Goal: Transaction & Acquisition: Purchase product/service

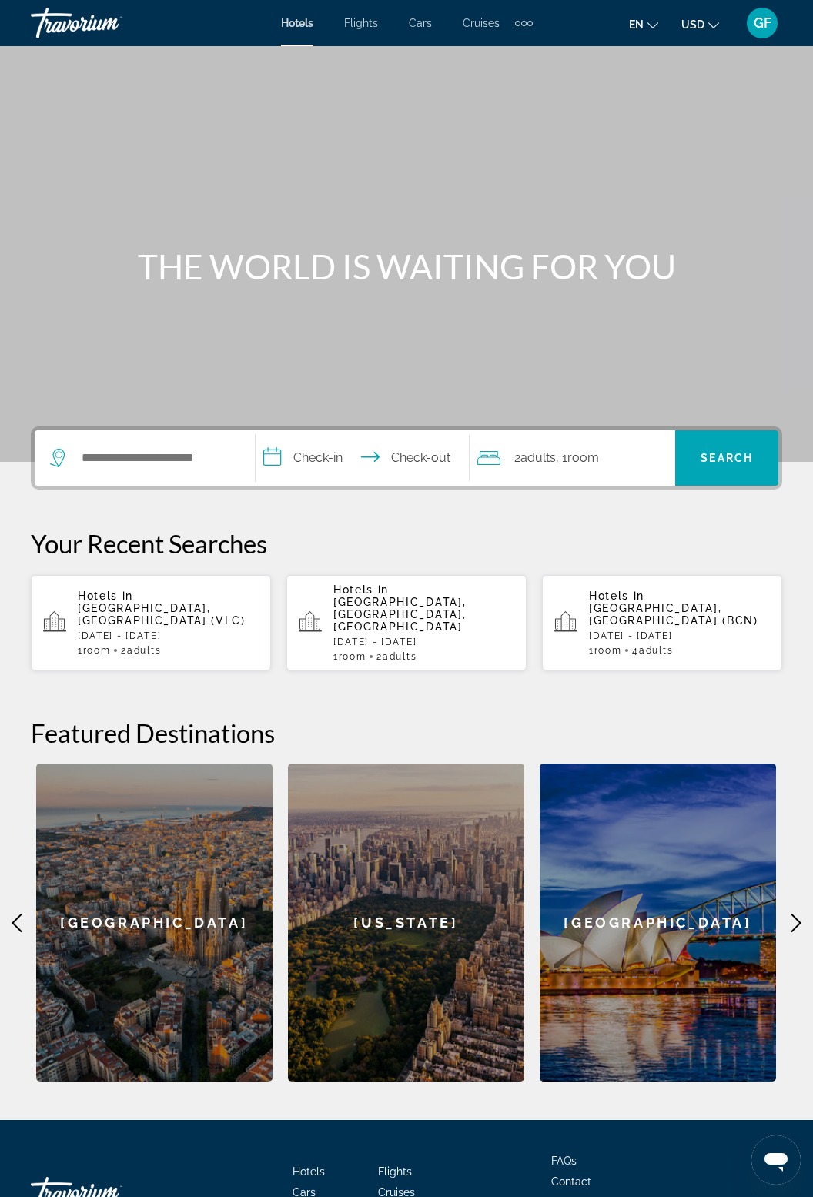
click at [761, 25] on span "GF" at bounding box center [763, 22] width 18 height 15
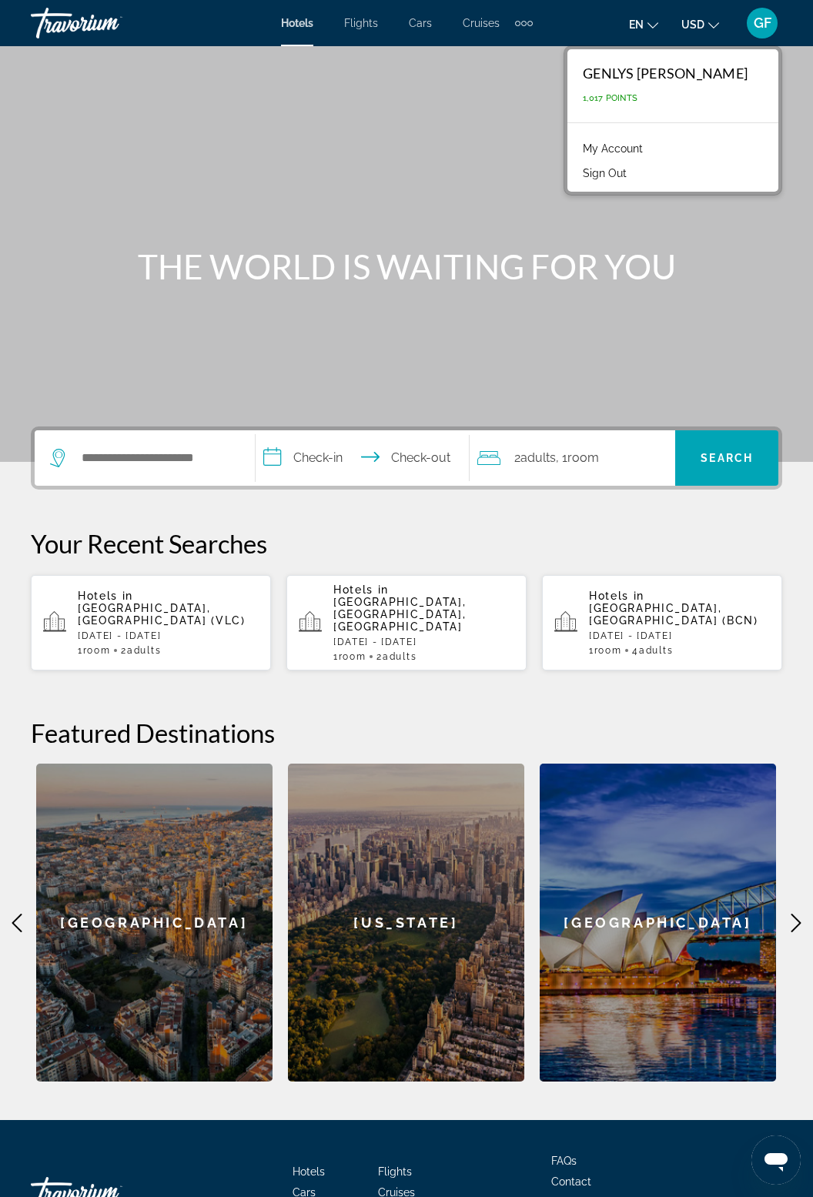
click at [651, 143] on link "My Account" at bounding box center [612, 149] width 75 height 20
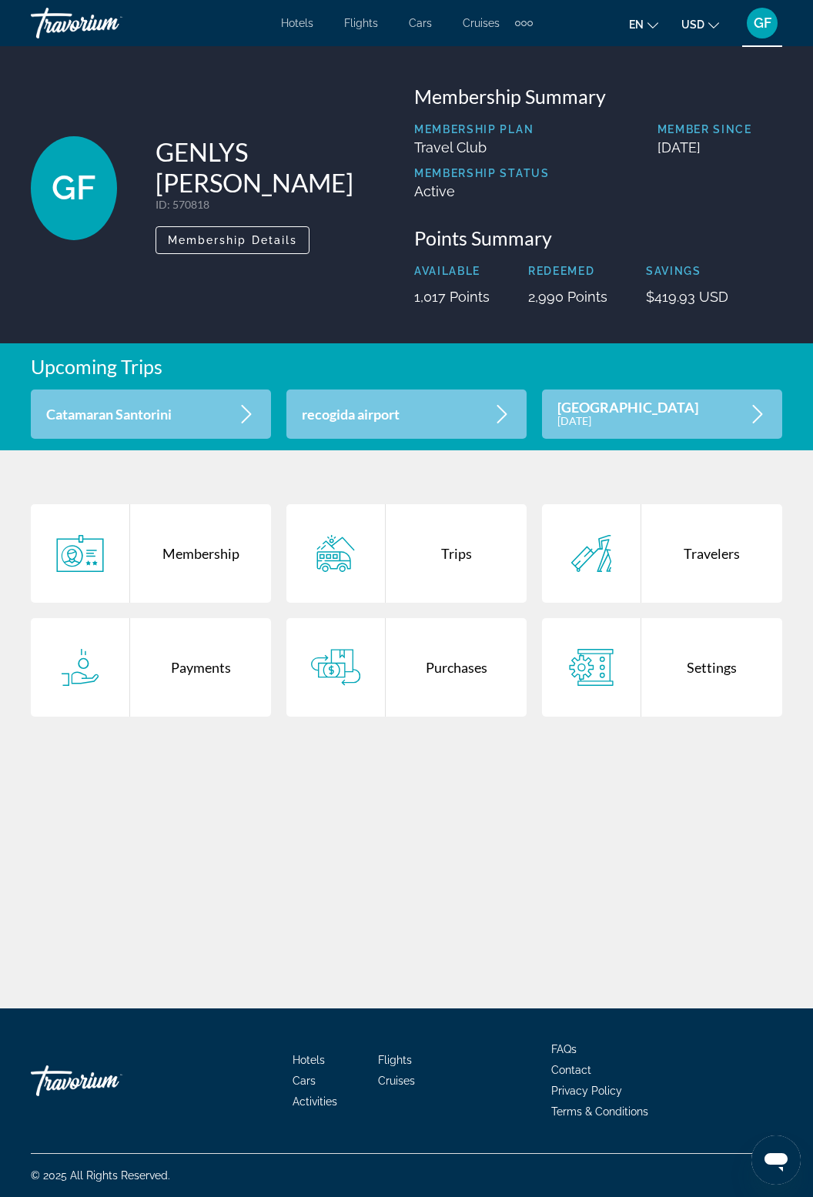
click at [453, 687] on div "Purchases" at bounding box center [456, 667] width 141 height 99
click at [473, 559] on div "Trips" at bounding box center [456, 553] width 141 height 99
click at [693, 567] on div "Travelers" at bounding box center [711, 553] width 141 height 99
click at [444, 549] on div "Trips" at bounding box center [456, 553] width 141 height 99
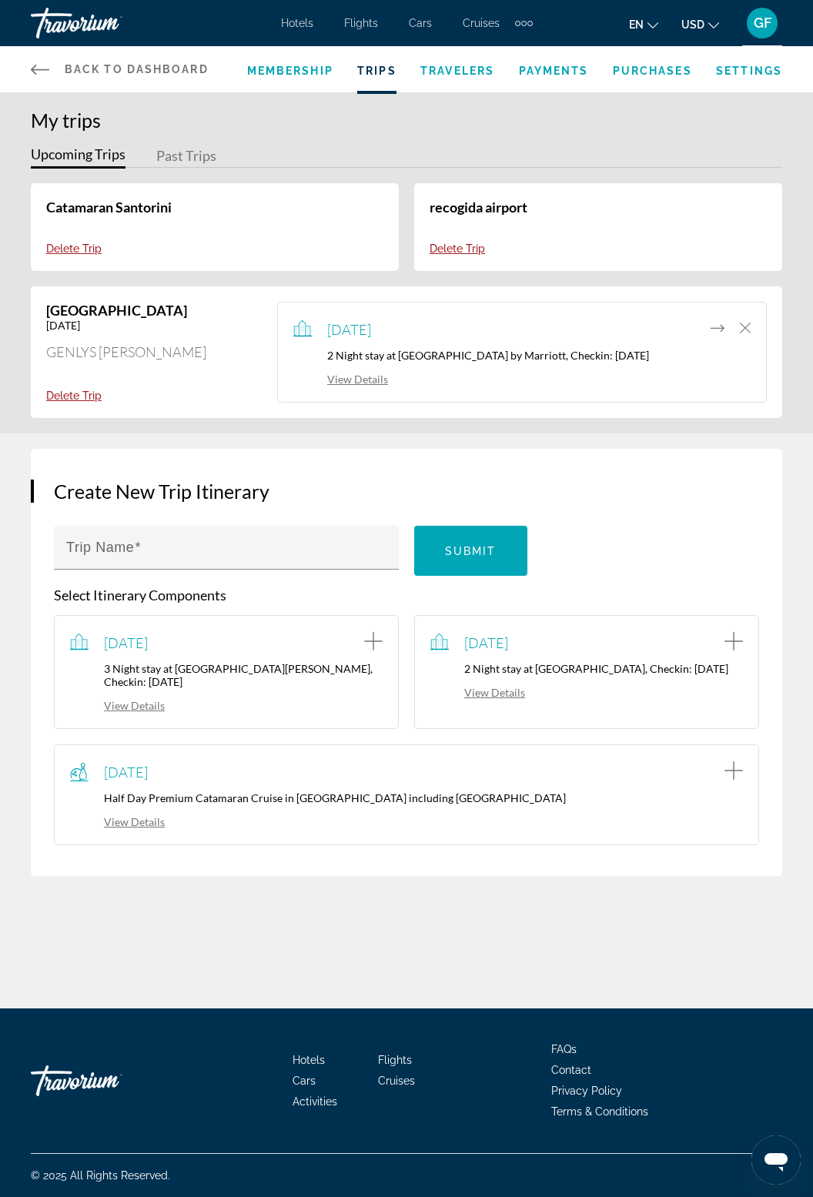
click at [755, 22] on span "GF" at bounding box center [763, 22] width 18 height 15
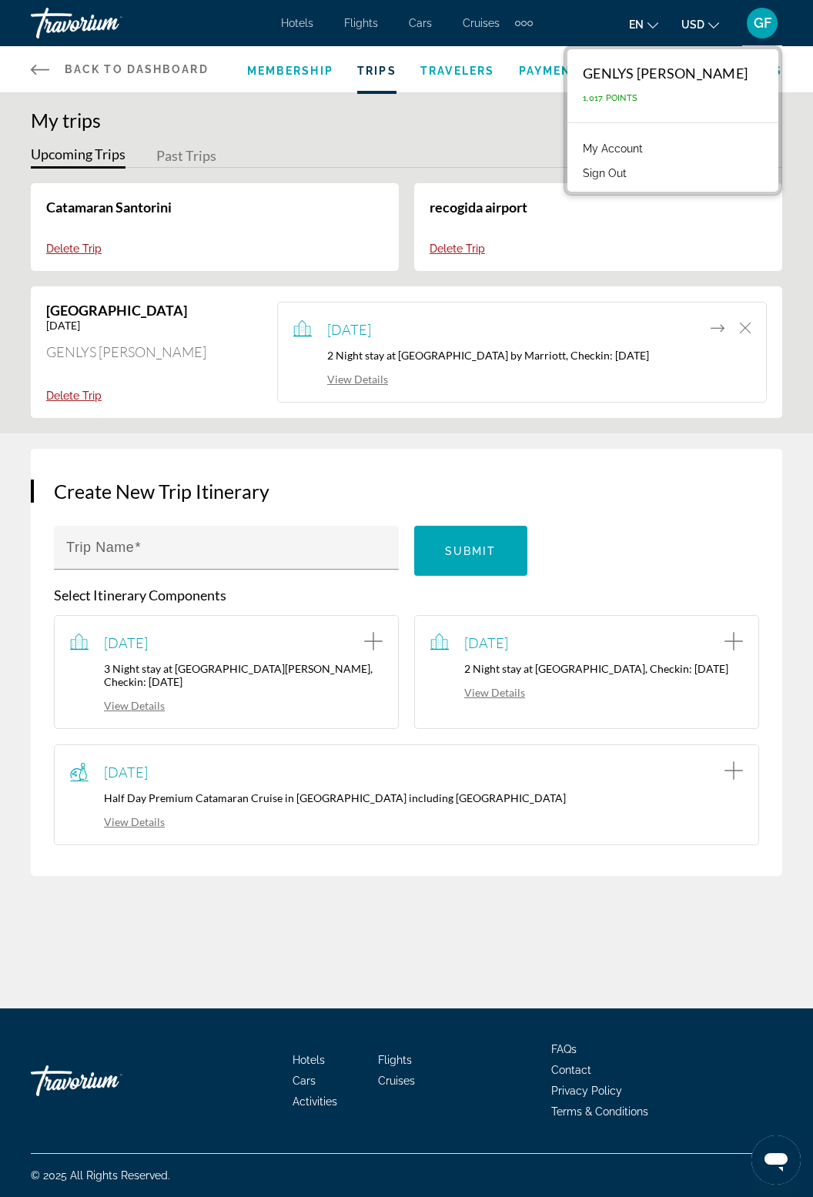
click at [658, 189] on div "My Account Sign Out" at bounding box center [672, 159] width 211 height 65
click at [634, 180] on button "Sign Out" at bounding box center [604, 173] width 59 height 20
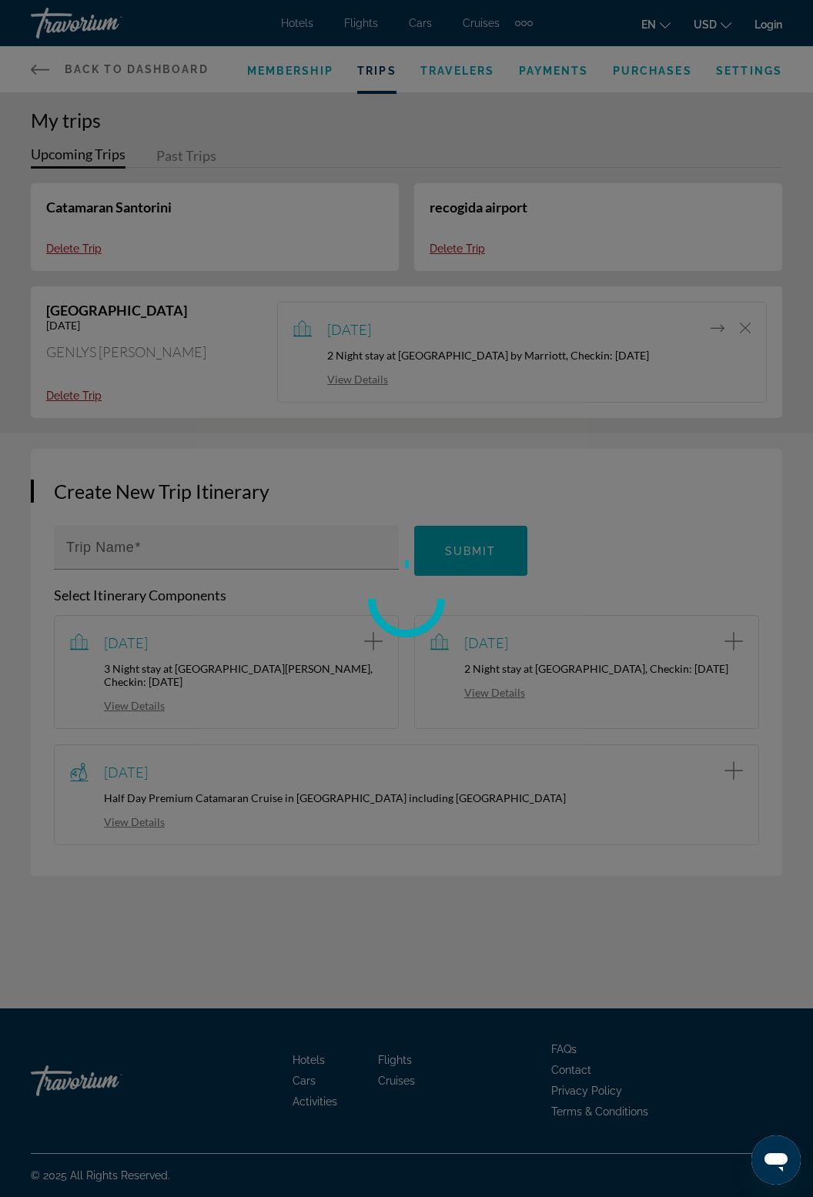
click at [646, 182] on div at bounding box center [406, 598] width 813 height 1197
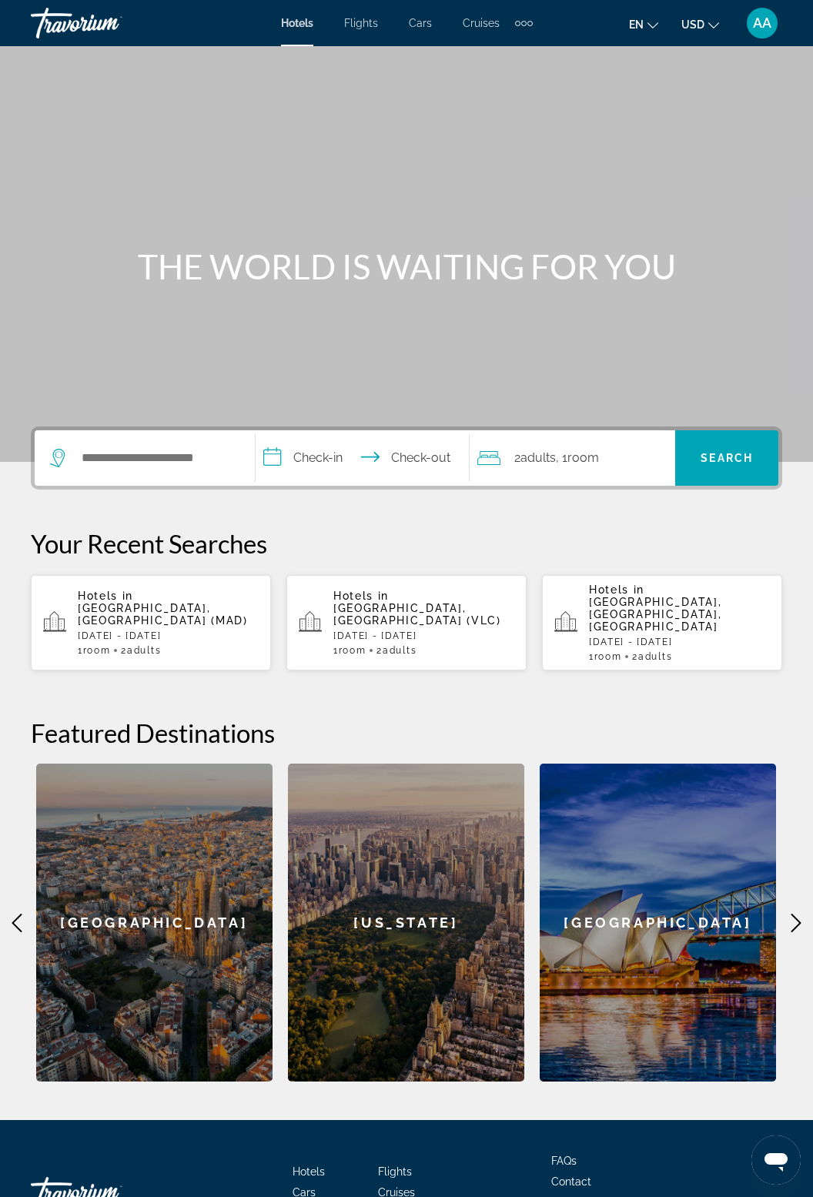
click at [713, 25] on icon "Change currency" at bounding box center [713, 25] width 11 height 11
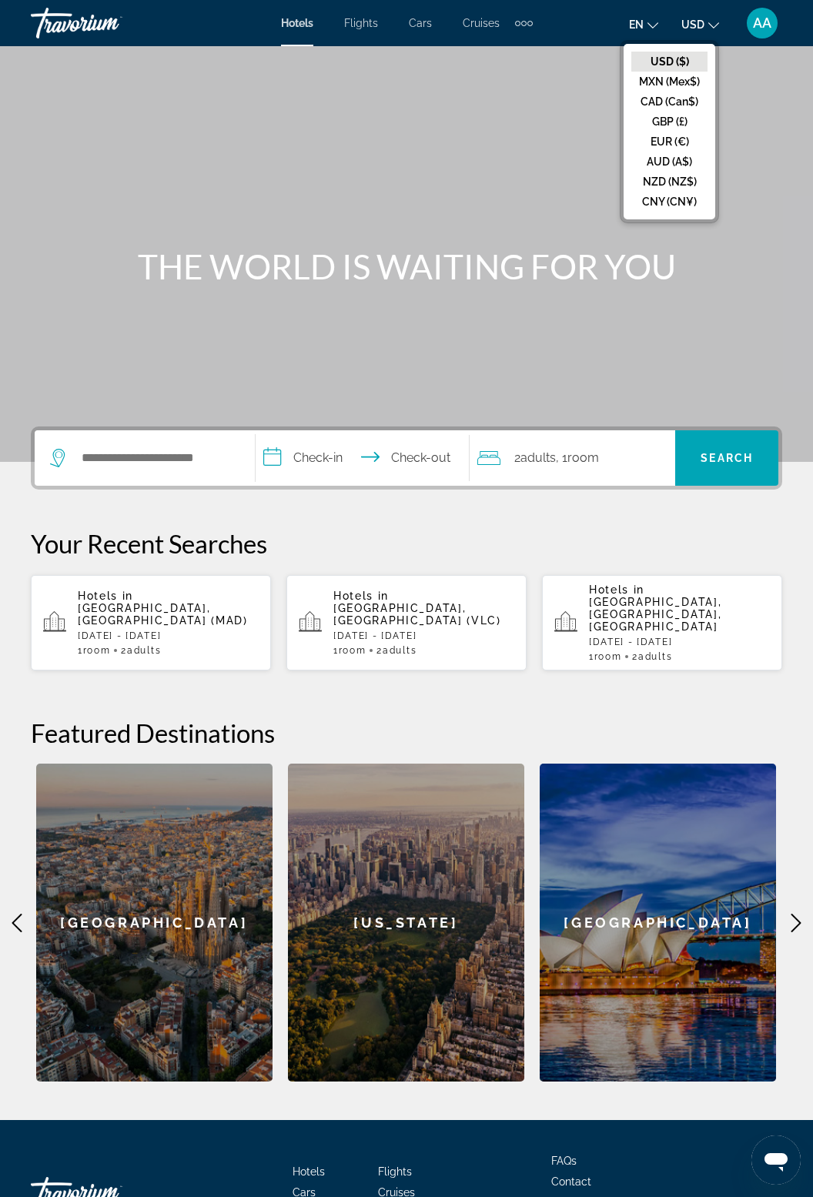
click at [779, 82] on div "Main content" at bounding box center [406, 231] width 813 height 462
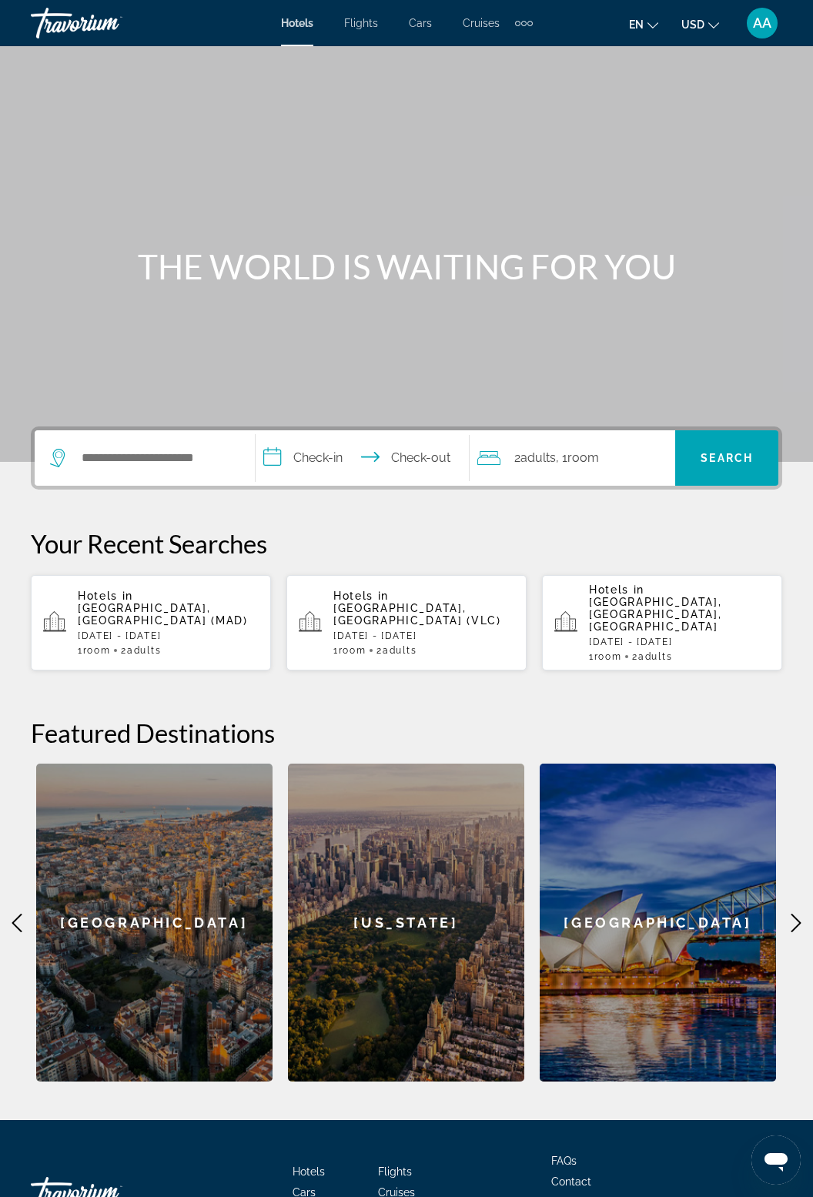
click at [776, 34] on button "AA" at bounding box center [762, 23] width 40 height 32
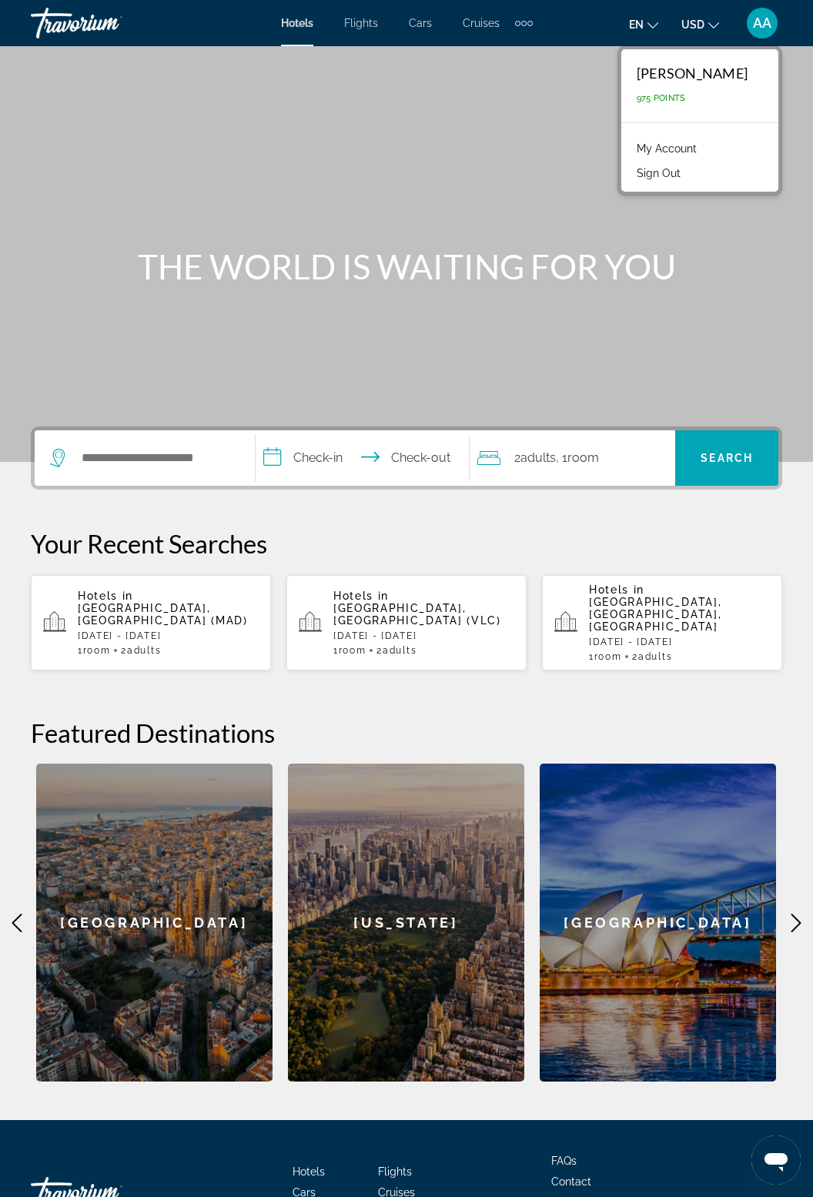
click at [631, 149] on link "My Account" at bounding box center [666, 149] width 75 height 20
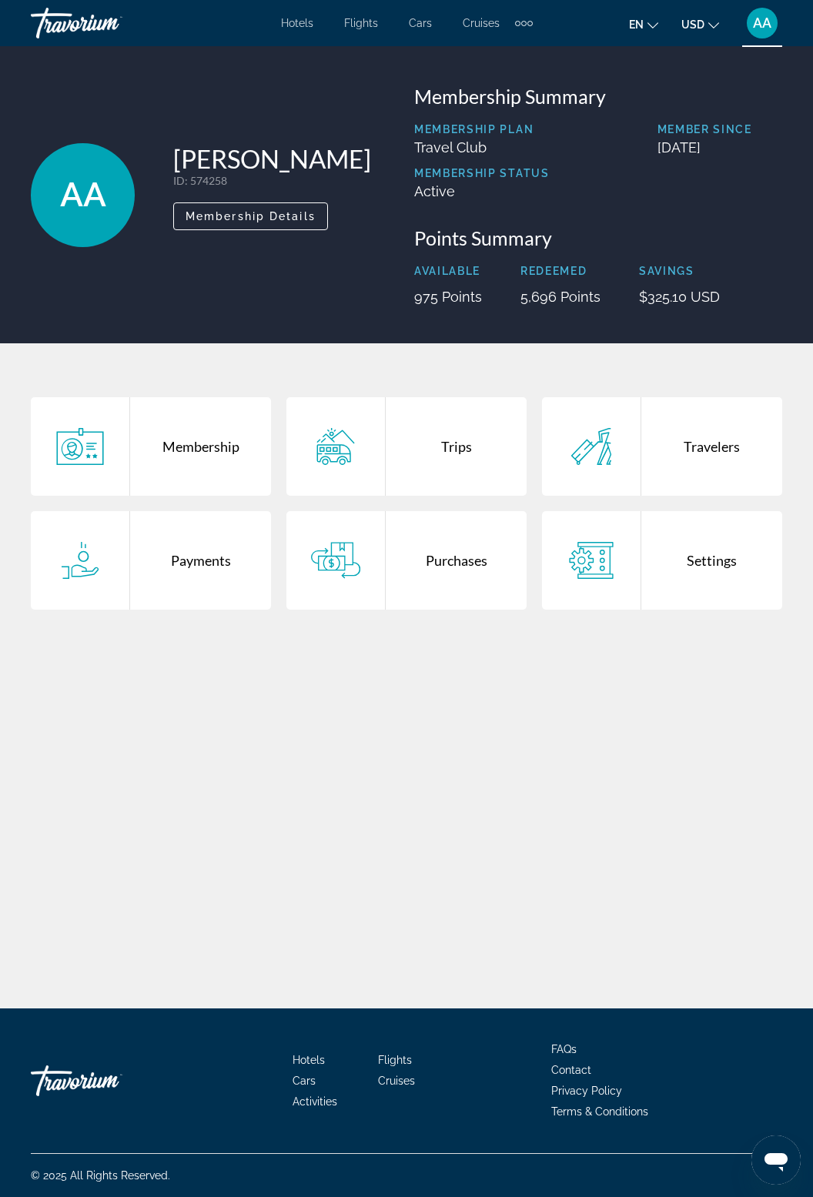
click at [450, 463] on div "Trips" at bounding box center [456, 446] width 141 height 99
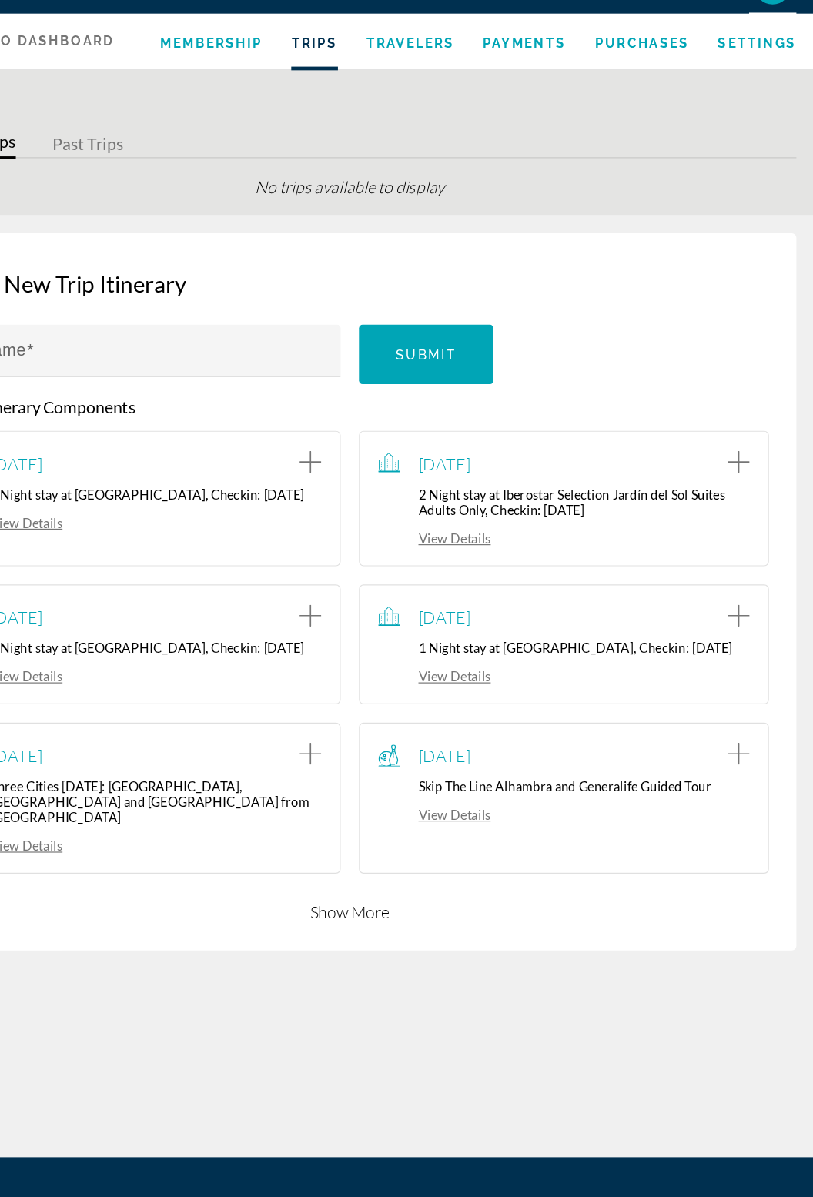
scroll to position [1, 0]
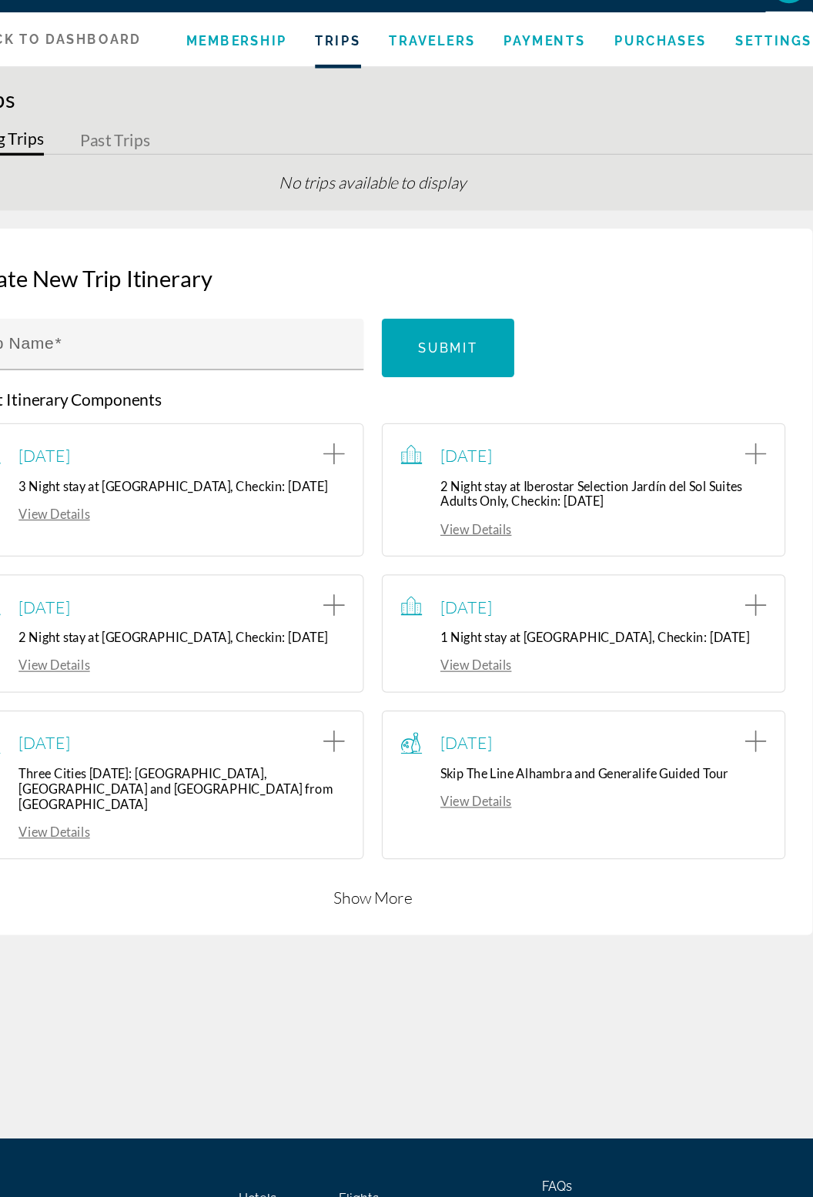
click at [493, 727] on link "View Details" at bounding box center [477, 720] width 95 height 13
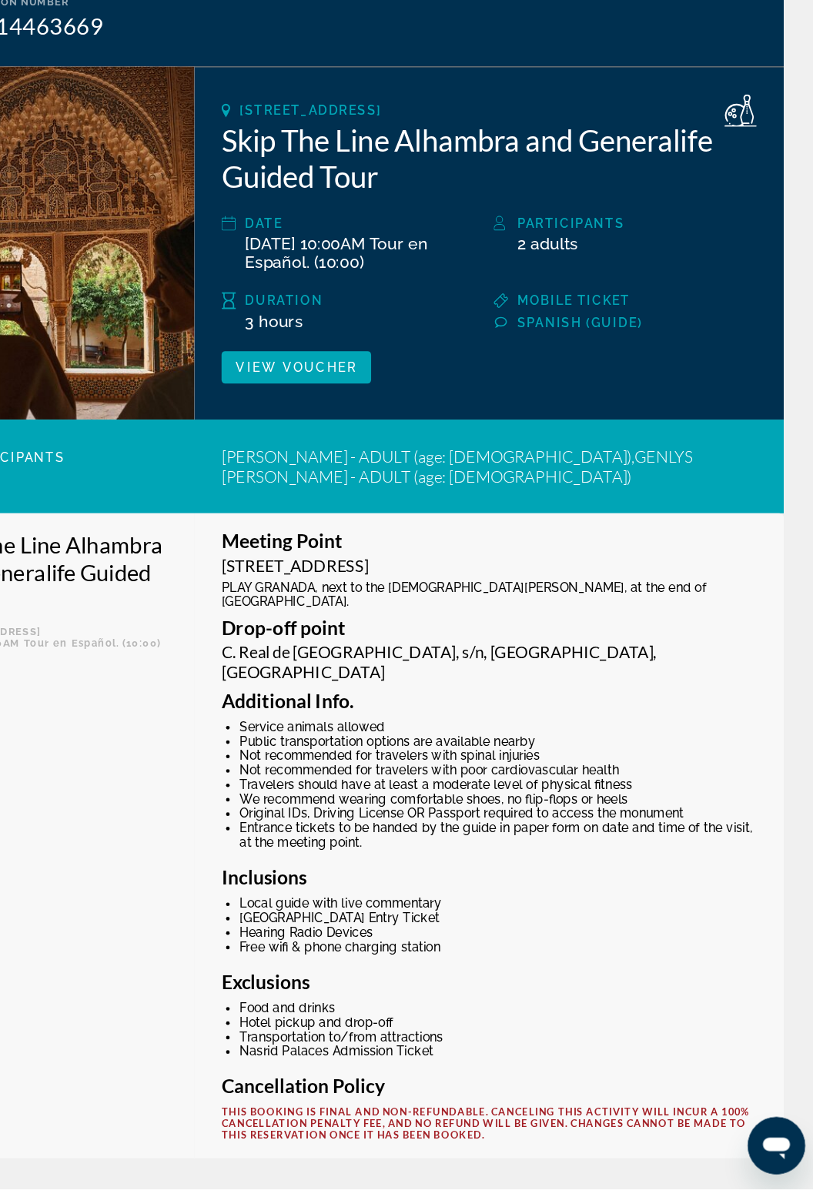
scroll to position [148, 0]
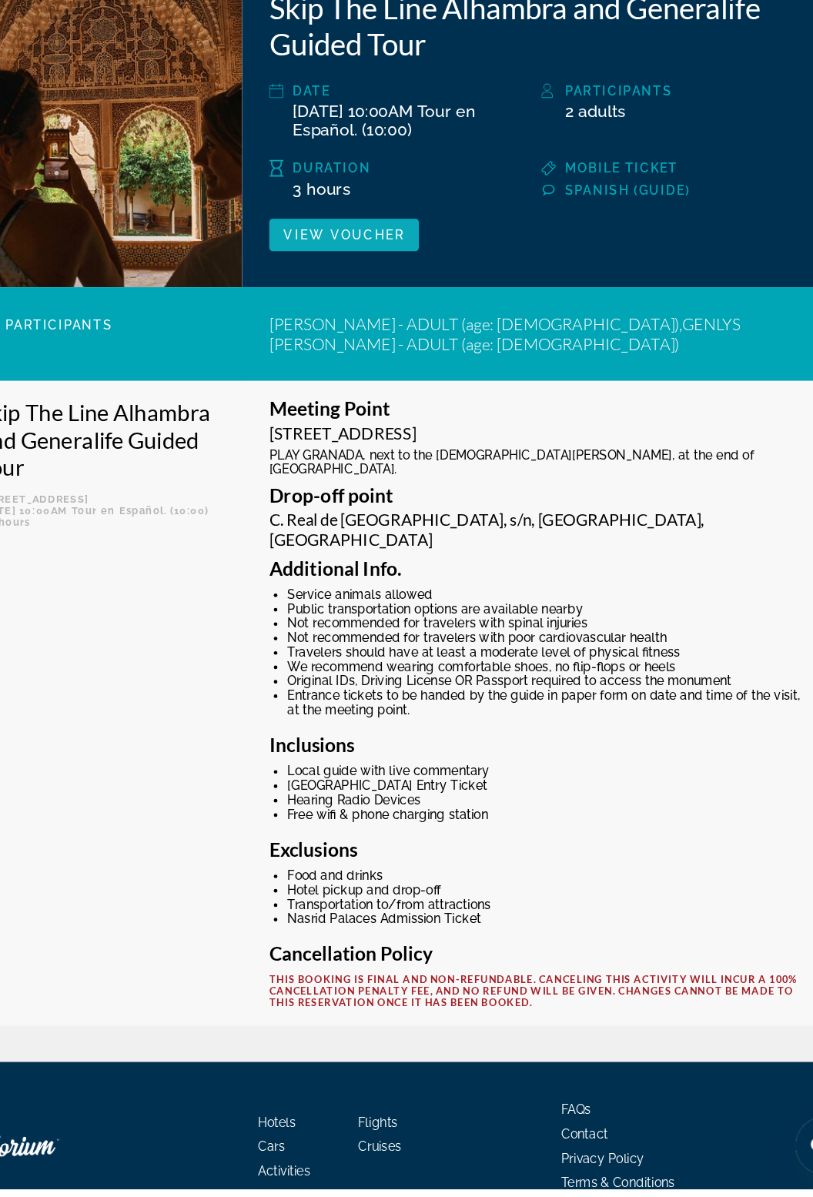
click at [337, 387] on span "View Voucher" at bounding box center [365, 382] width 103 height 12
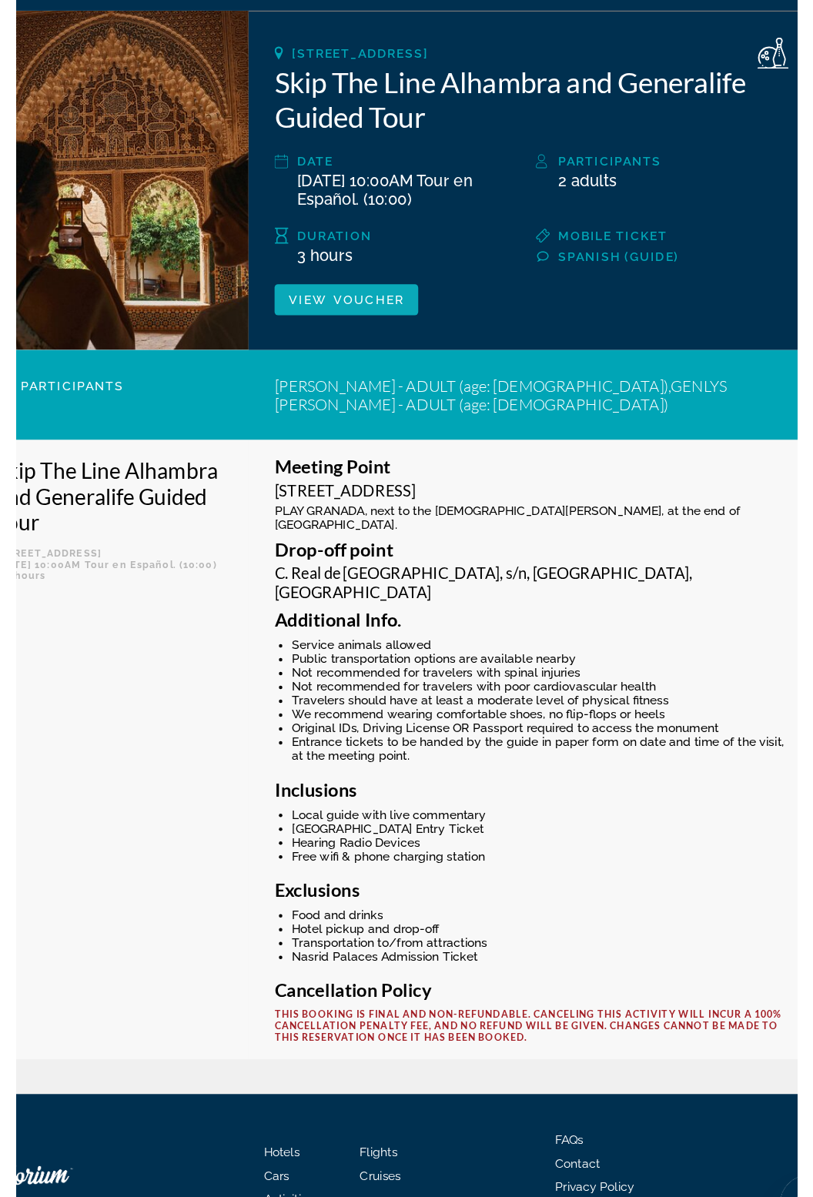
scroll to position [124, 0]
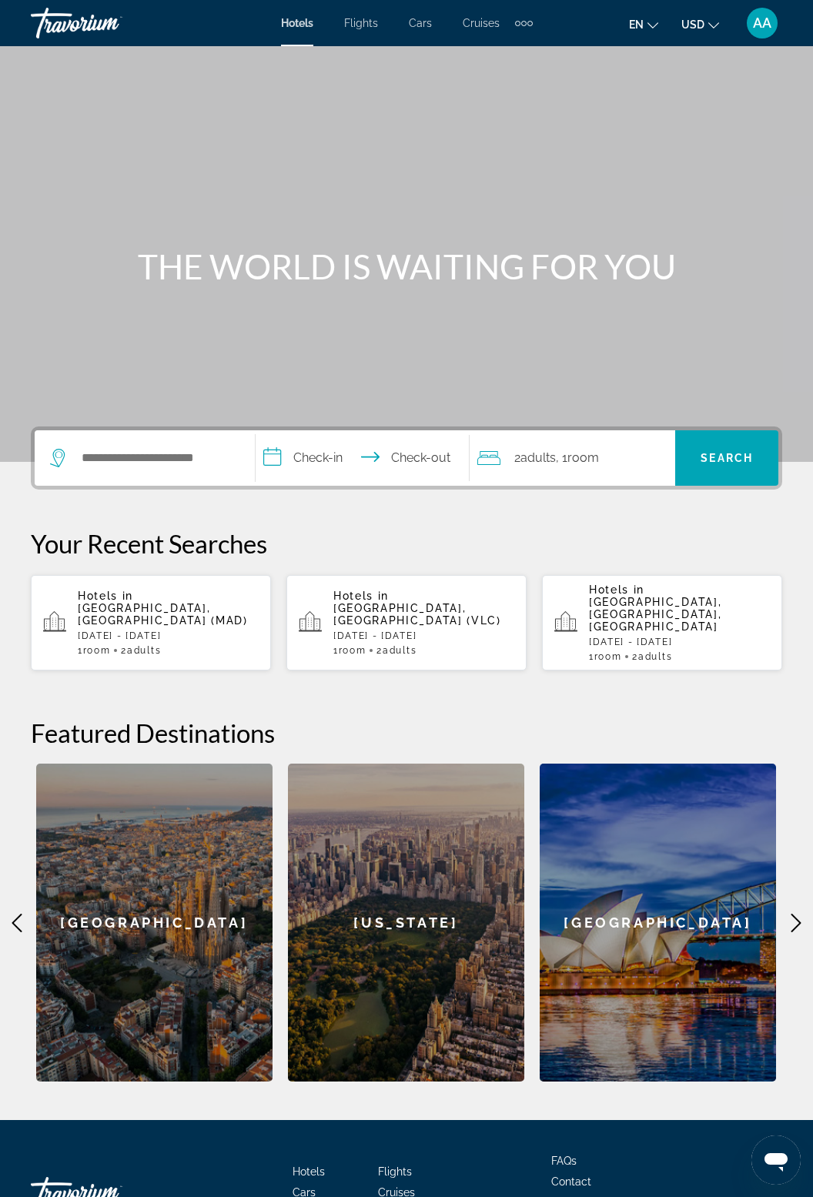
click at [763, 35] on div "AA" at bounding box center [762, 23] width 31 height 31
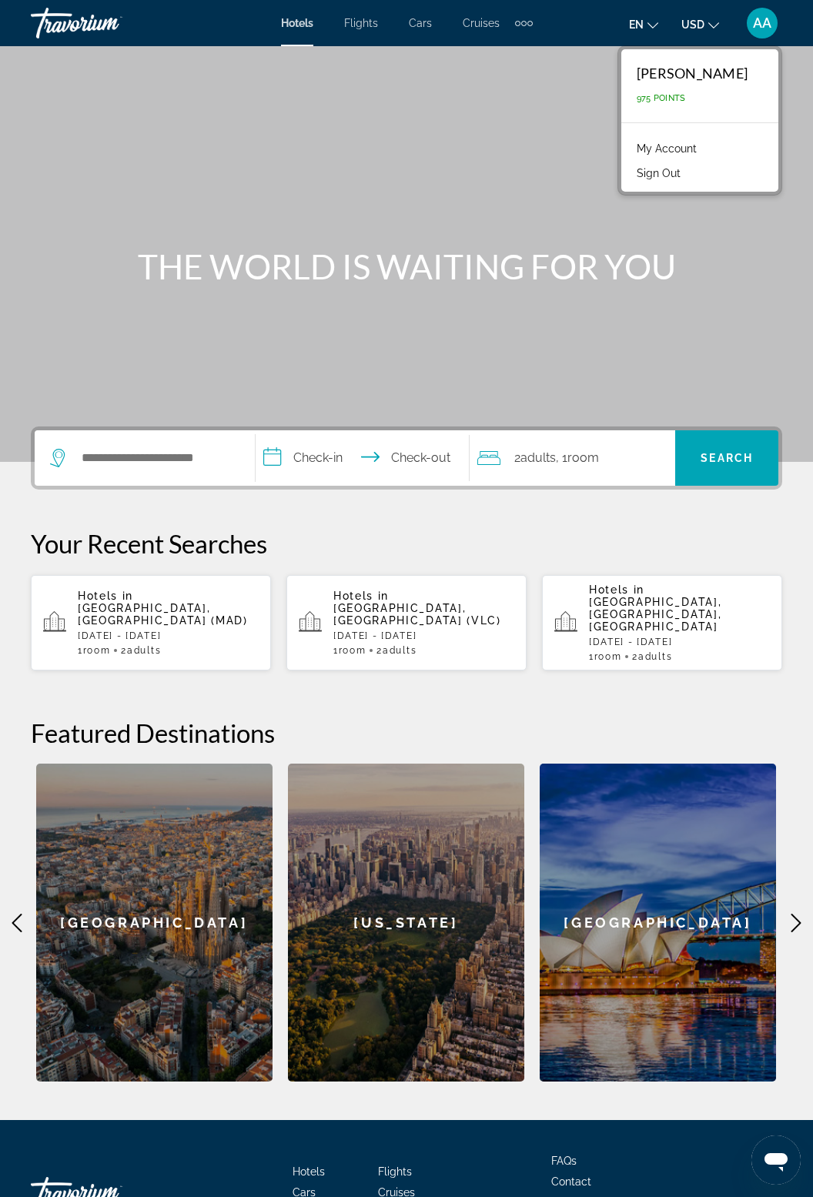
click at [634, 146] on link "My Account" at bounding box center [666, 149] width 75 height 20
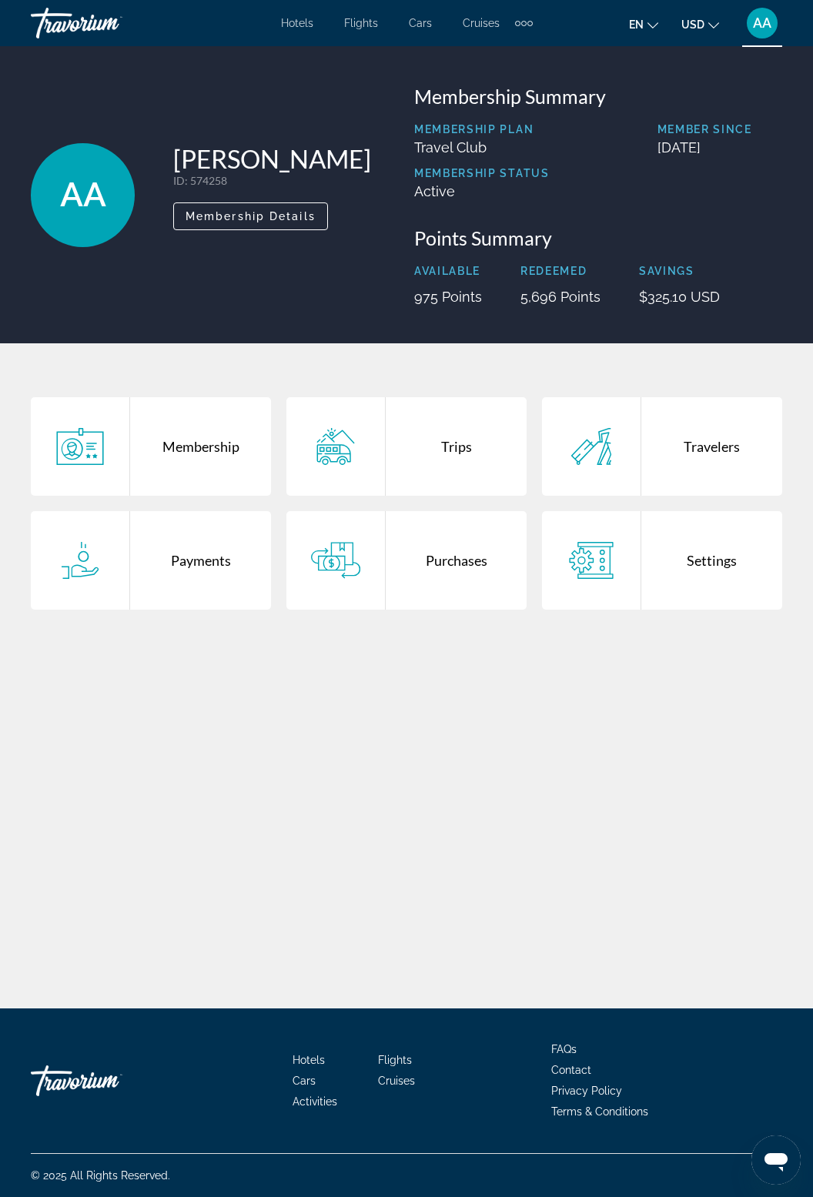
click at [466, 458] on div "Trips" at bounding box center [456, 446] width 141 height 99
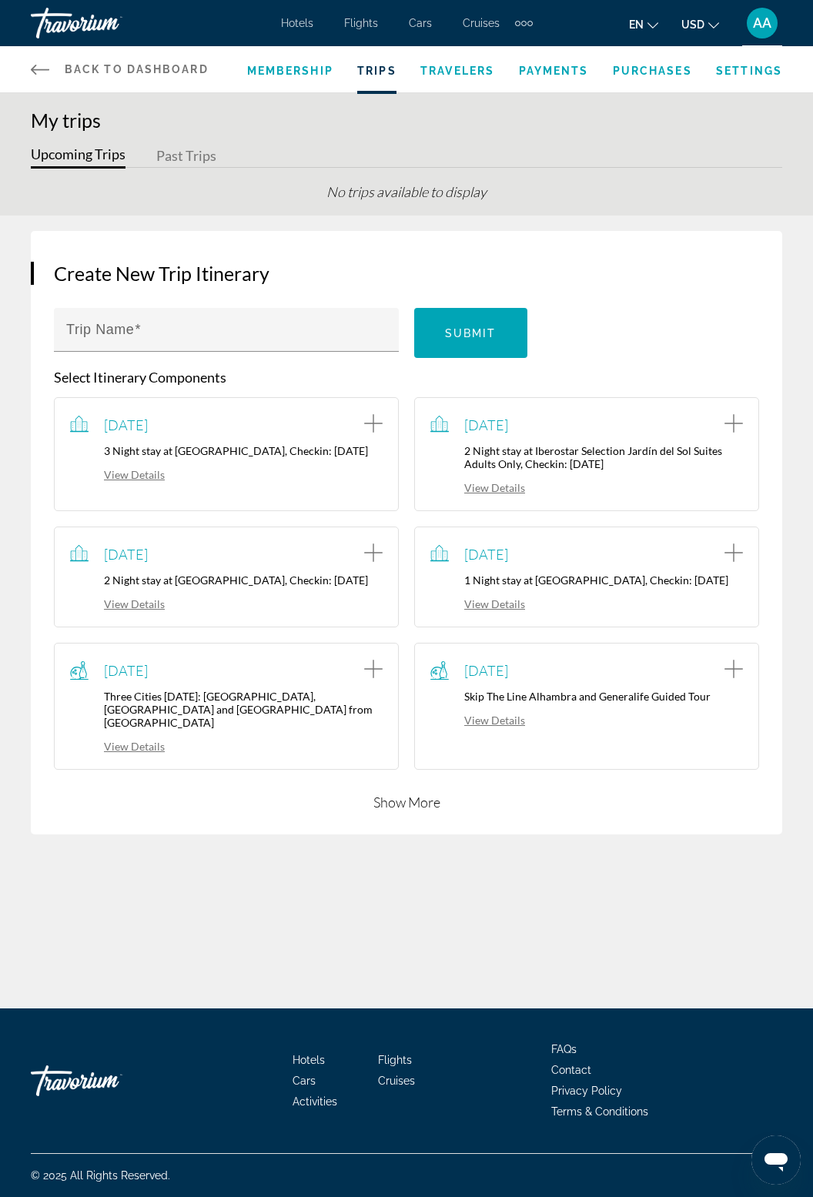
click at [711, 31] on button "USD USD ($) MXN (Mex$) CAD (Can$) GBP (£) EUR (€) AUD (A$) NZD (NZ$) CNY (CN¥)" at bounding box center [700, 24] width 38 height 22
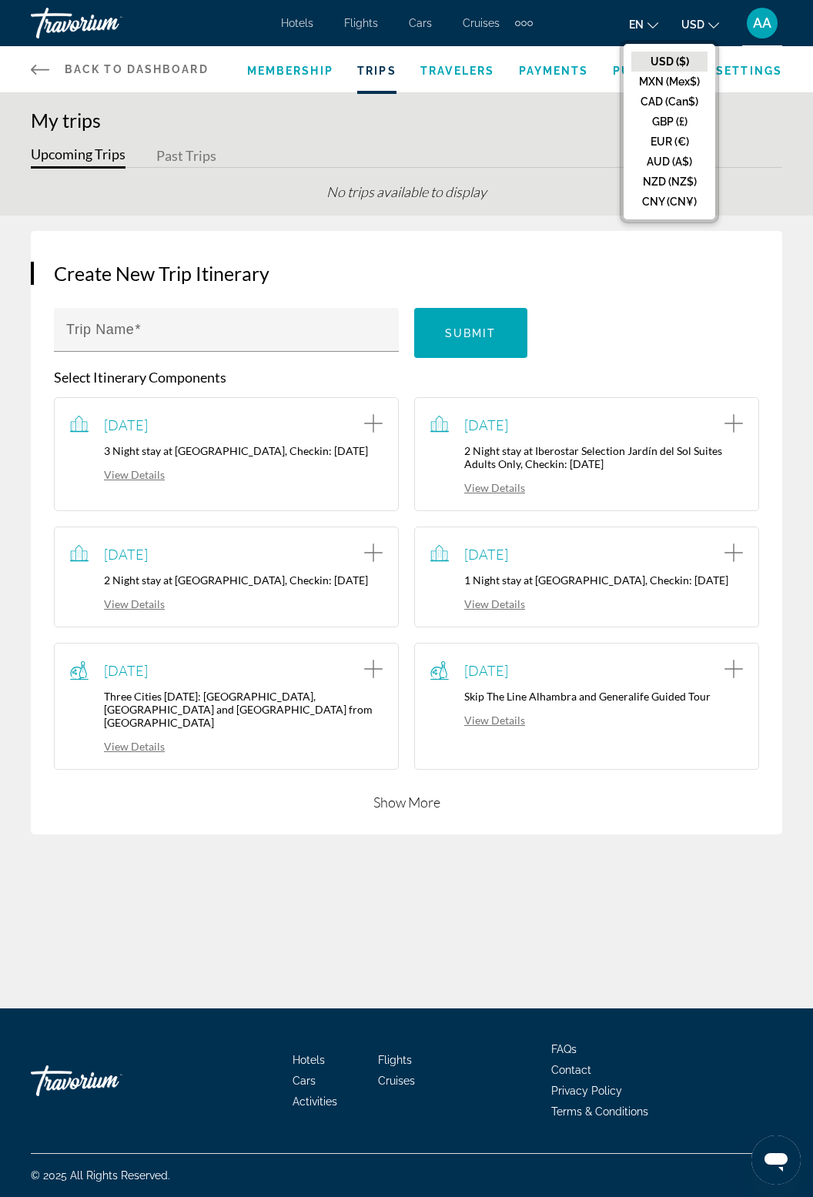
click at [760, 171] on div "My trips Upcoming Trips Past Trips No trips available to display" at bounding box center [406, 162] width 813 height 107
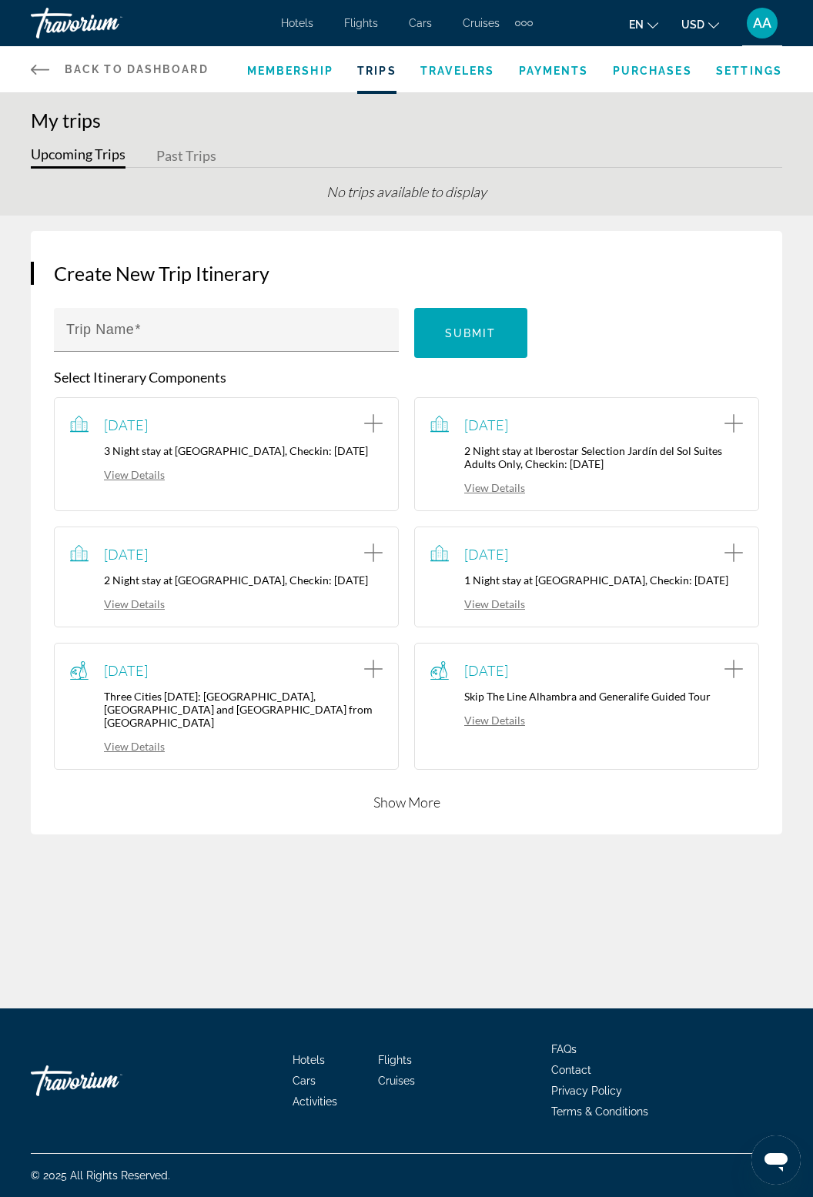
click at [287, 75] on span "Membership" at bounding box center [290, 71] width 86 height 12
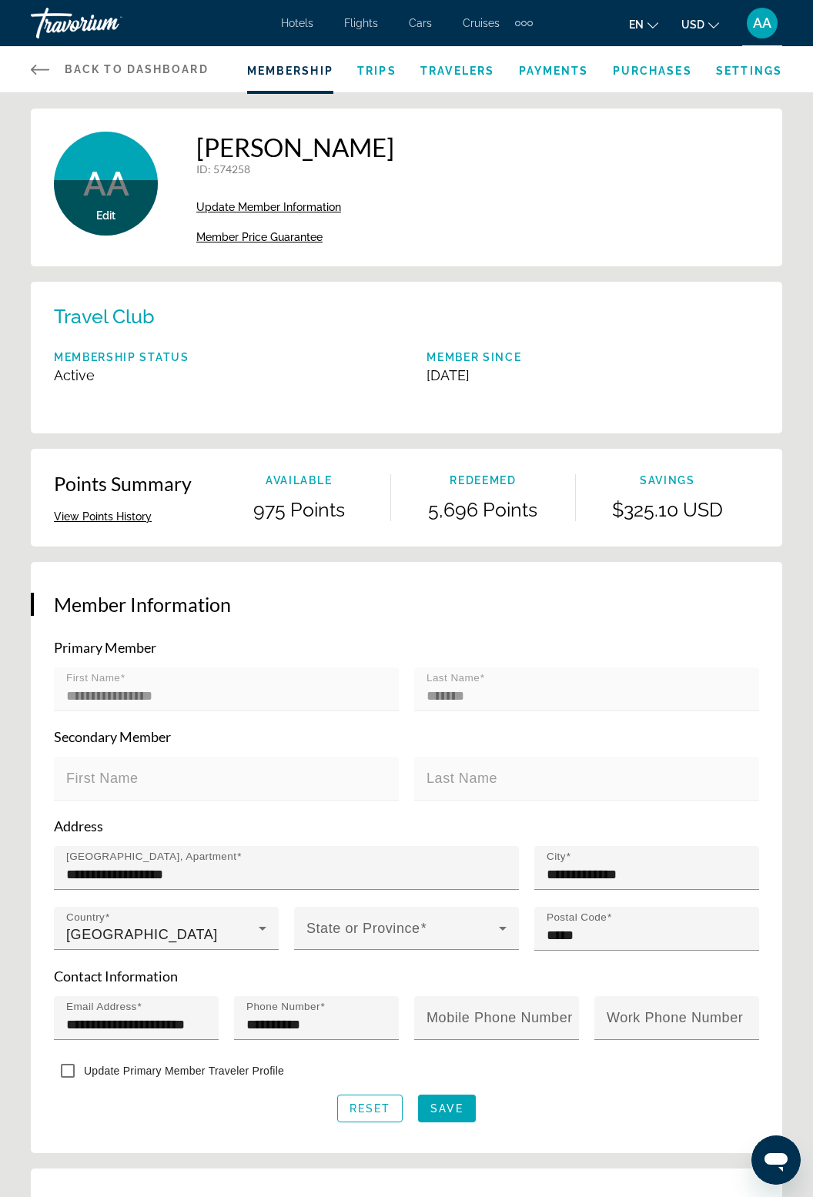
click at [460, 75] on span "Travelers" at bounding box center [457, 71] width 74 height 12
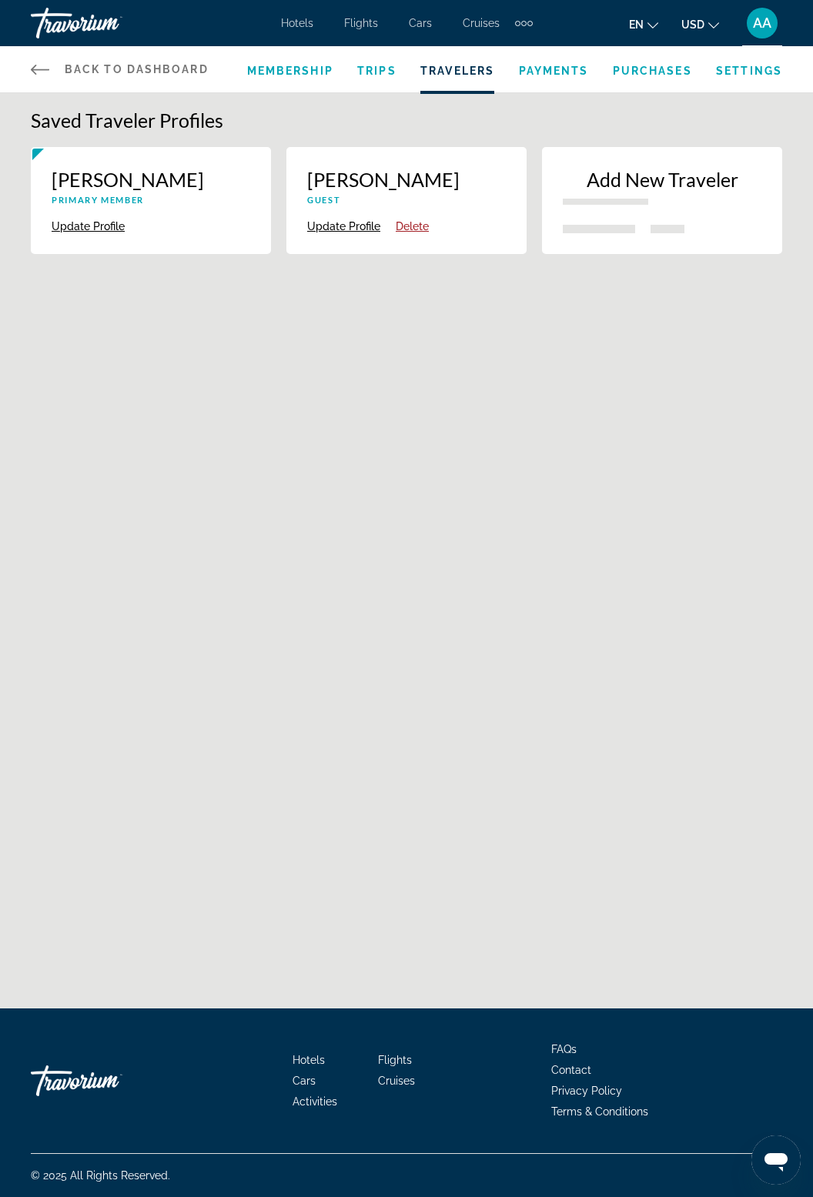
click at [563, 69] on span "Payments" at bounding box center [554, 71] width 70 height 12
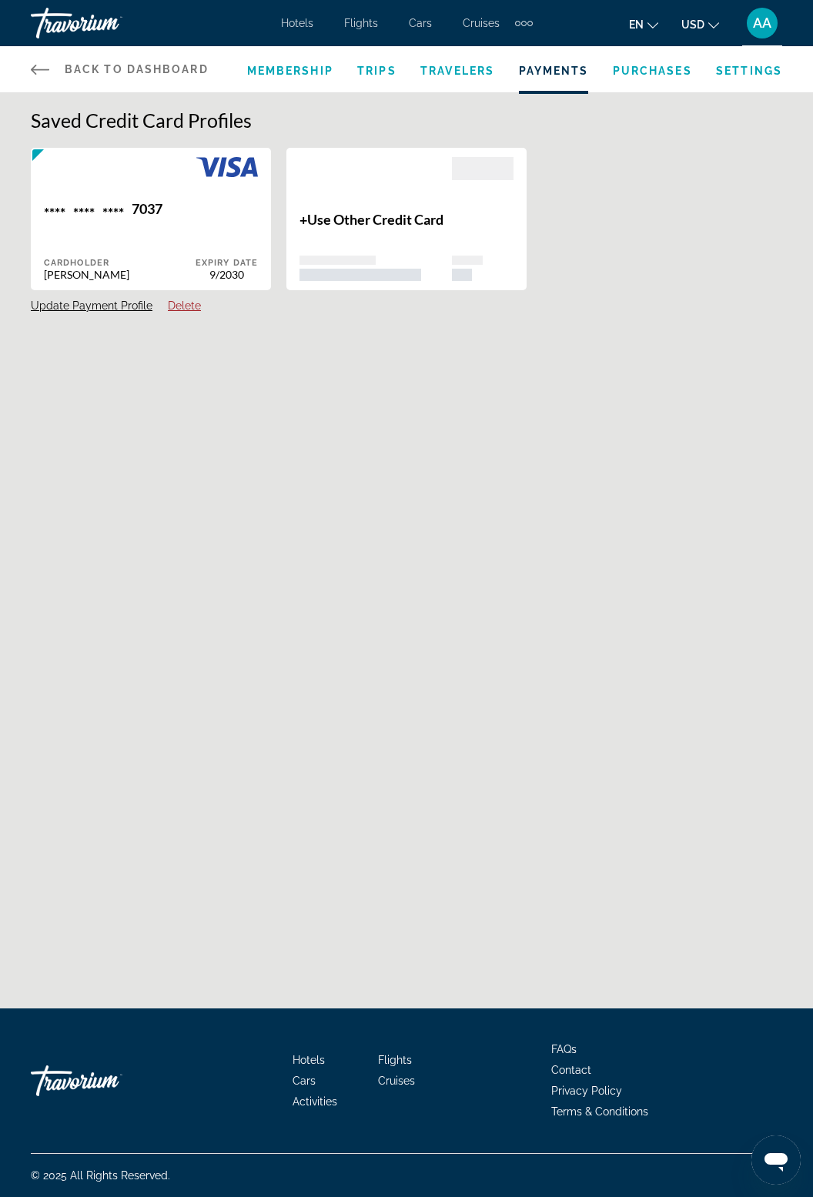
click at [664, 68] on span "Purchases" at bounding box center [652, 71] width 79 height 12
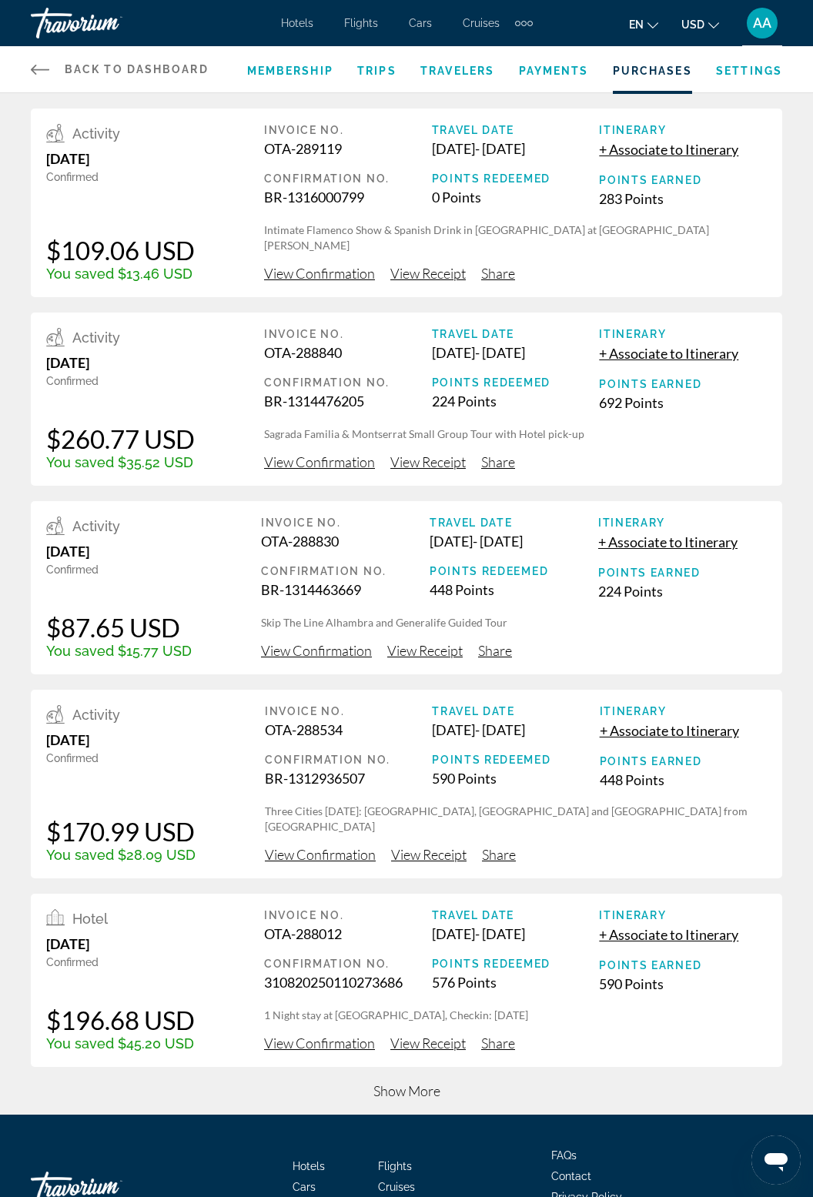
click at [431, 659] on span "View Receipt" at bounding box center [424, 650] width 75 height 17
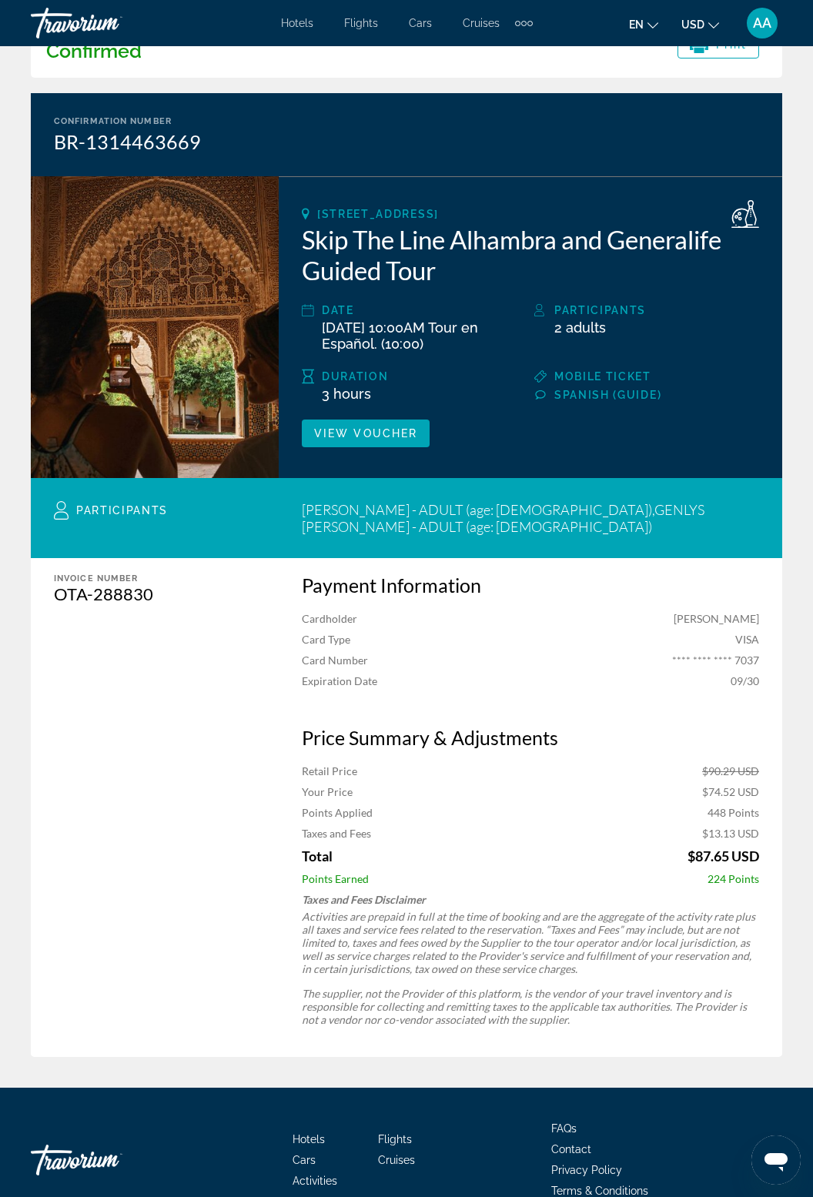
scroll to position [106, 0]
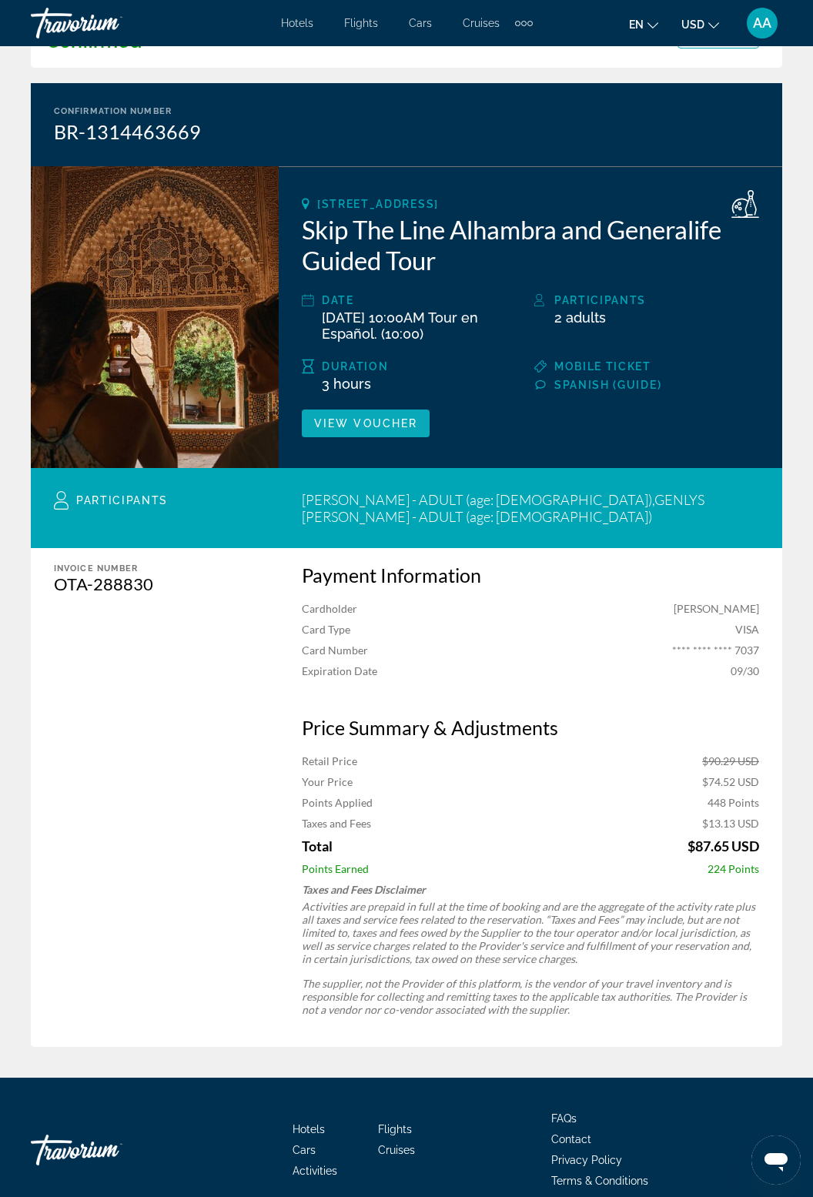
click at [383, 432] on span "Main content" at bounding box center [366, 423] width 128 height 37
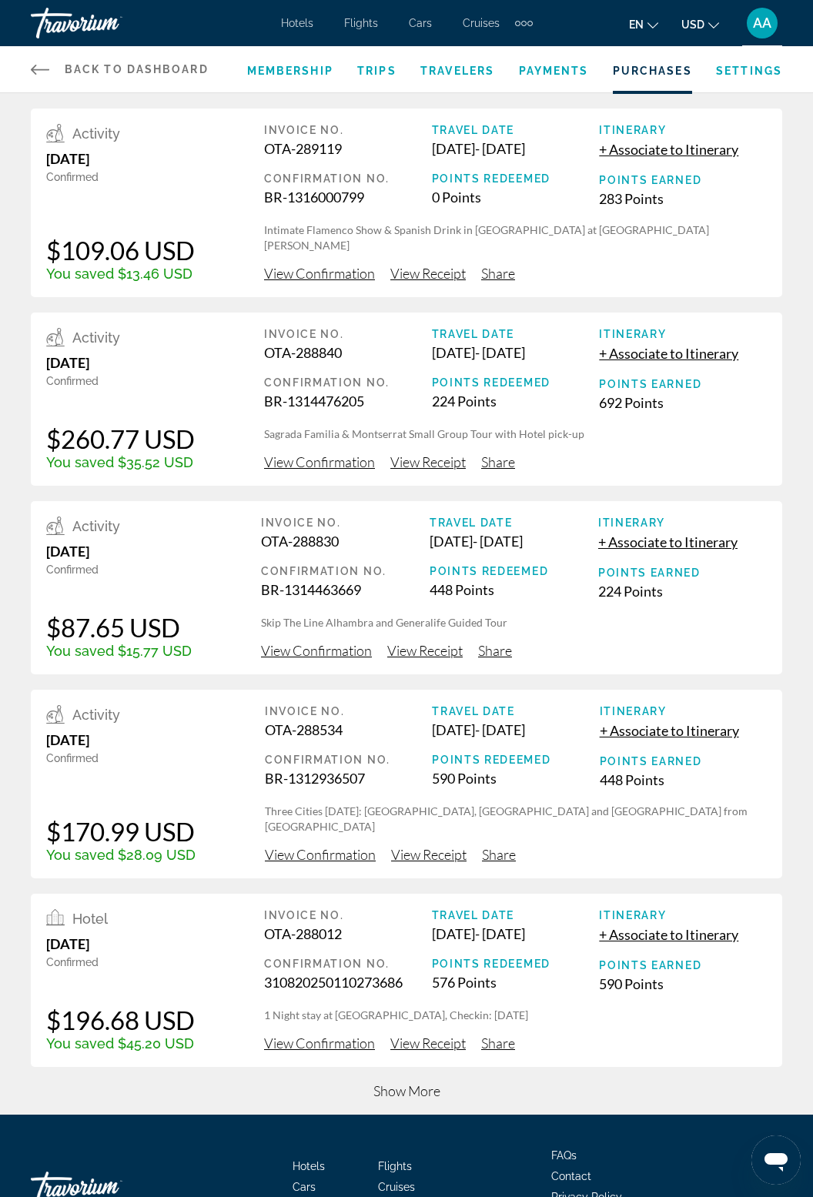
click at [342, 276] on span "View Confirmation" at bounding box center [319, 273] width 111 height 17
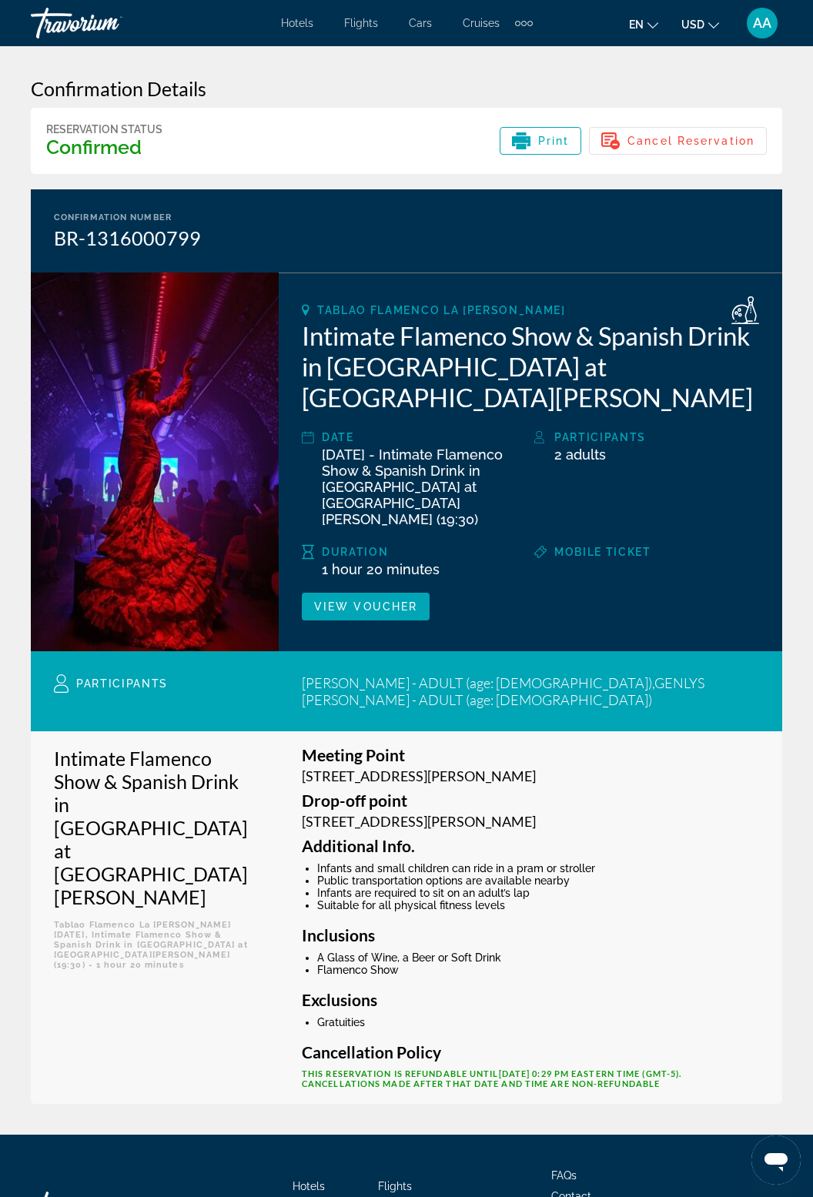
scroll to position [11, 0]
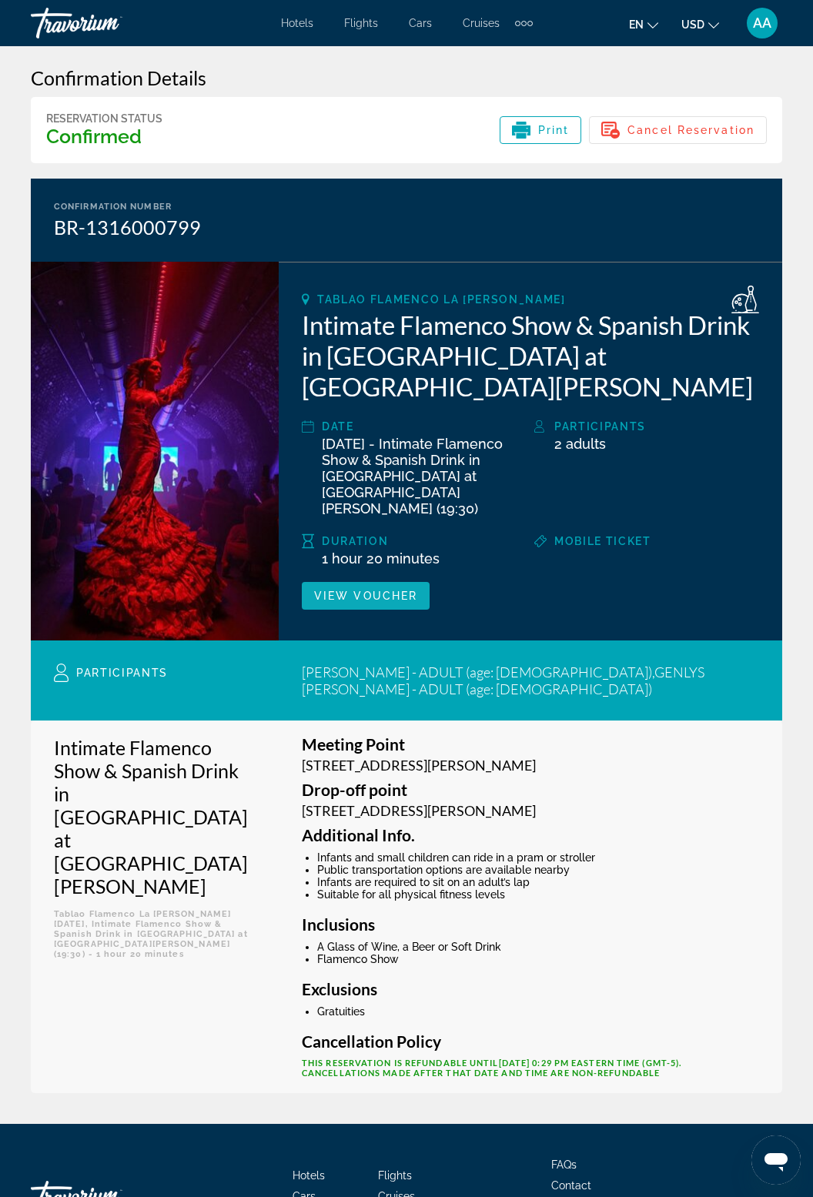
click at [396, 577] on span "Main content" at bounding box center [366, 595] width 128 height 37
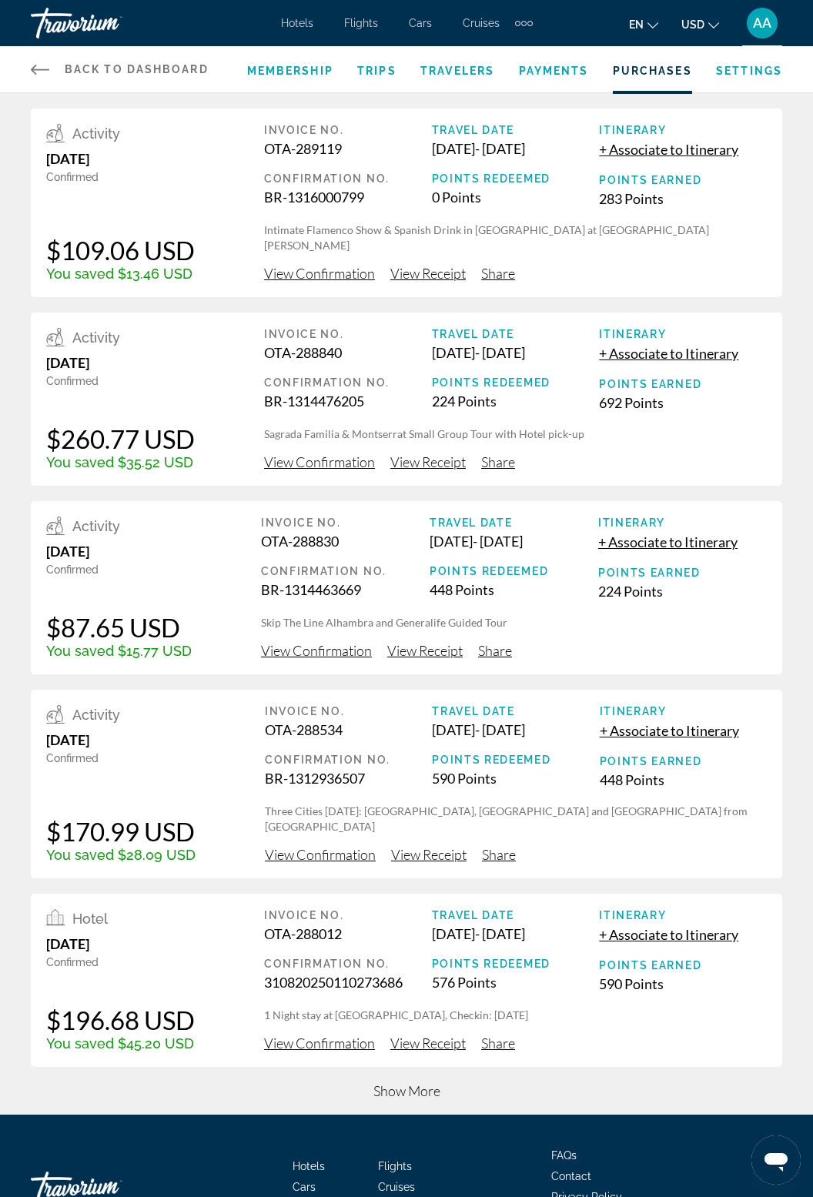
scroll to position [7, 0]
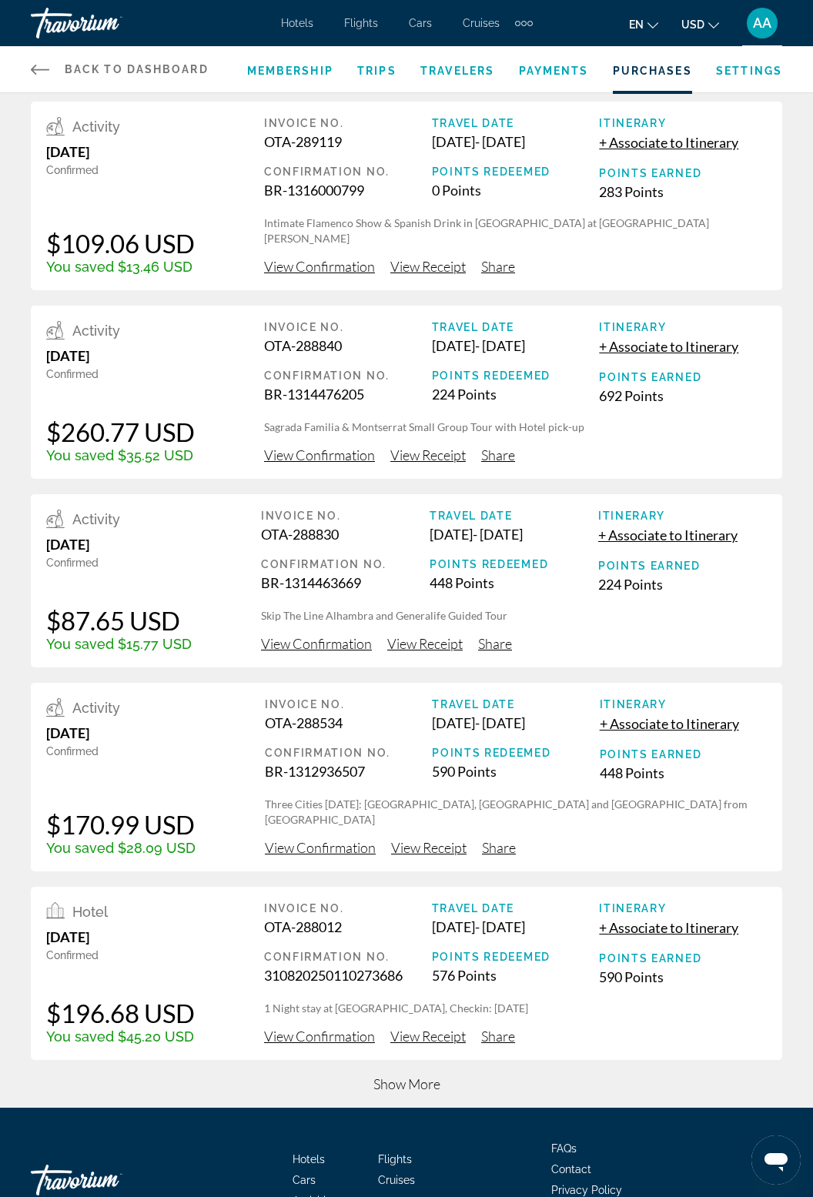
click at [345, 463] on span "View Confirmation" at bounding box center [319, 455] width 111 height 17
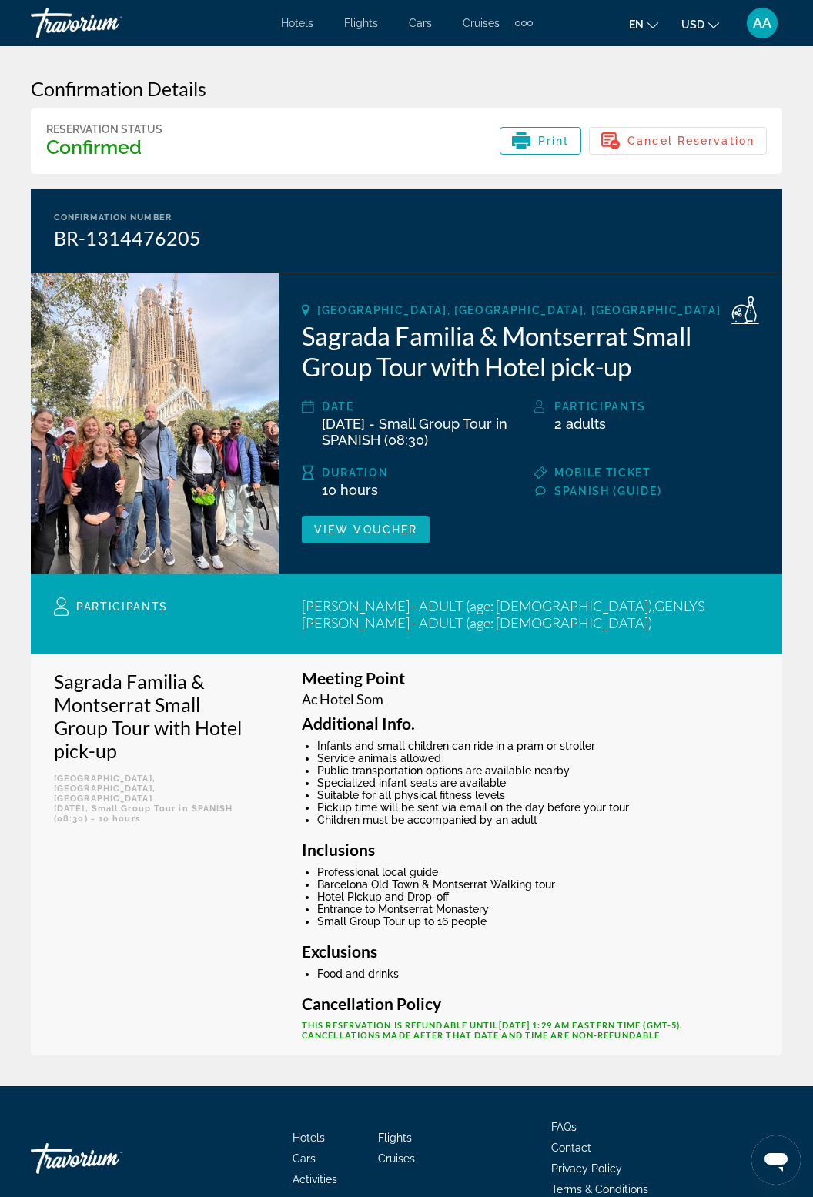
click at [370, 537] on span "Main content" at bounding box center [366, 529] width 128 height 37
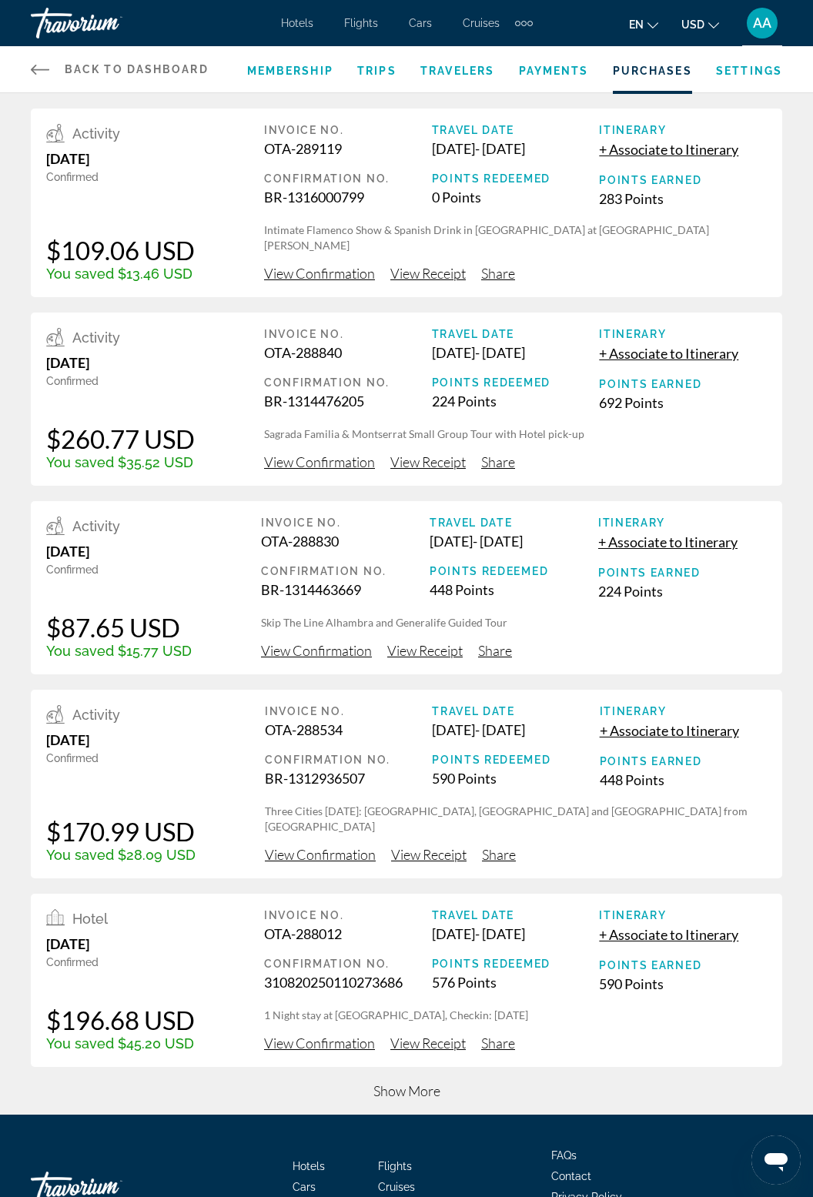
click at [321, 659] on span "View Confirmation" at bounding box center [316, 650] width 111 height 17
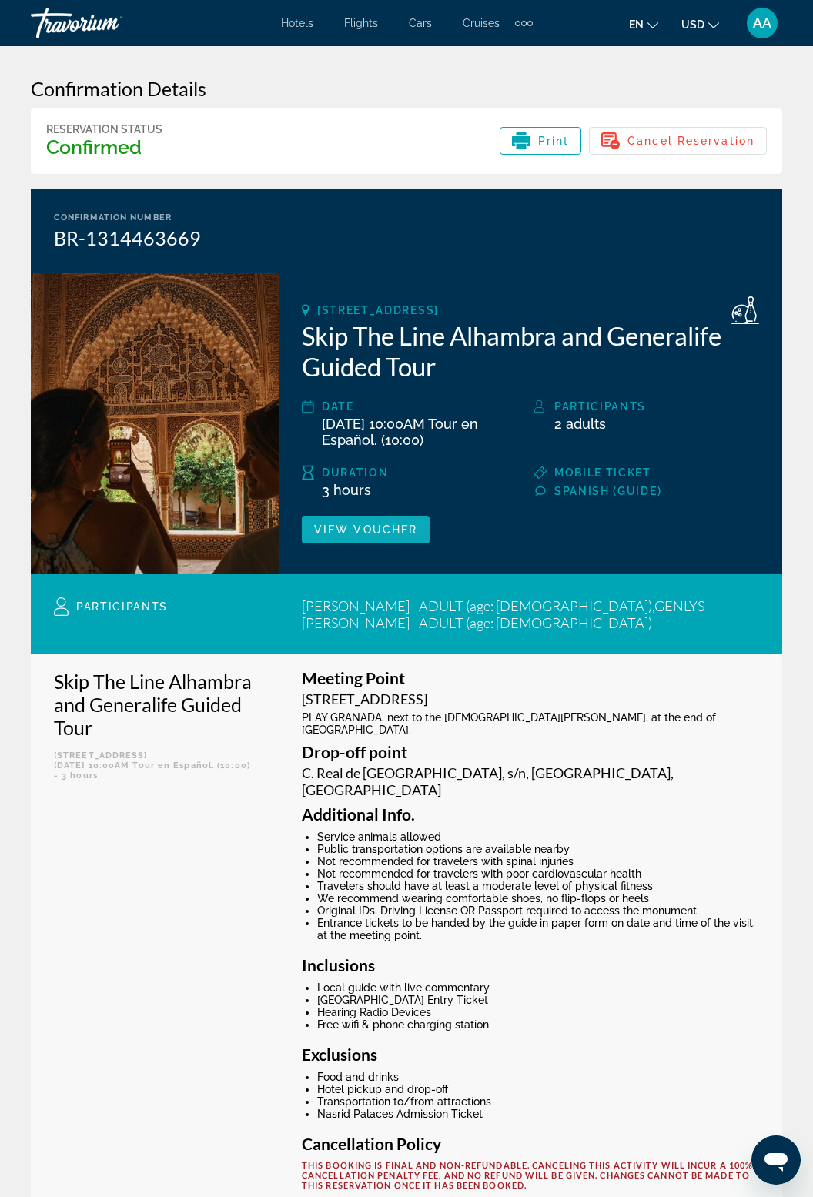
click at [386, 534] on span "View Voucher" at bounding box center [365, 530] width 103 height 12
click at [721, 1190] on div "Confirmation Details Reservation Status Confirmed Print Cancel Reservation Conf…" at bounding box center [406, 641] width 813 height 1190
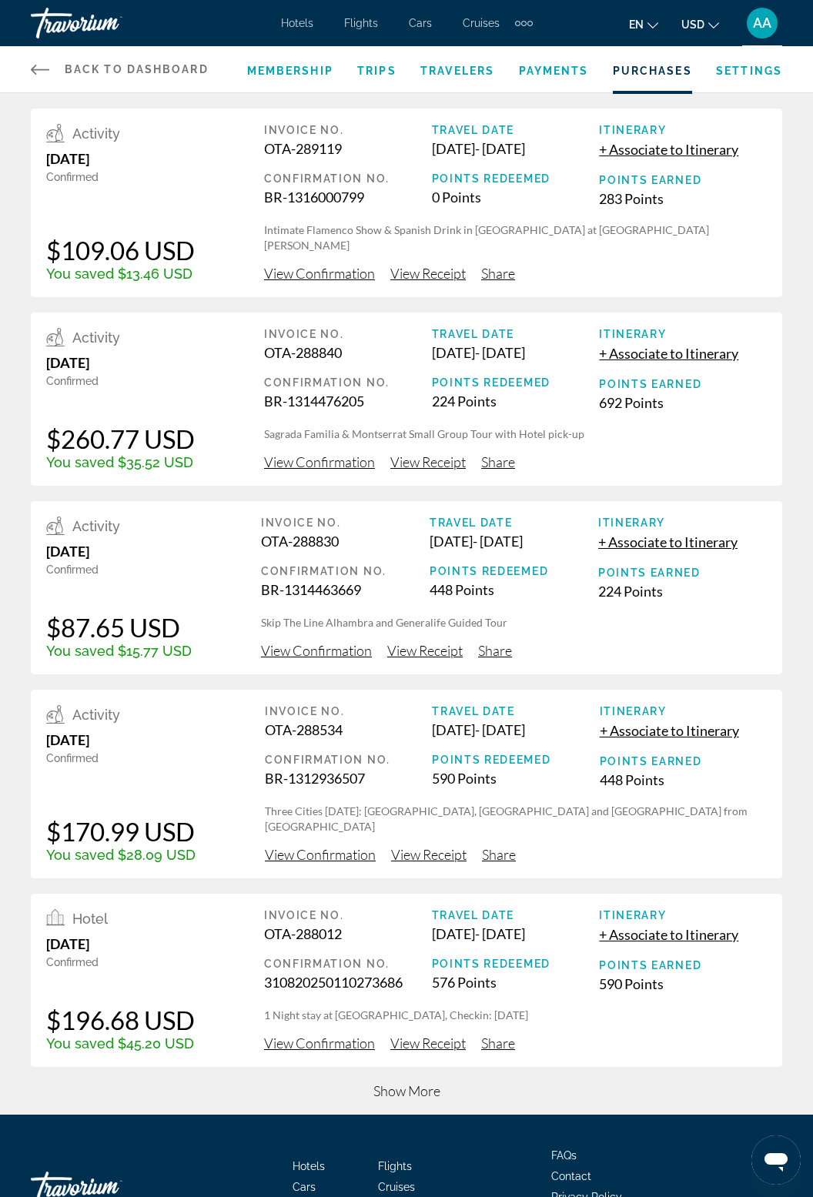
click at [345, 863] on span "View Confirmation" at bounding box center [320, 854] width 111 height 17
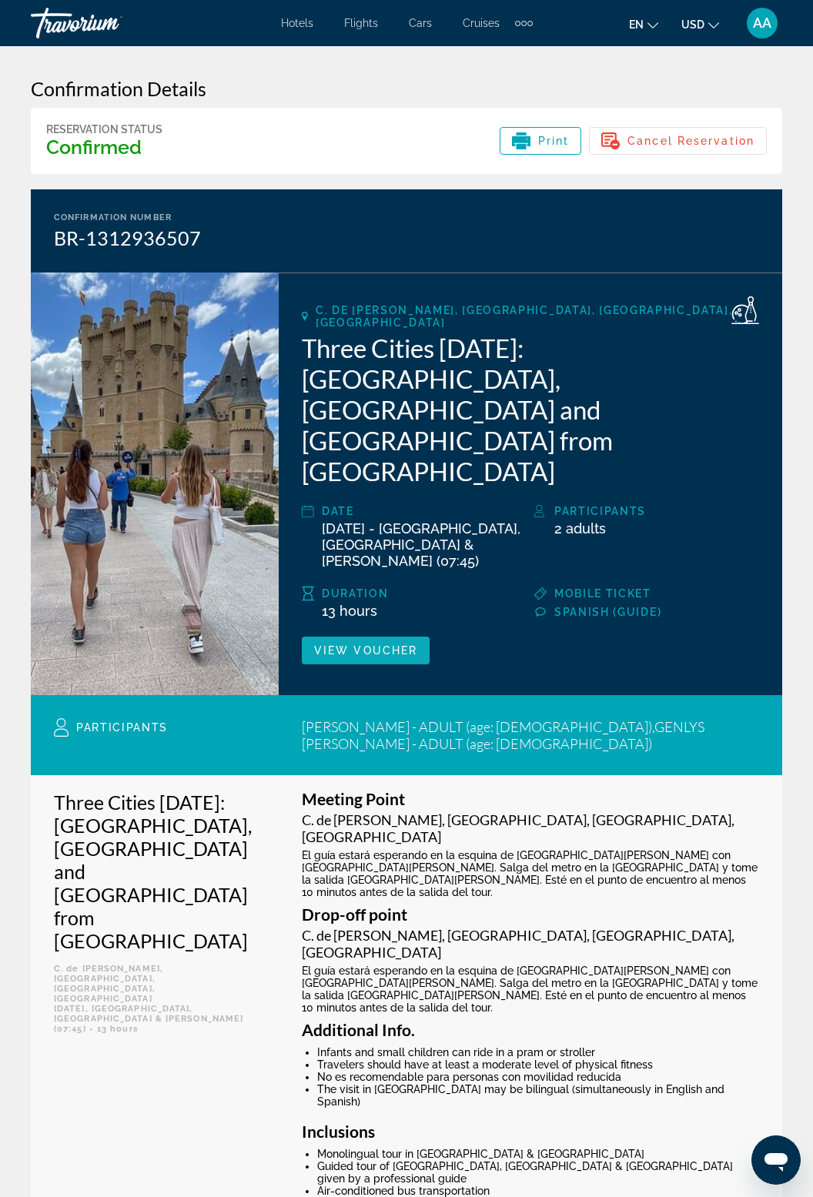
click at [393, 644] on span "View Voucher" at bounding box center [365, 650] width 103 height 12
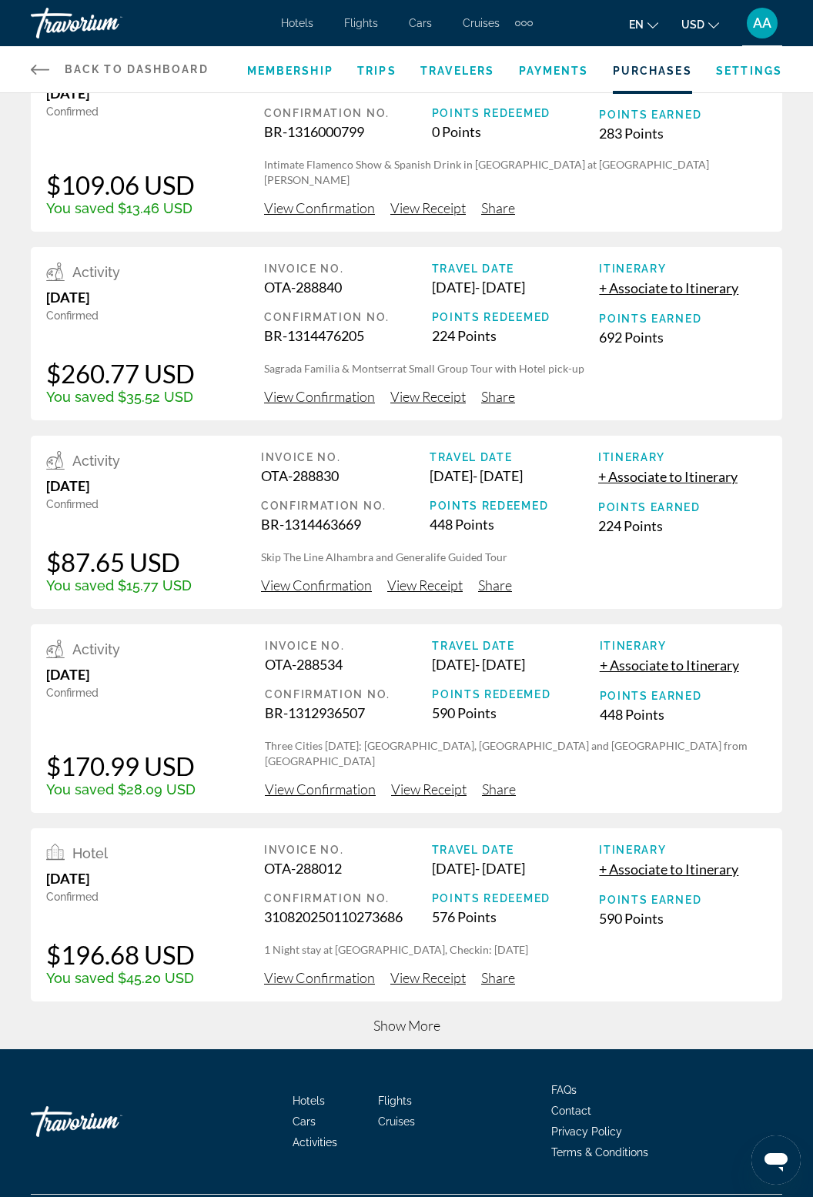
scroll to position [71, 0]
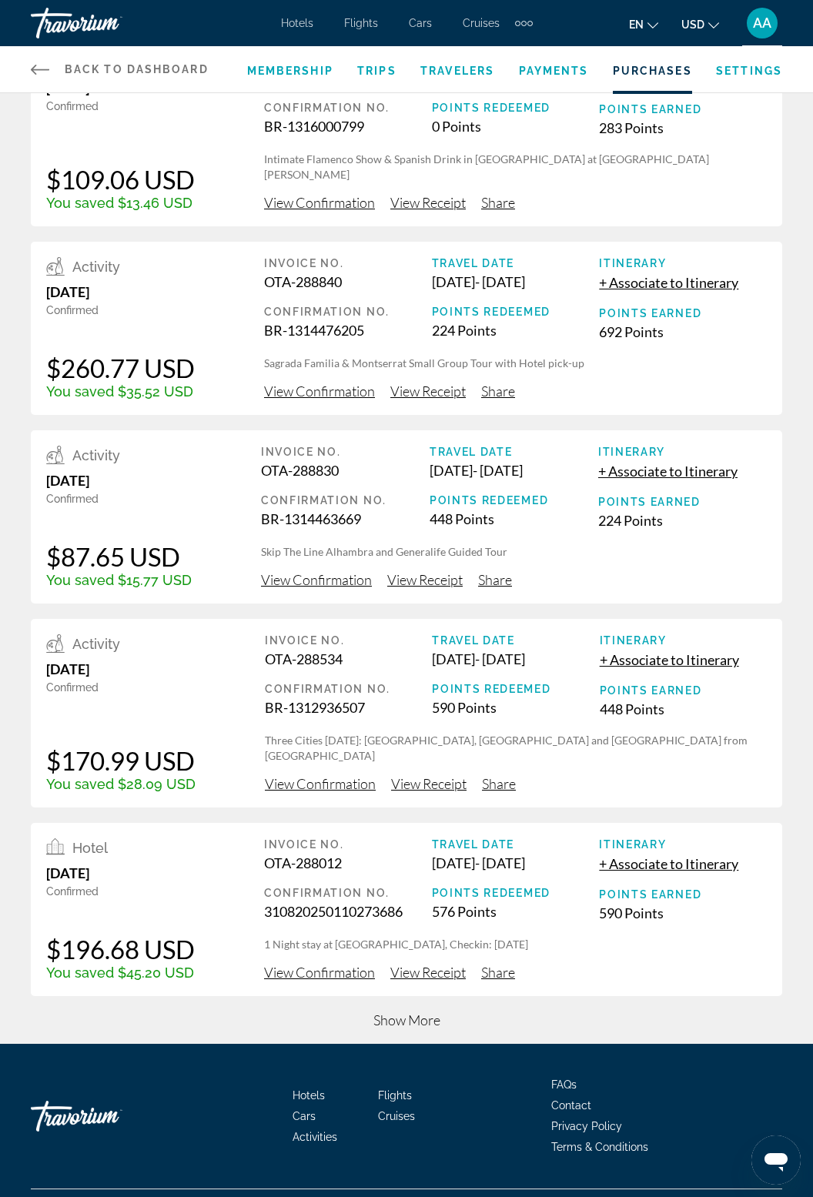
click at [323, 792] on span "View Confirmation" at bounding box center [320, 783] width 111 height 17
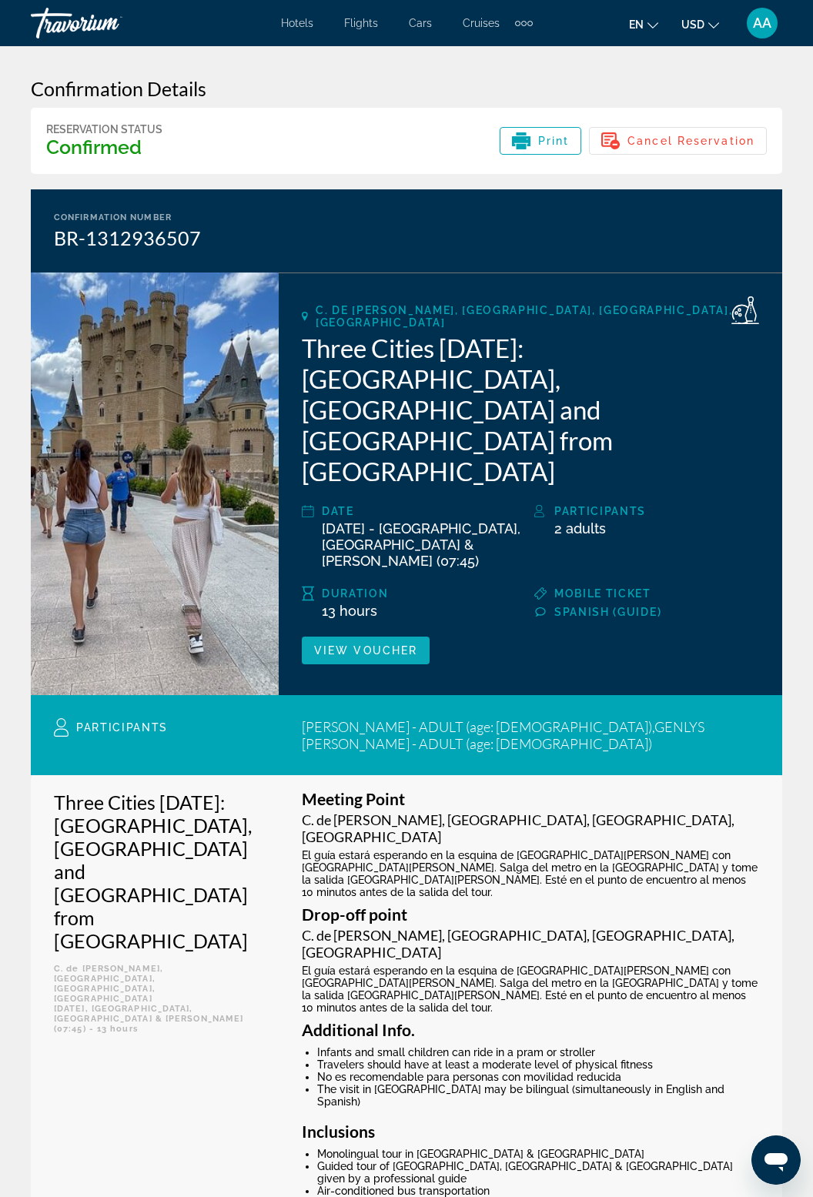
click at [397, 644] on span "View Voucher" at bounding box center [365, 650] width 103 height 12
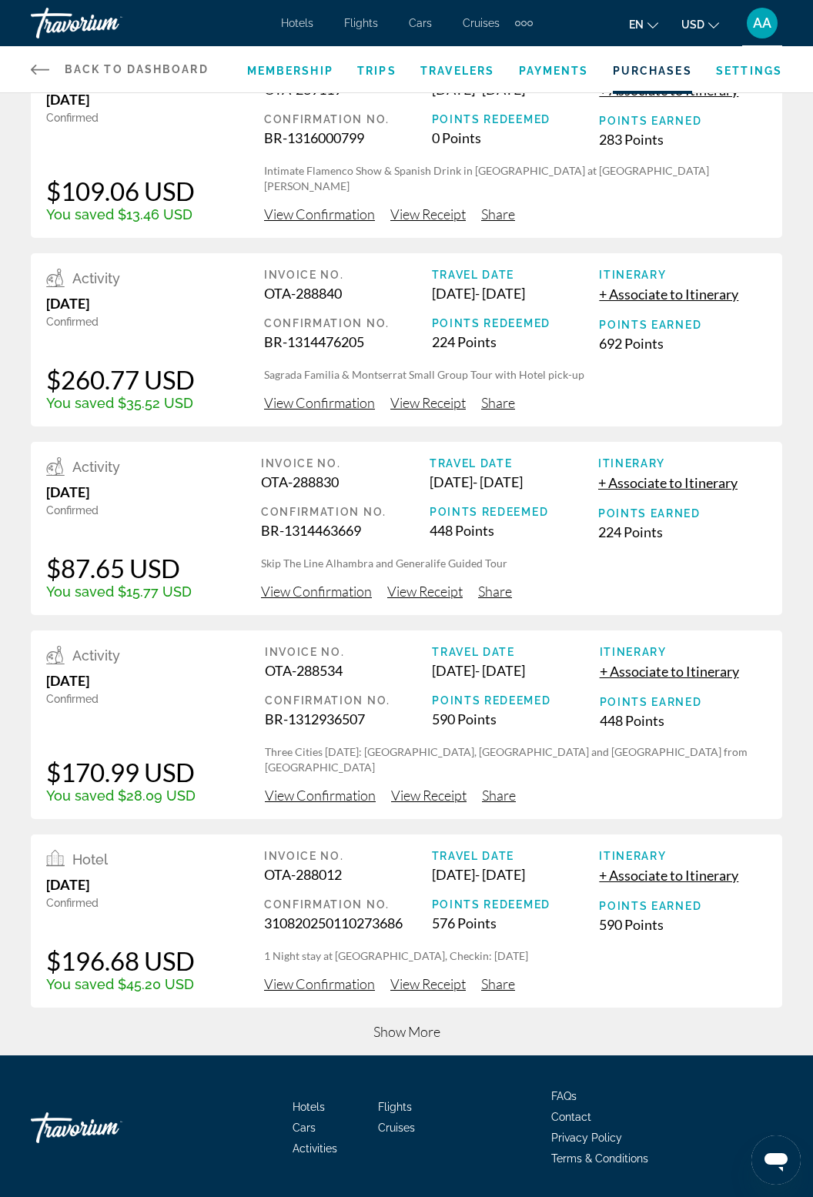
scroll to position [71, 0]
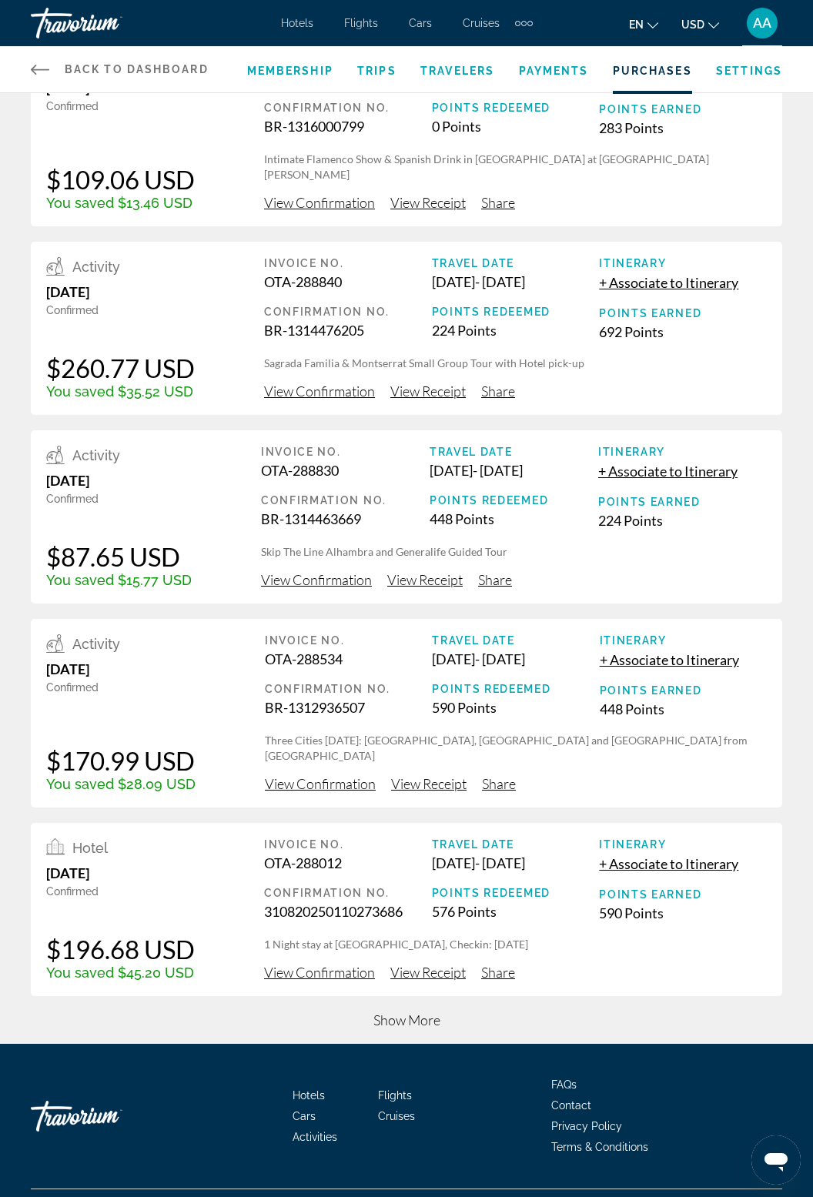
click at [331, 952] on p "1 Night stay at Hard Rock Hotel Madrid, Checkin: 2025-11-02" at bounding box center [515, 944] width 503 height 15
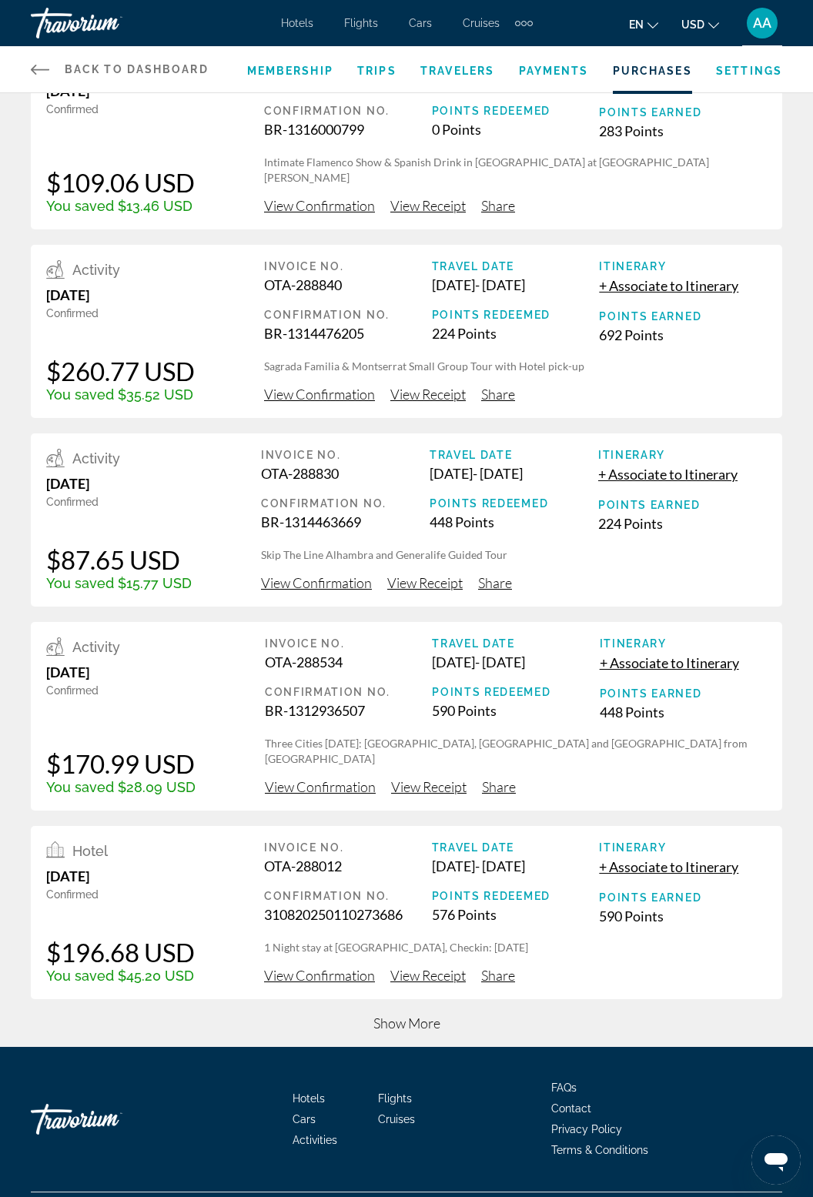
scroll to position [0, 0]
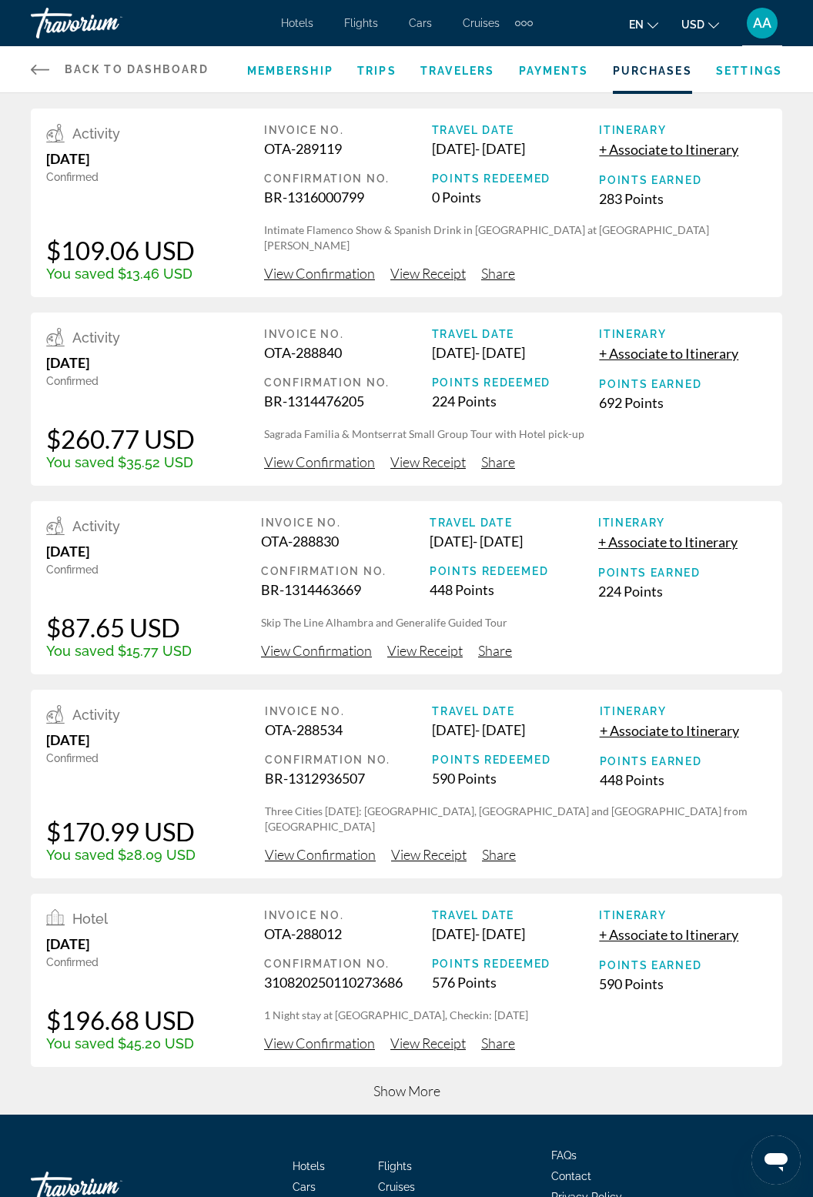
click at [330, 1052] on span "View Confirmation" at bounding box center [319, 1043] width 111 height 17
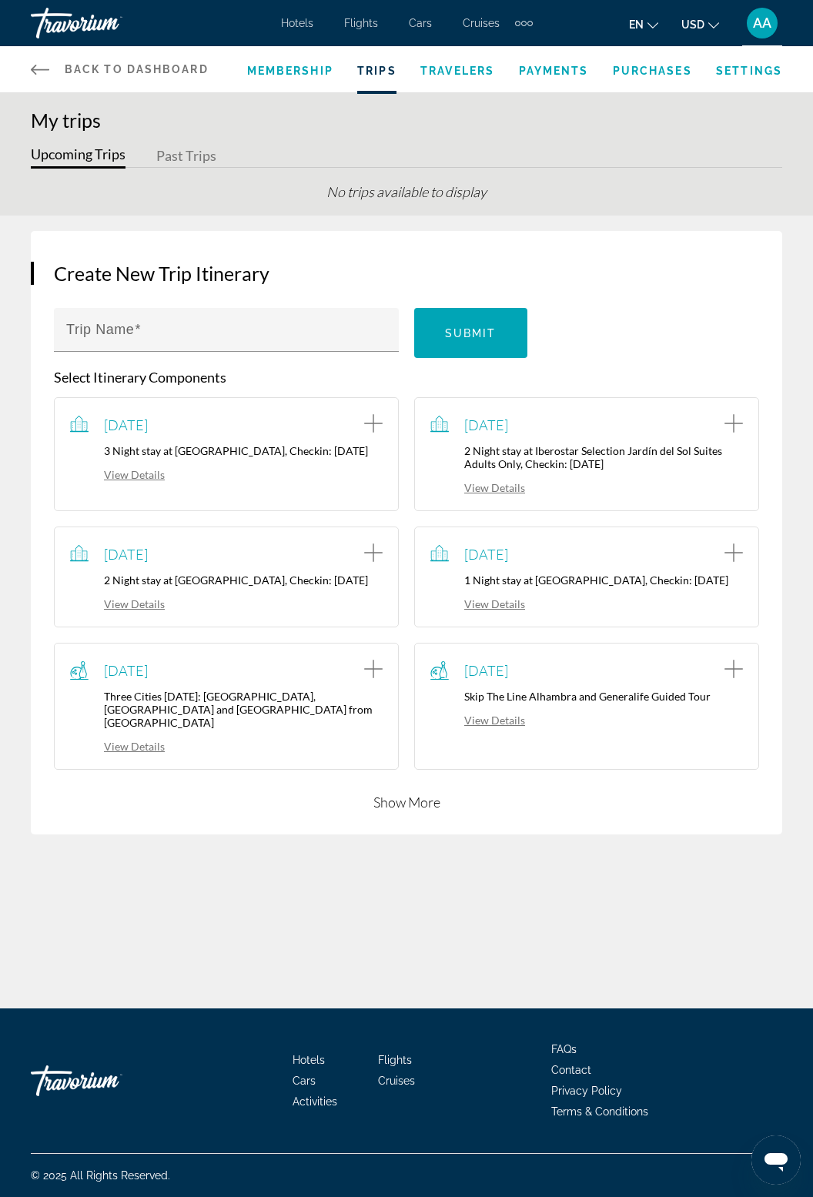
click at [144, 481] on link "View Details" at bounding box center [117, 474] width 95 height 13
click at [149, 611] on link "View Details" at bounding box center [117, 603] width 95 height 13
click at [502, 490] on link "View Details" at bounding box center [477, 487] width 95 height 13
click at [402, 808] on button "Show More" at bounding box center [406, 802] width 67 height 18
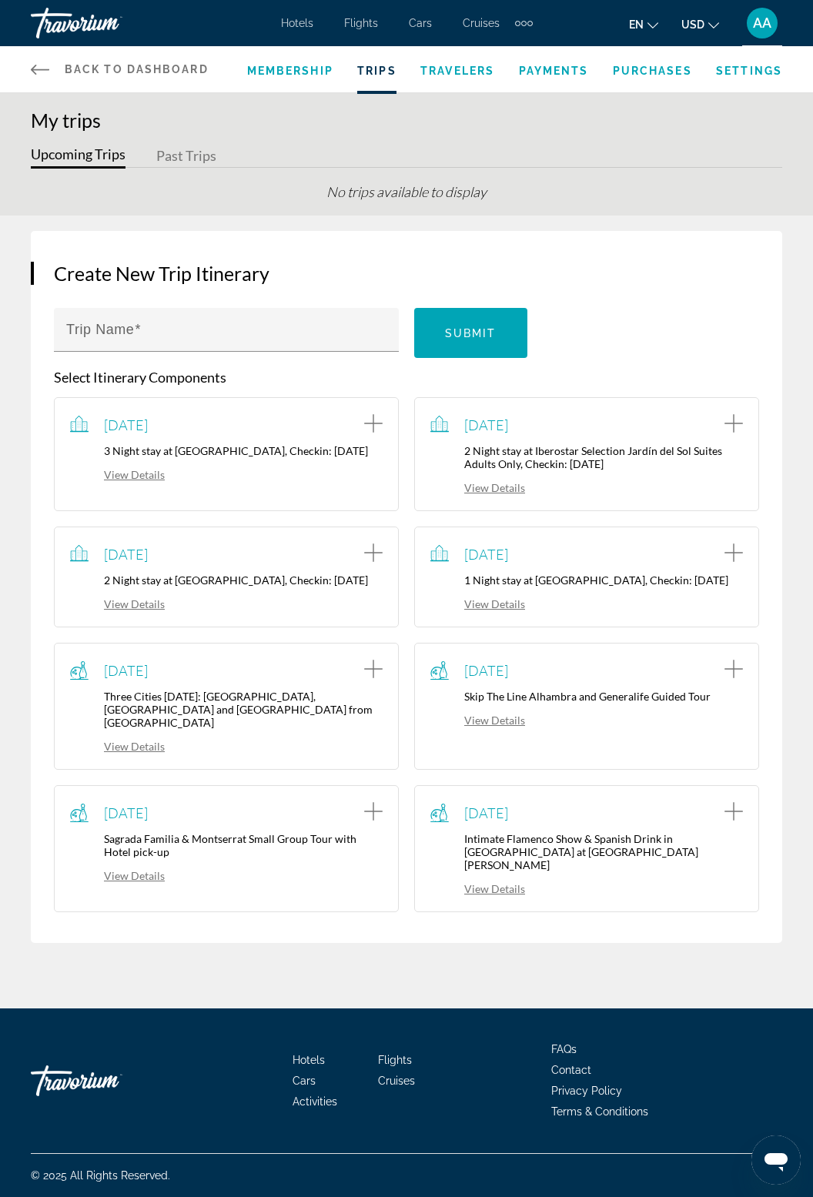
click at [716, 25] on icon "Change currency" at bounding box center [713, 25] width 11 height 6
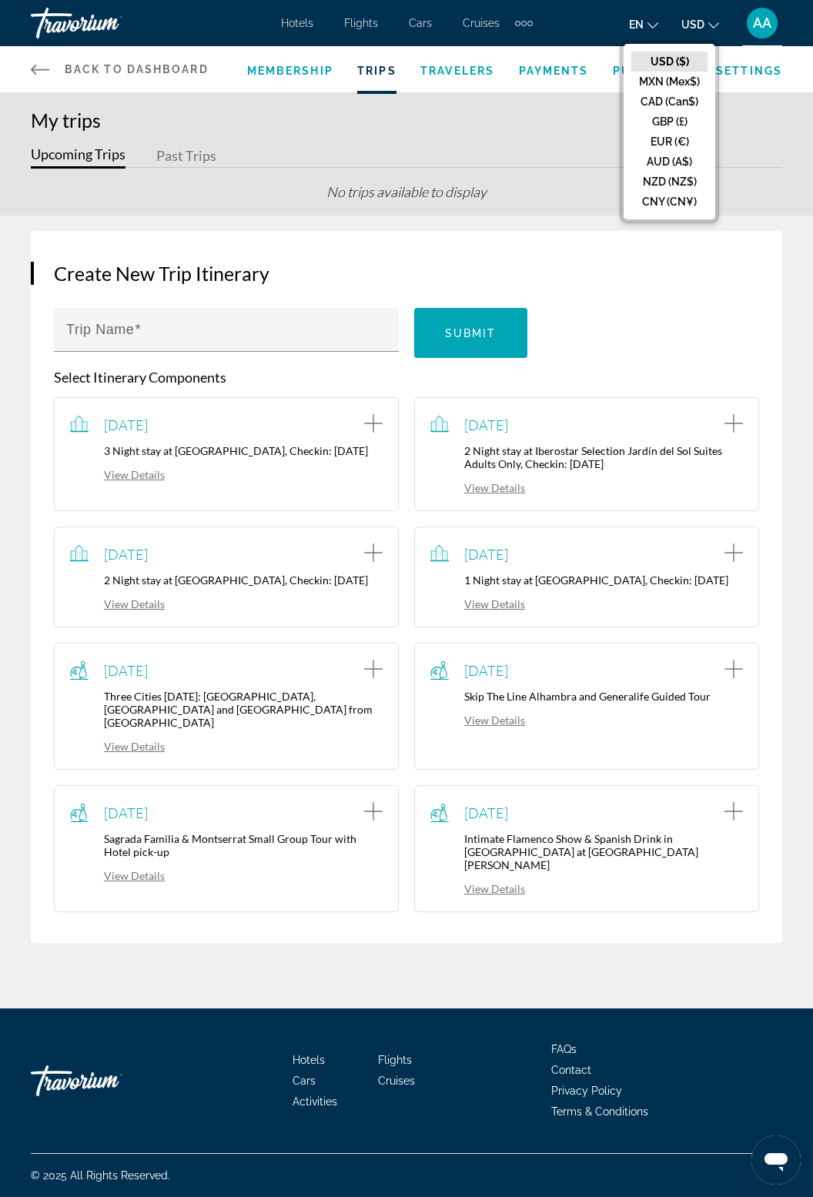
click at [765, 22] on span "AA" at bounding box center [762, 22] width 18 height 15
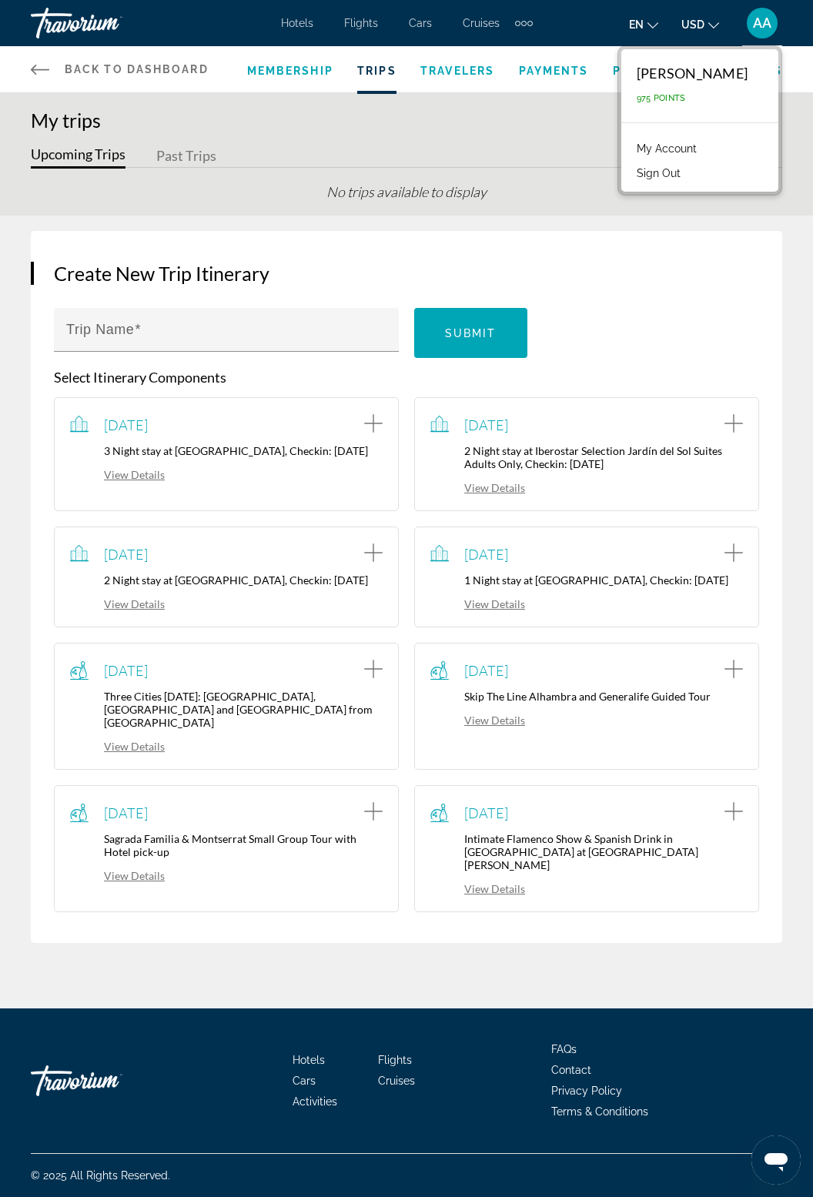
click at [629, 170] on button "Sign Out" at bounding box center [658, 173] width 59 height 20
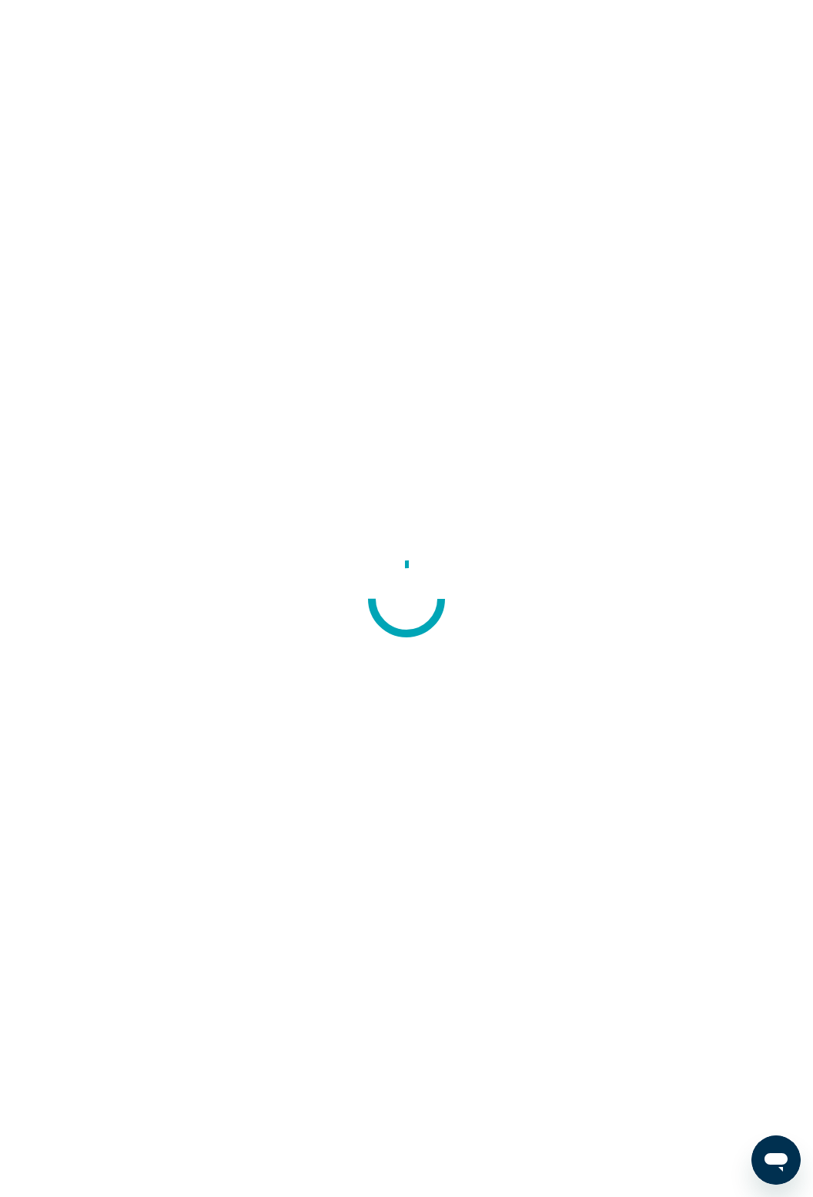
click at [571, 56] on div at bounding box center [406, 598] width 813 height 1197
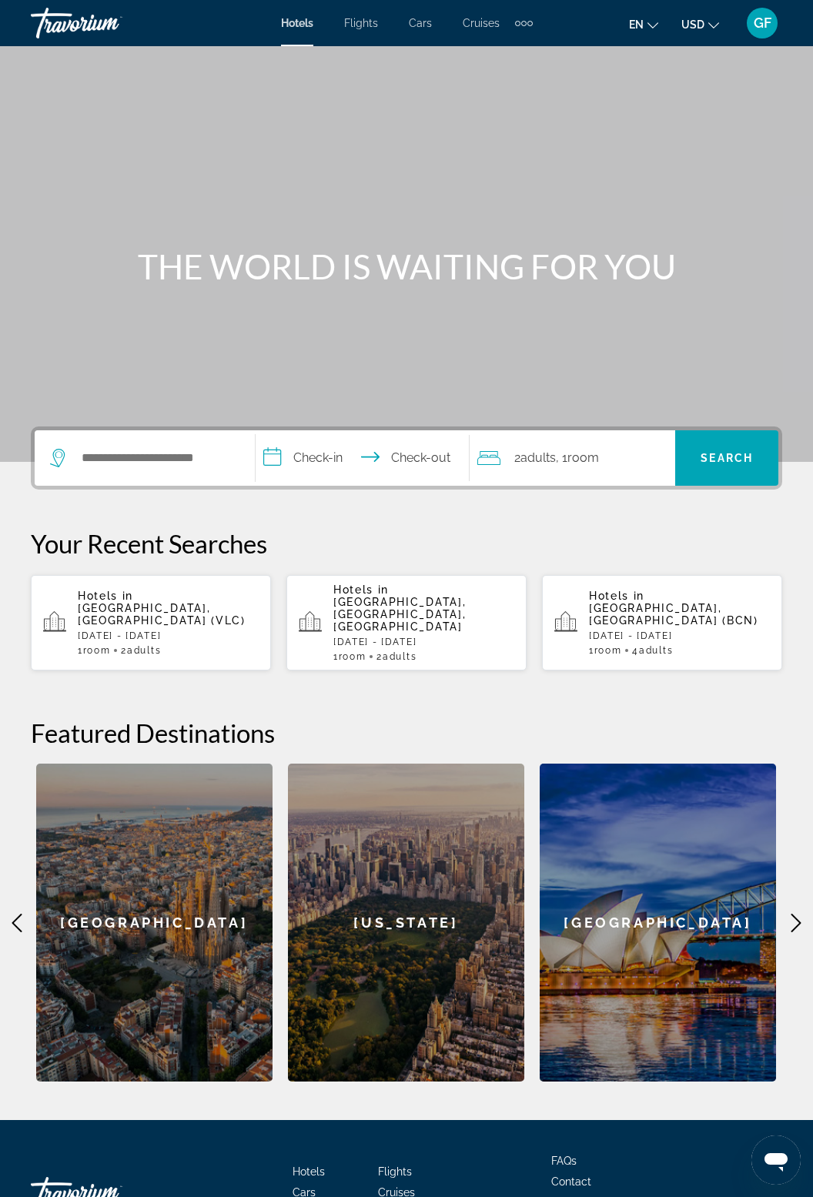
click at [765, 25] on span "GF" at bounding box center [763, 22] width 18 height 15
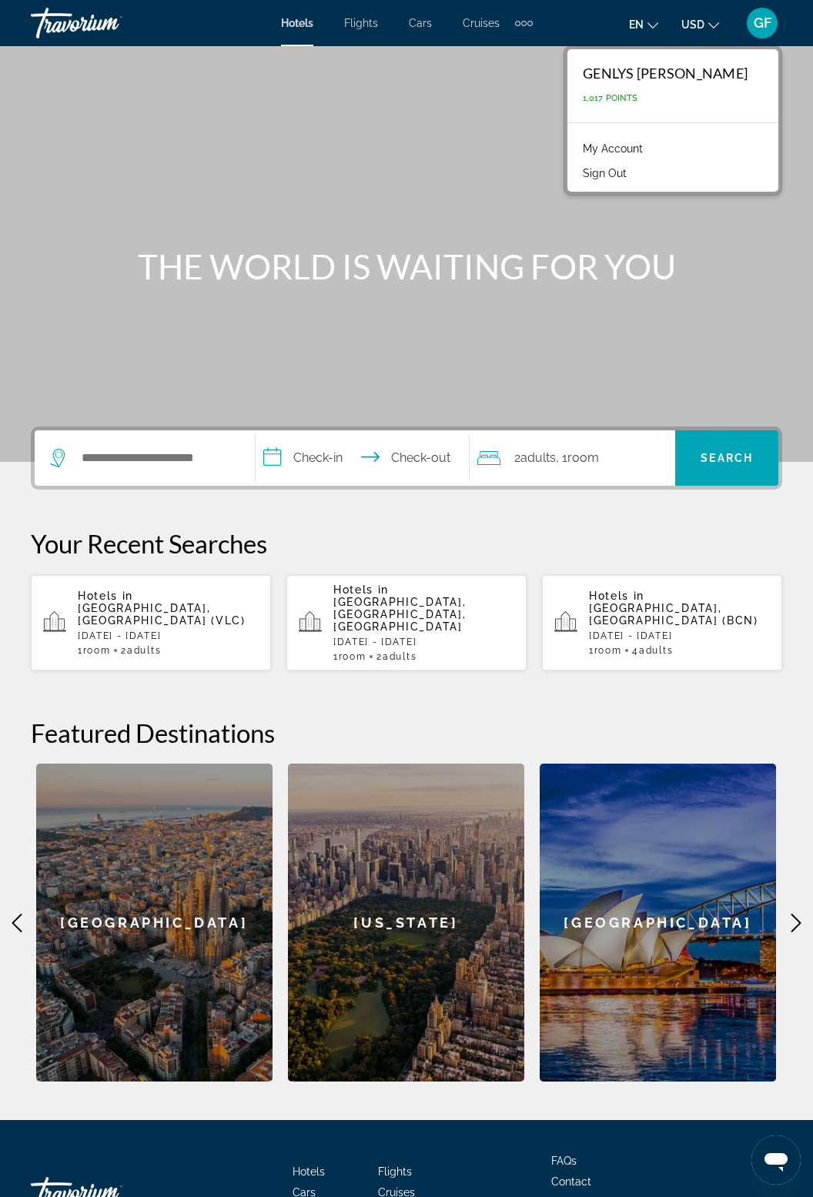
click at [651, 149] on link "My Account" at bounding box center [612, 149] width 75 height 20
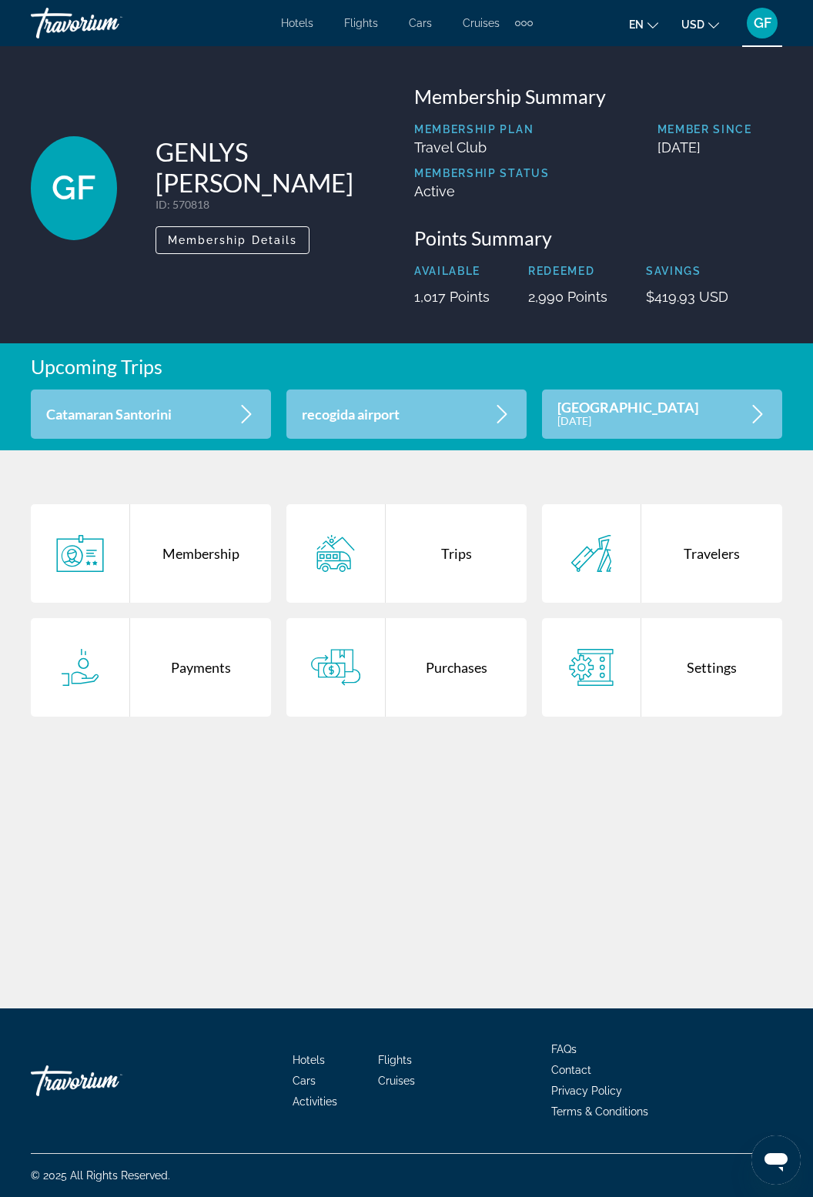
click at [457, 561] on div "Trips" at bounding box center [456, 553] width 141 height 99
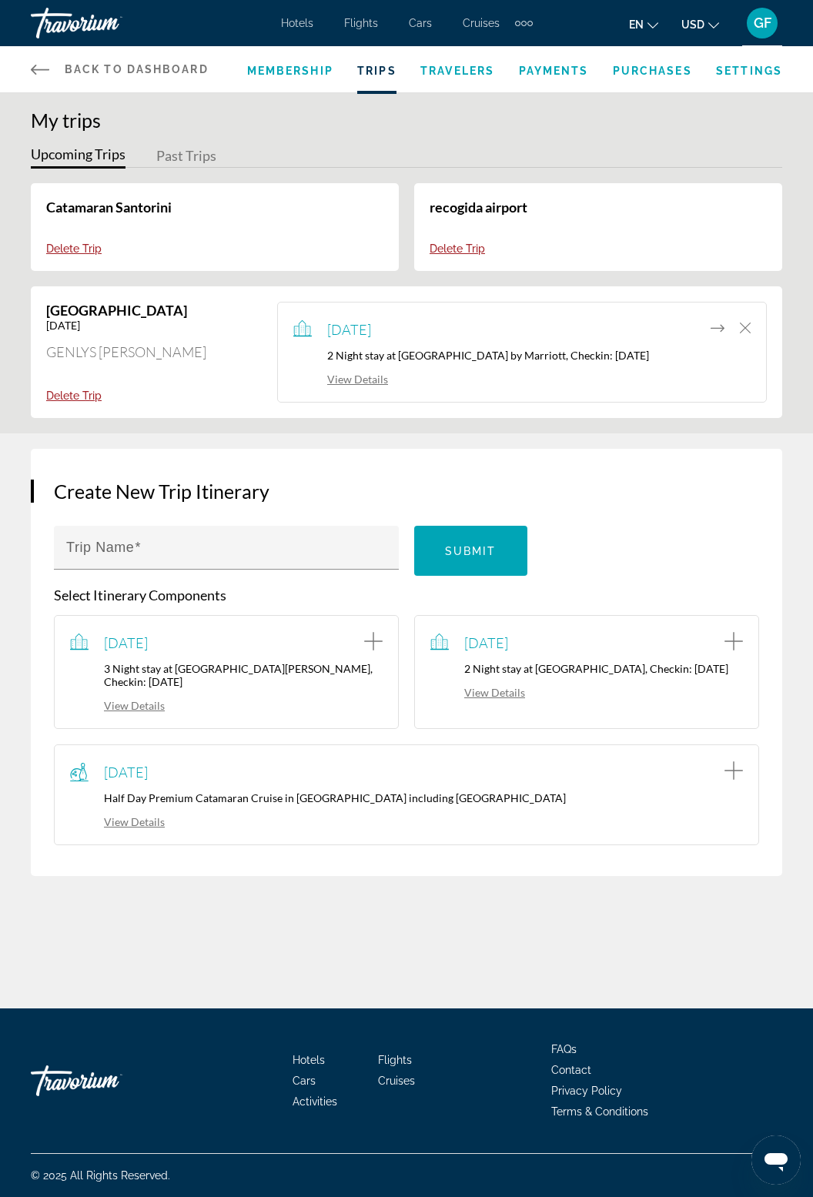
click at [371, 380] on link "View Details" at bounding box center [340, 379] width 95 height 13
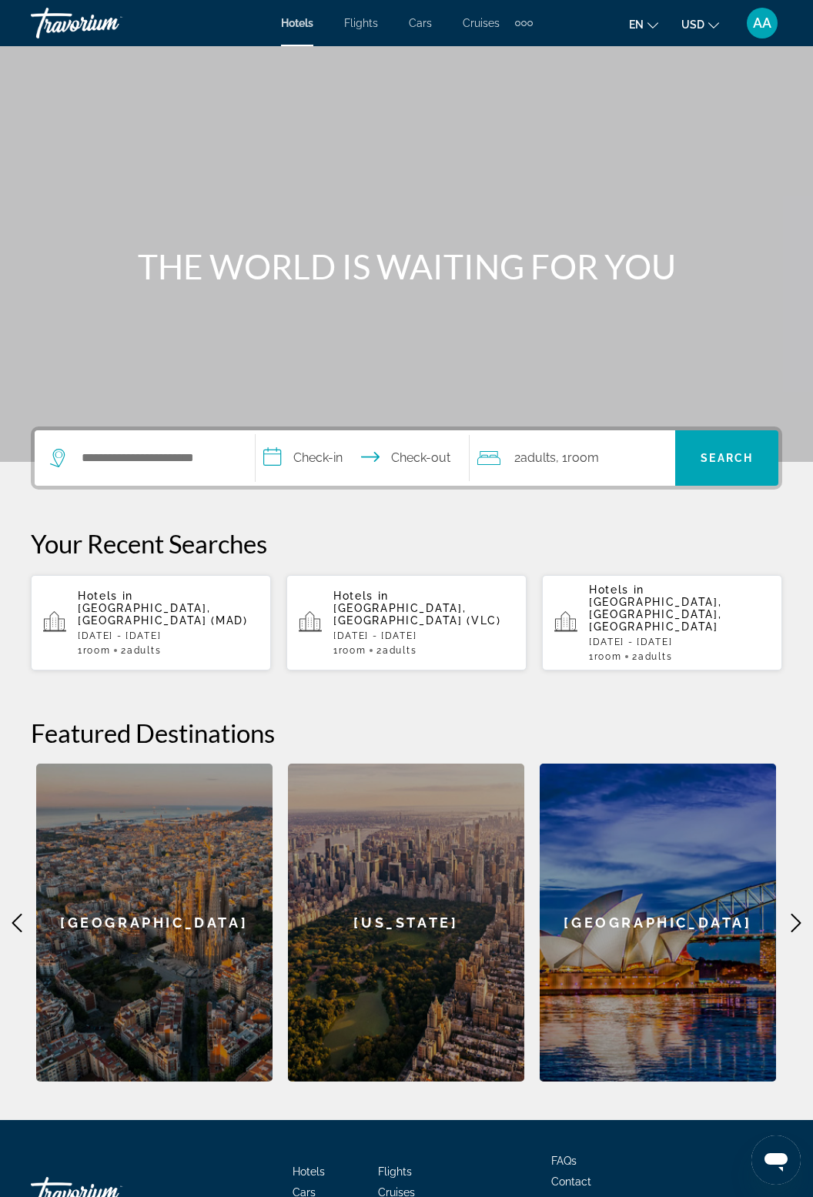
scroll to position [35, 0]
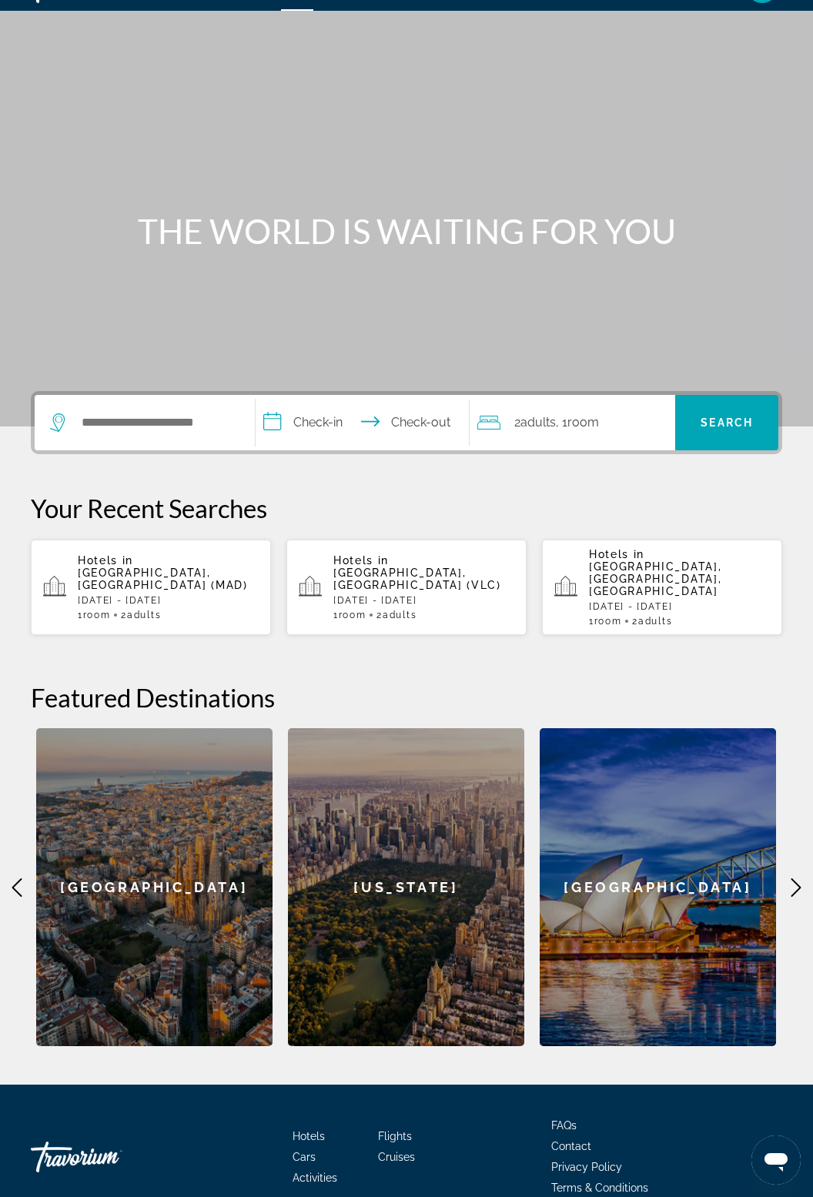
click at [322, 1172] on span "Activities" at bounding box center [315, 1178] width 45 height 12
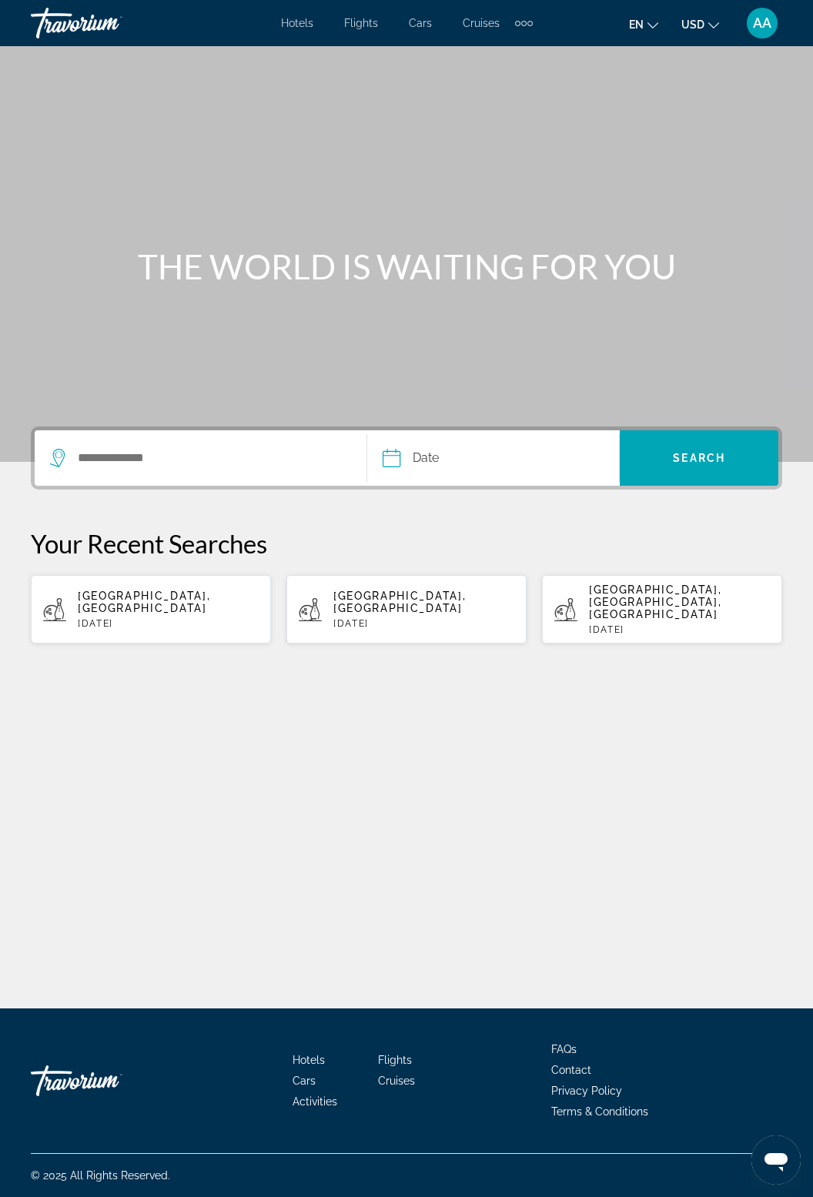
click at [139, 618] on p "[DATE]" at bounding box center [168, 623] width 181 height 11
type input "**********"
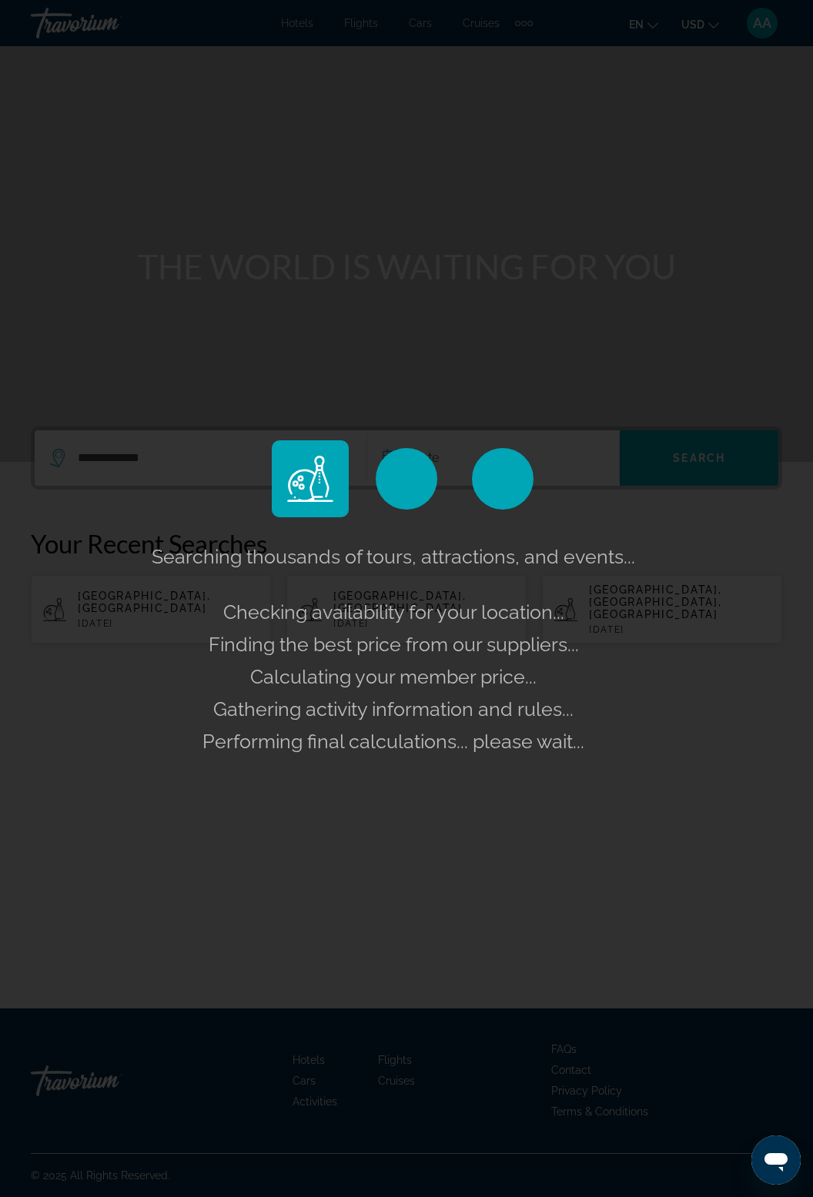
click at [416, 442] on div "Searching thousands of tours, attractions, and events... Checking availability …" at bounding box center [406, 598] width 813 height 1197
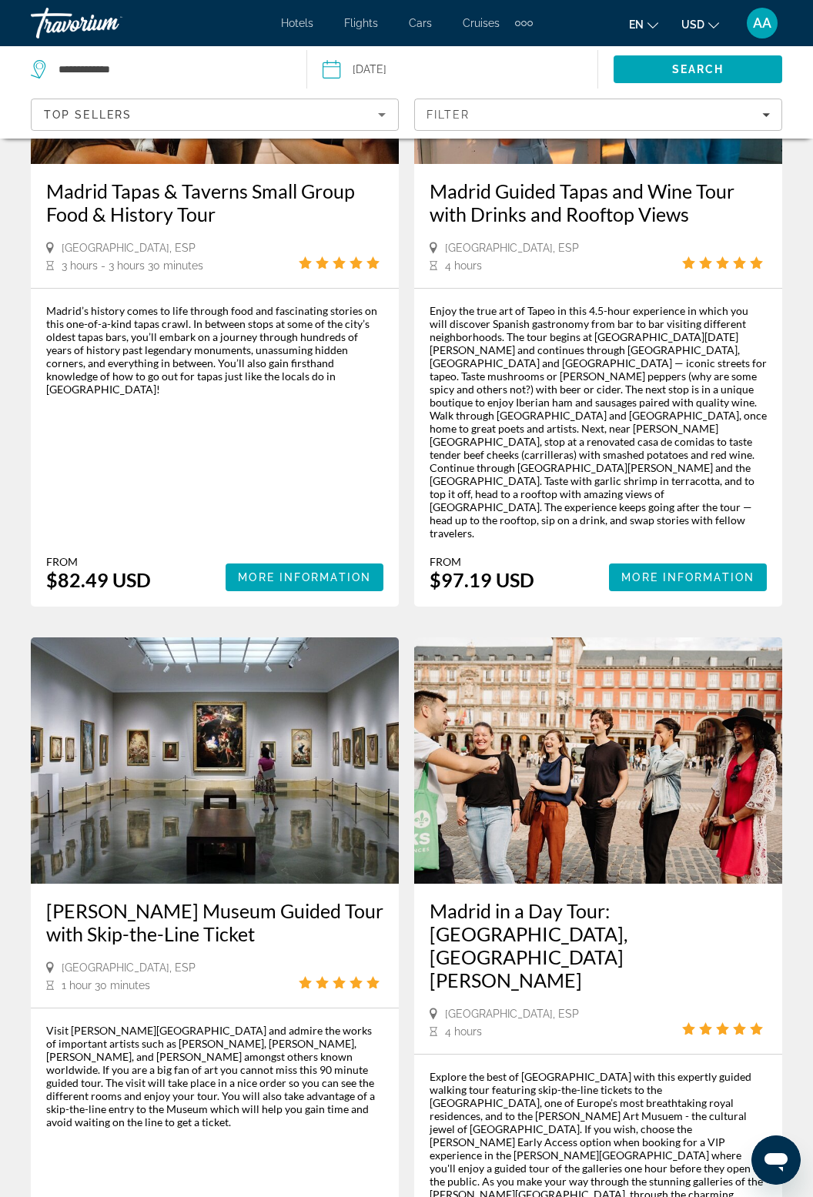
scroll to position [3022, 0]
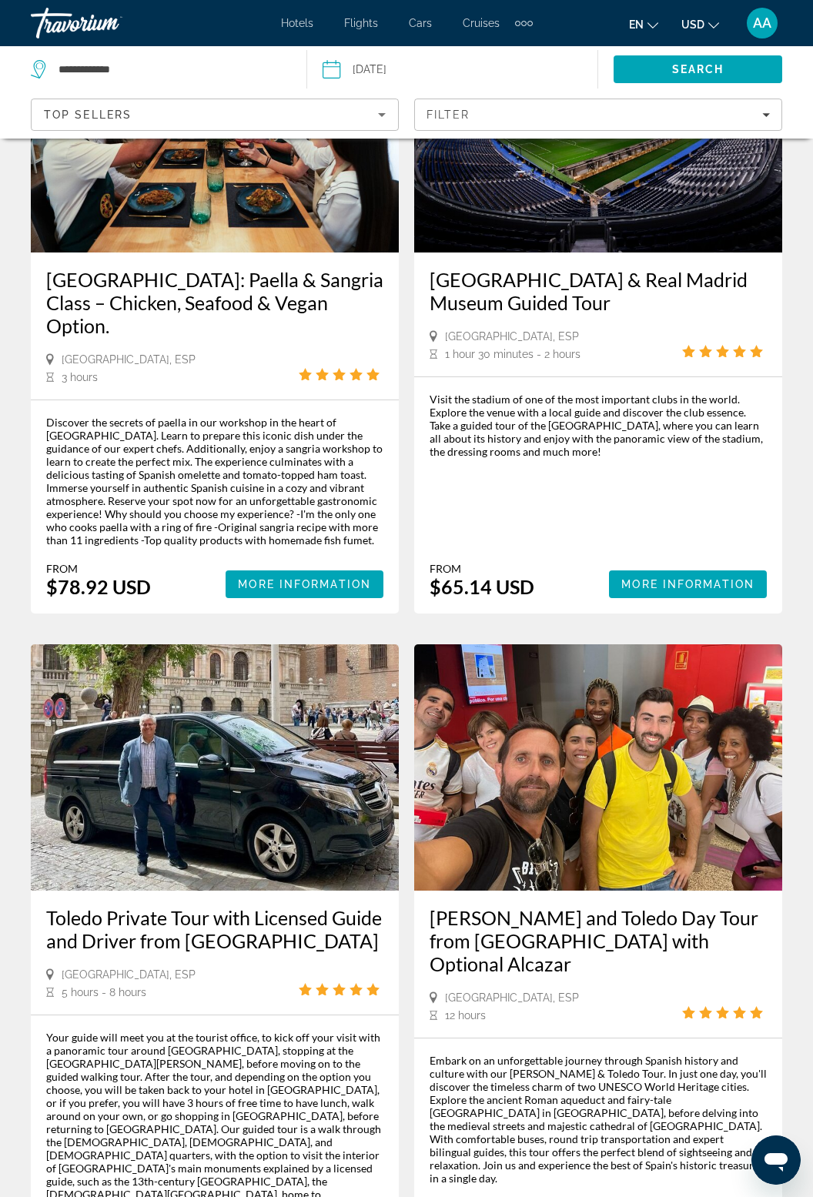
scroll to position [2923, 0]
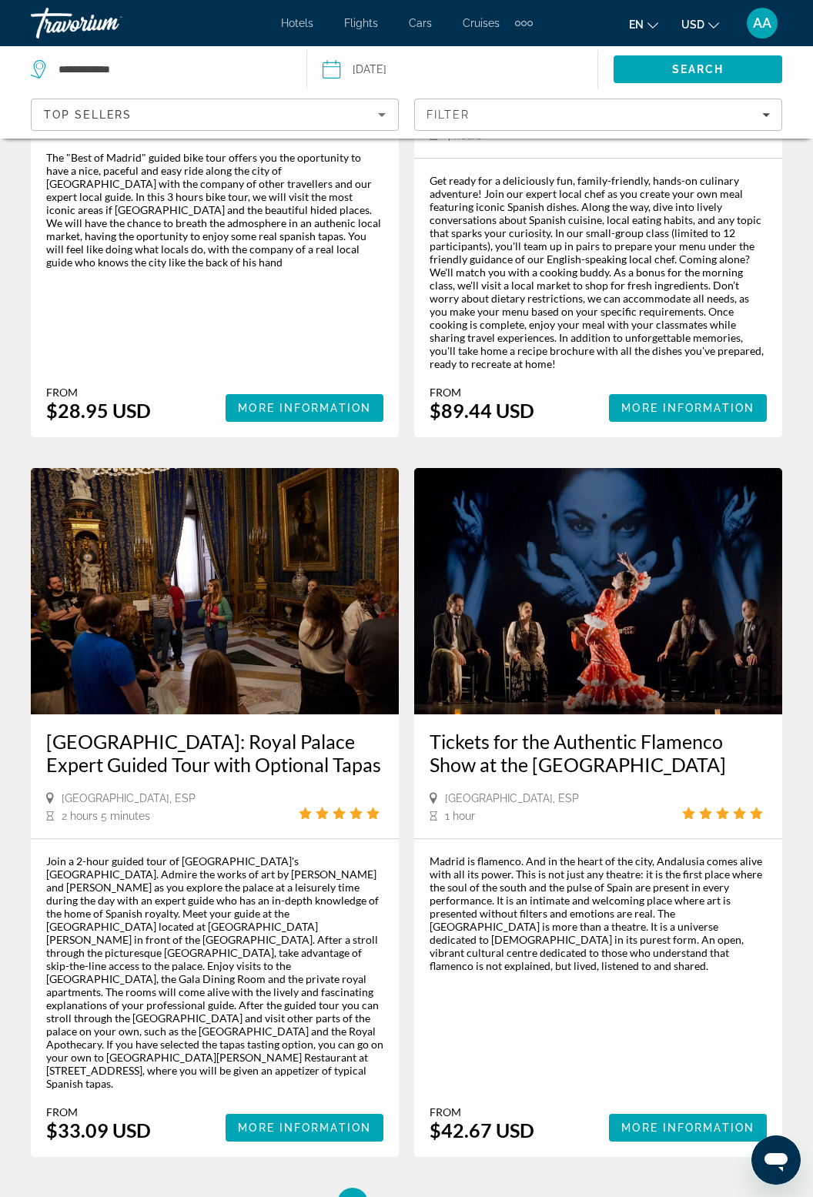
scroll to position [2905, 0]
click at [410, 1190] on link "page 4" at bounding box center [406, 1203] width 27 height 27
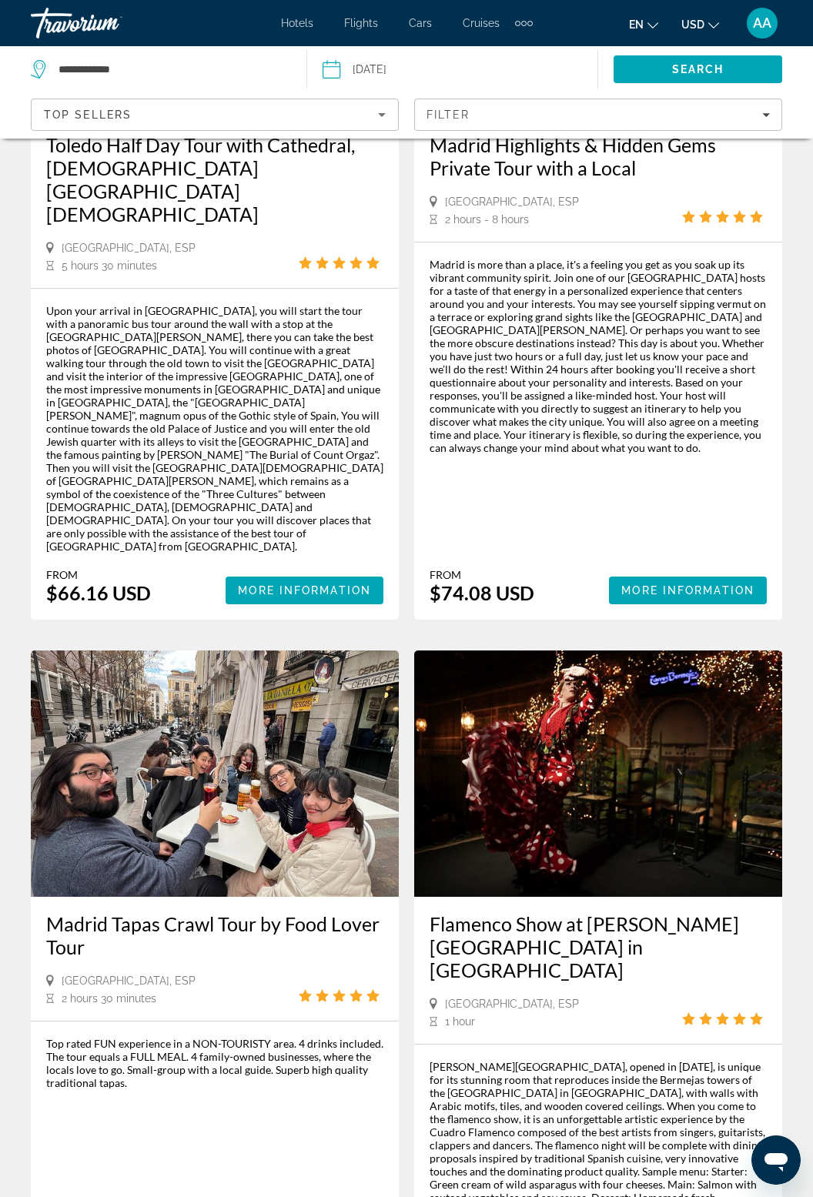
scroll to position [3054, 0]
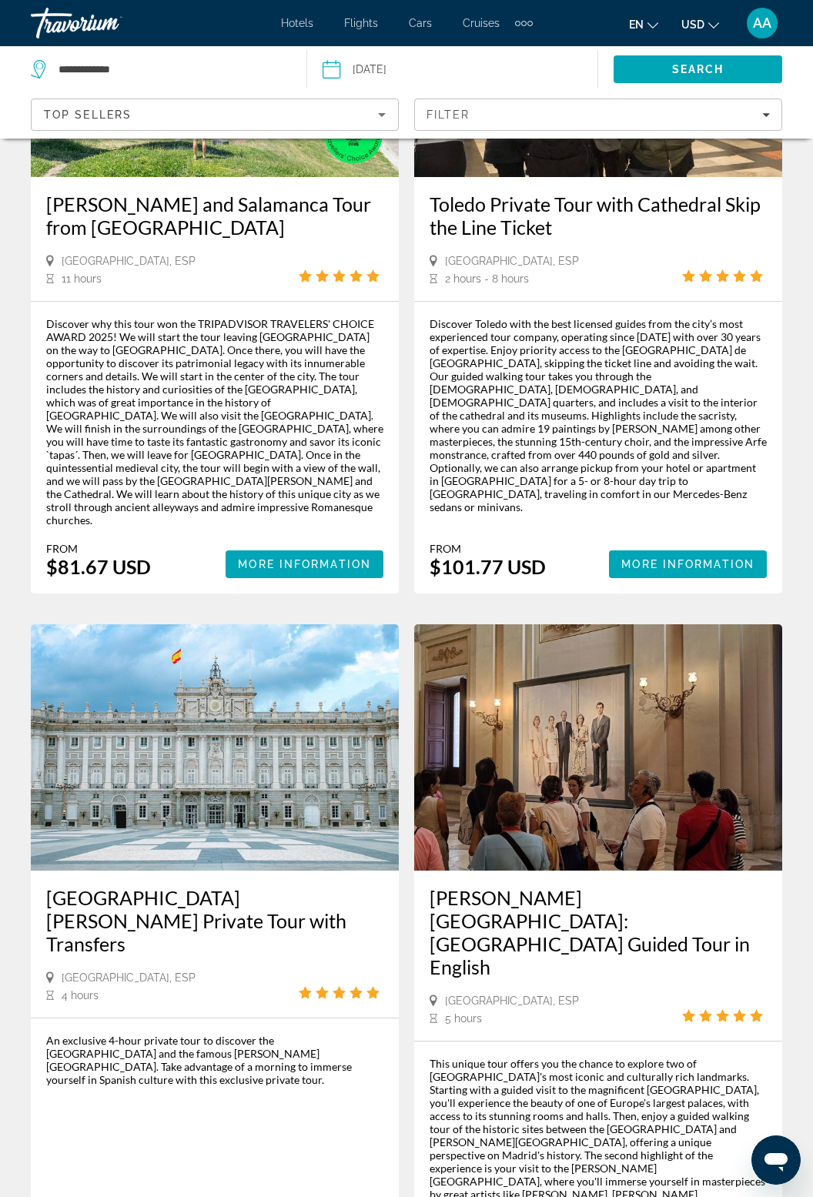
scroll to position [3149, 0]
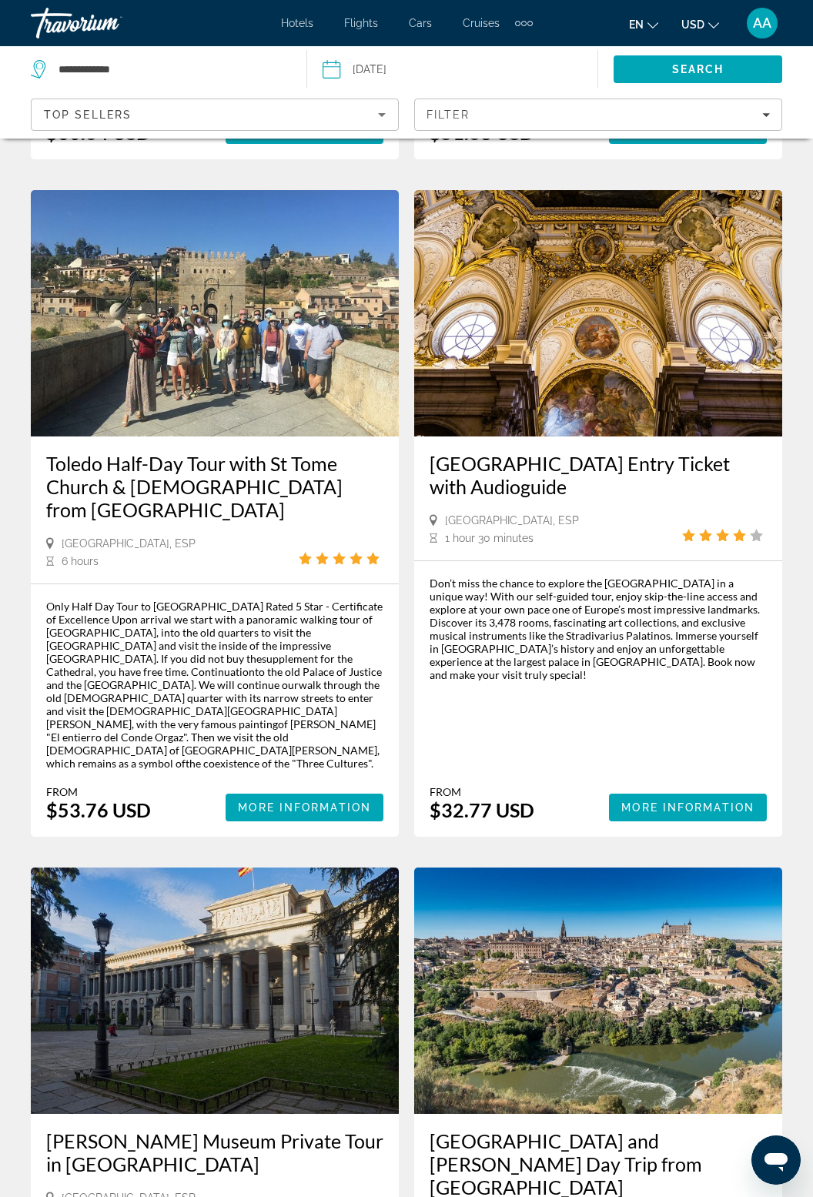
scroll to position [2776, 0]
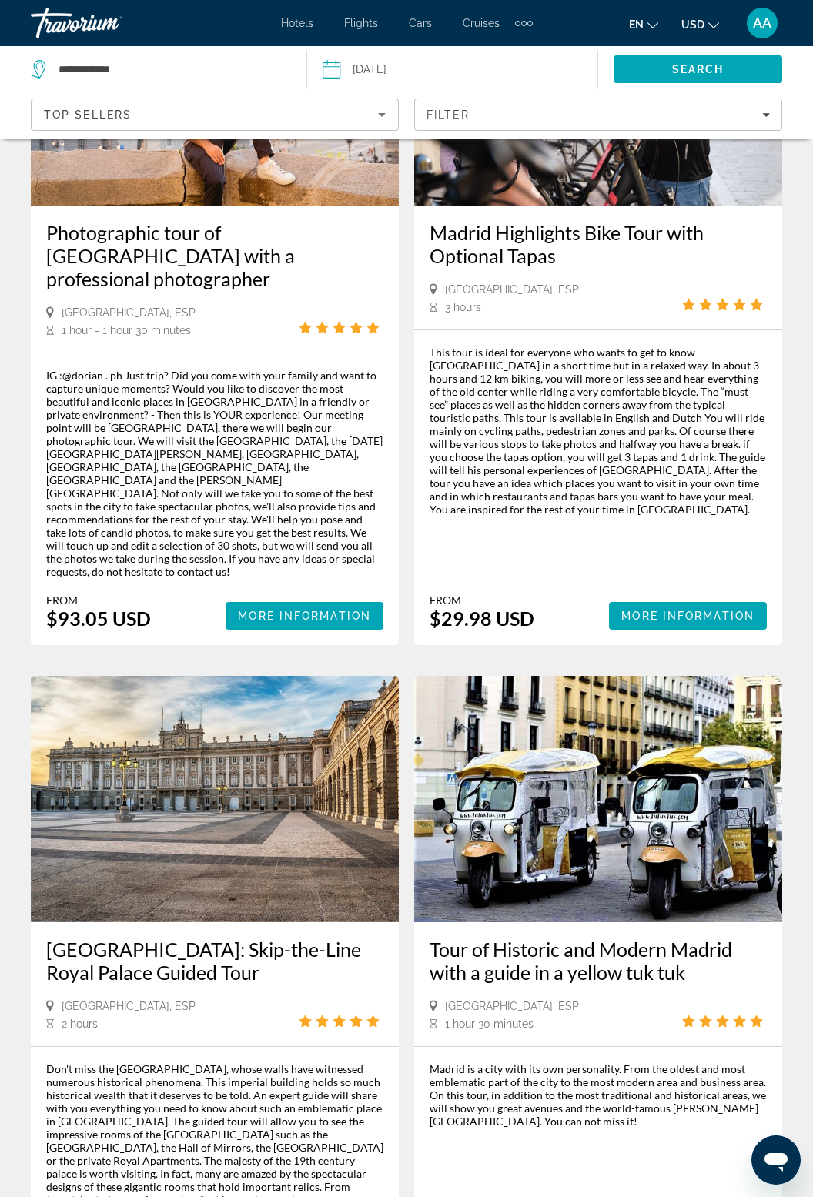
scroll to position [3087, 0]
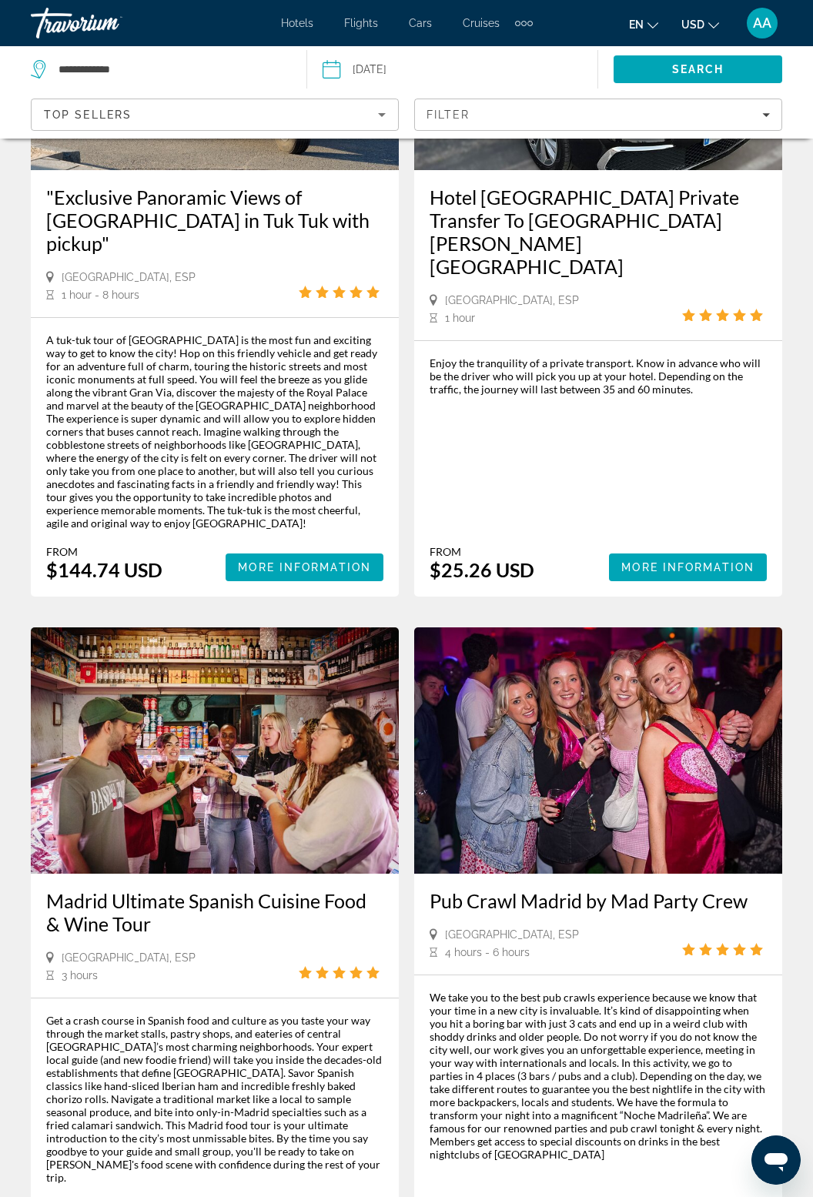
scroll to position [3077, 0]
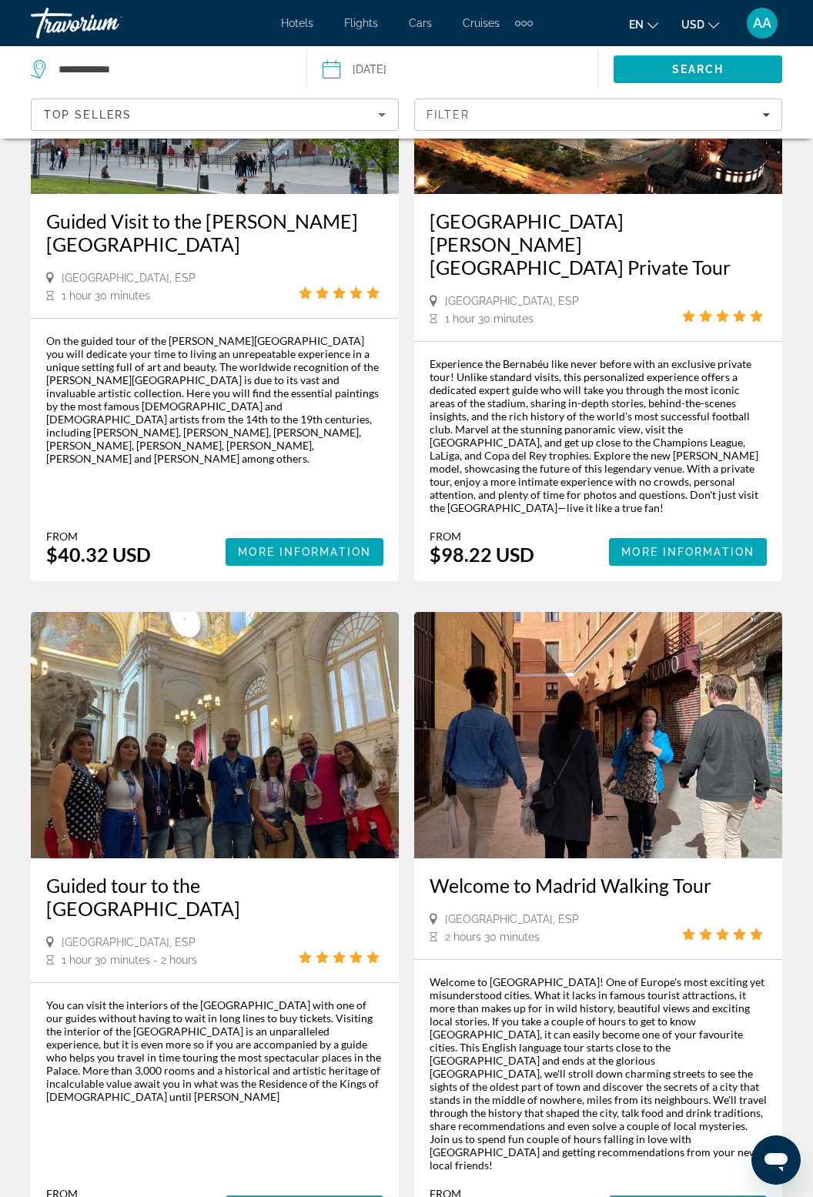
scroll to position [3044, 0]
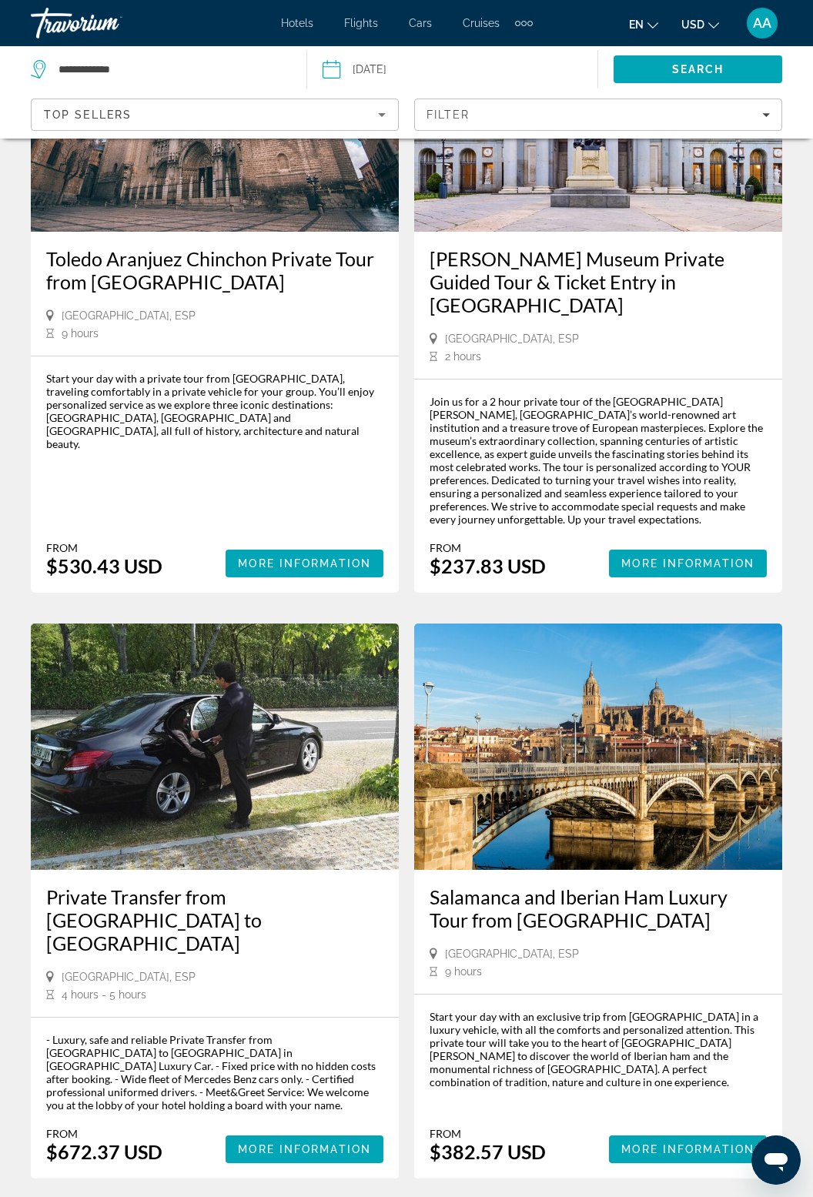
scroll to position [360, 0]
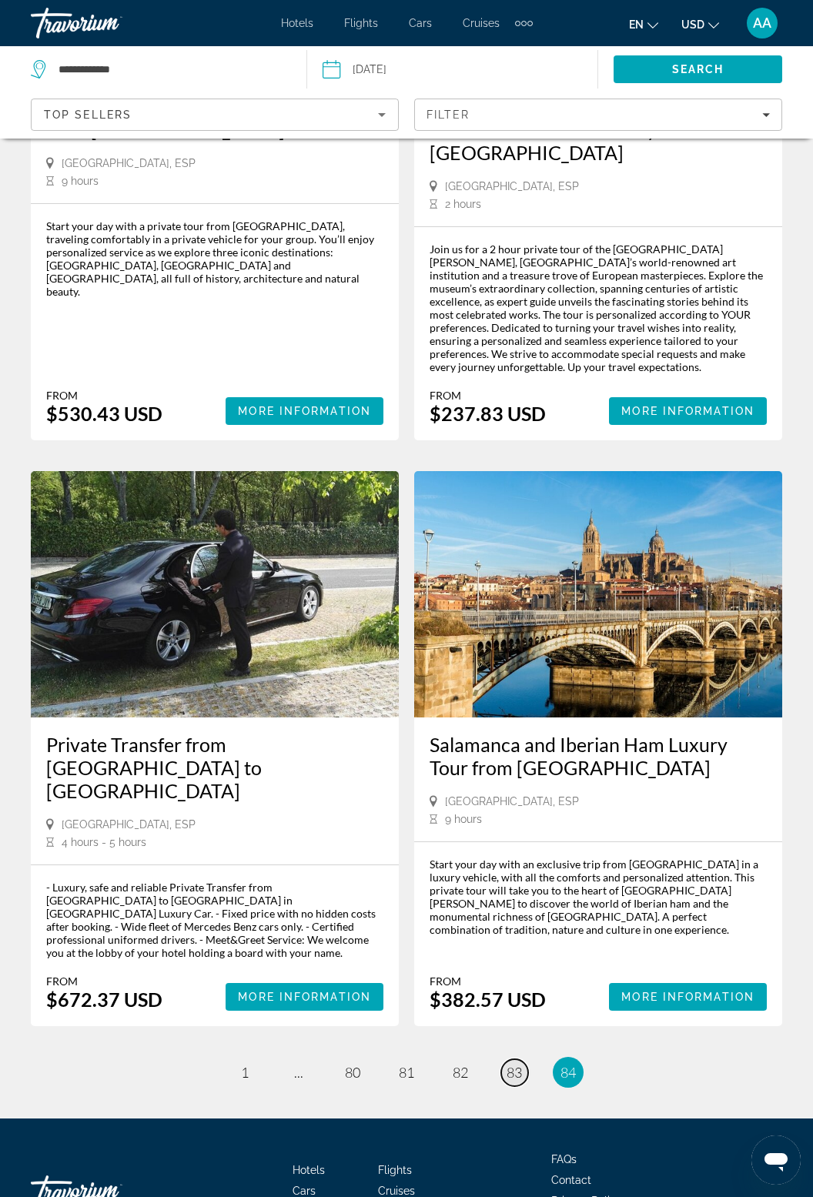
click at [522, 1059] on link "page 83" at bounding box center [514, 1072] width 27 height 27
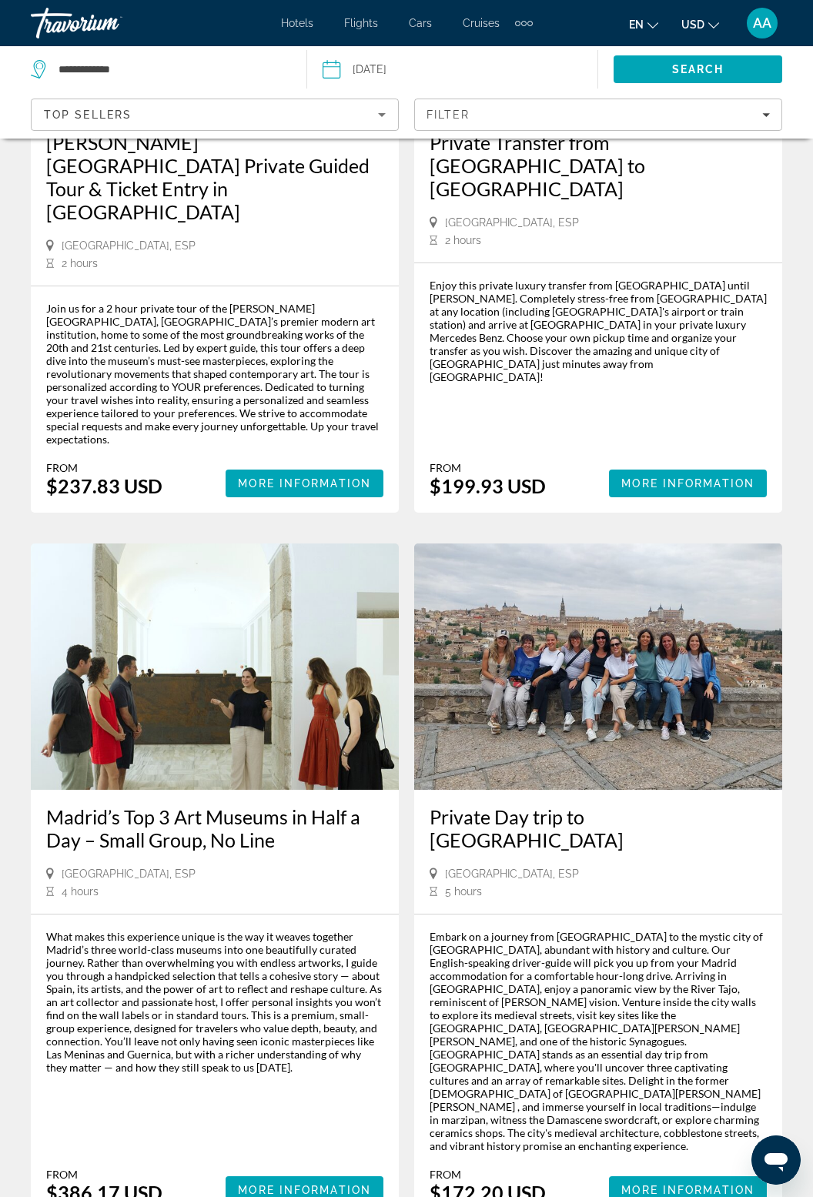
scroll to position [2933, 0]
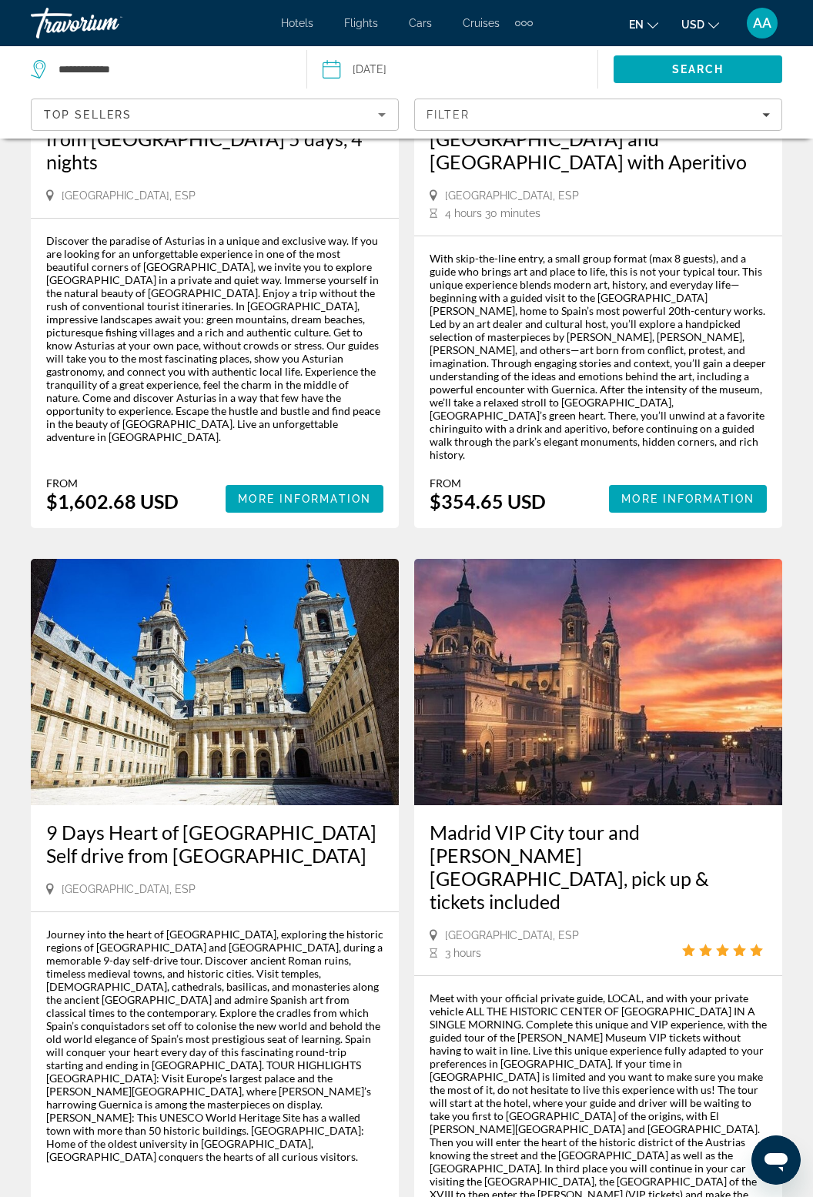
scroll to position [2937, 0]
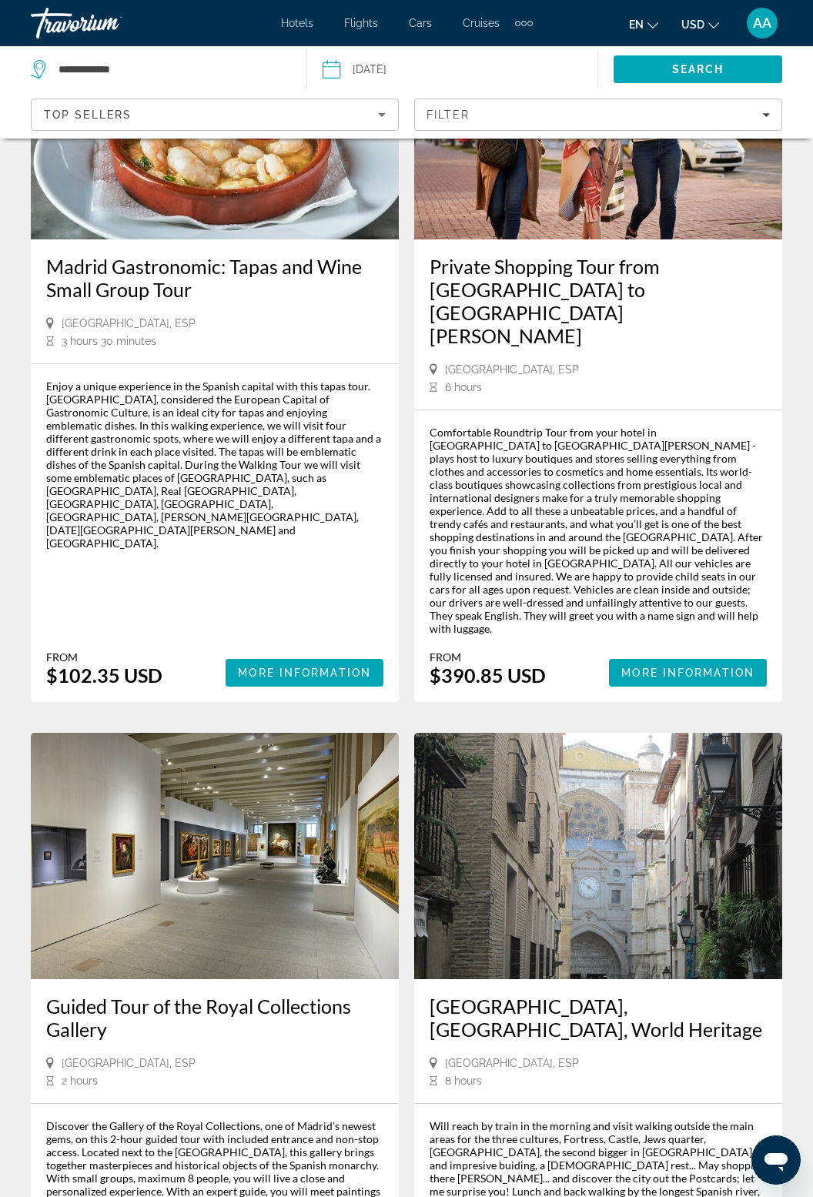
scroll to position [2958, 0]
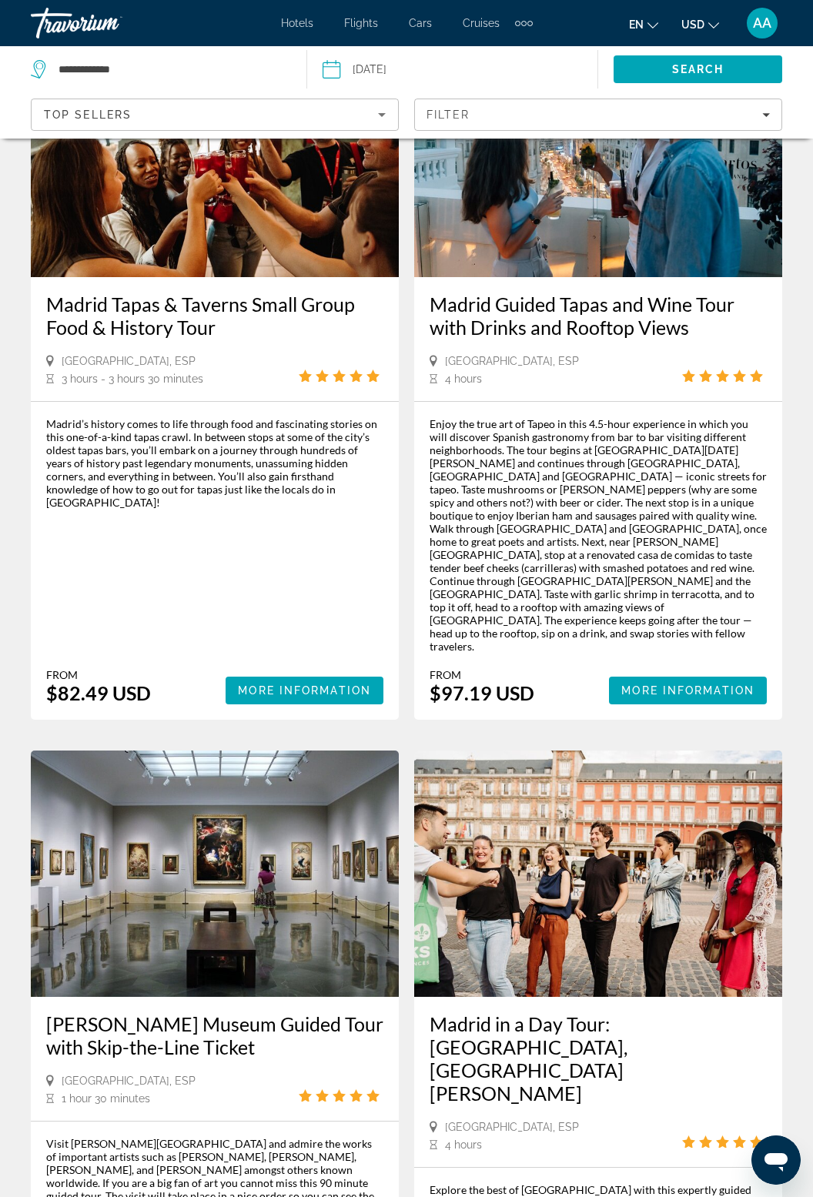
scroll to position [3028, 0]
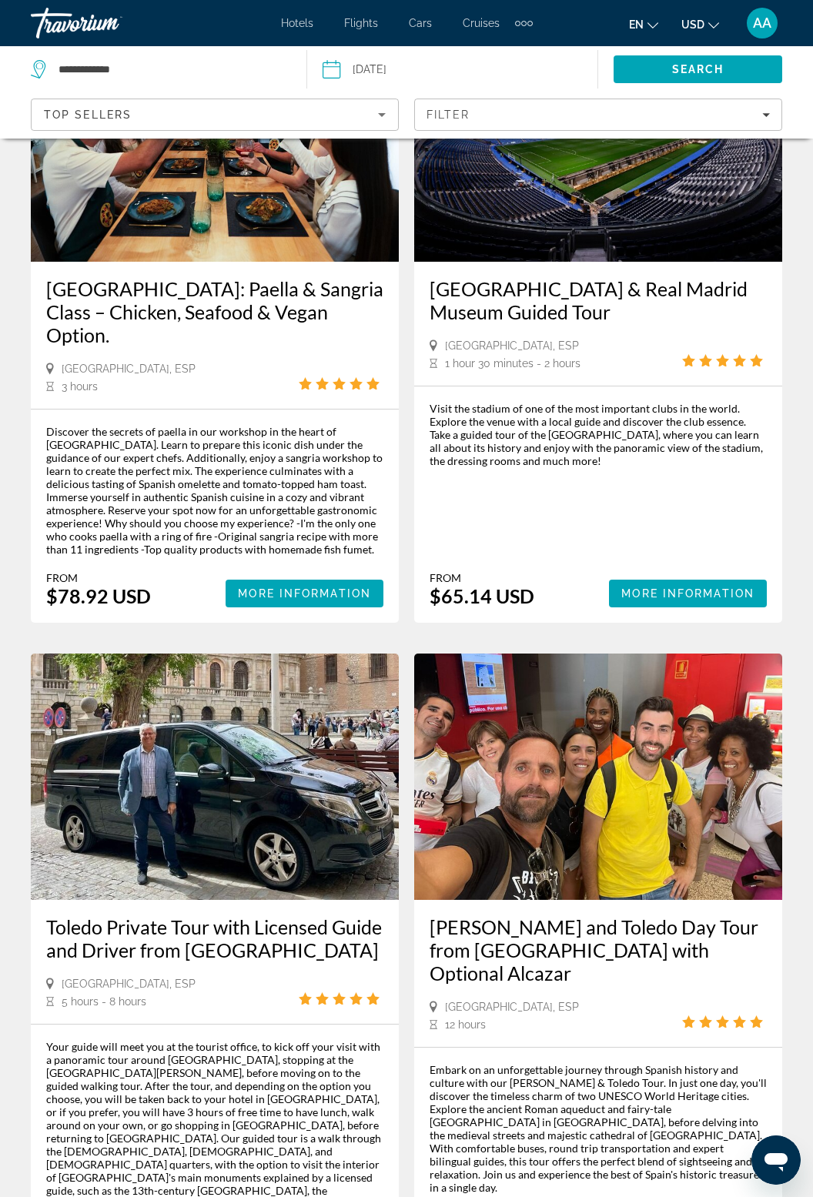
scroll to position [2923, 0]
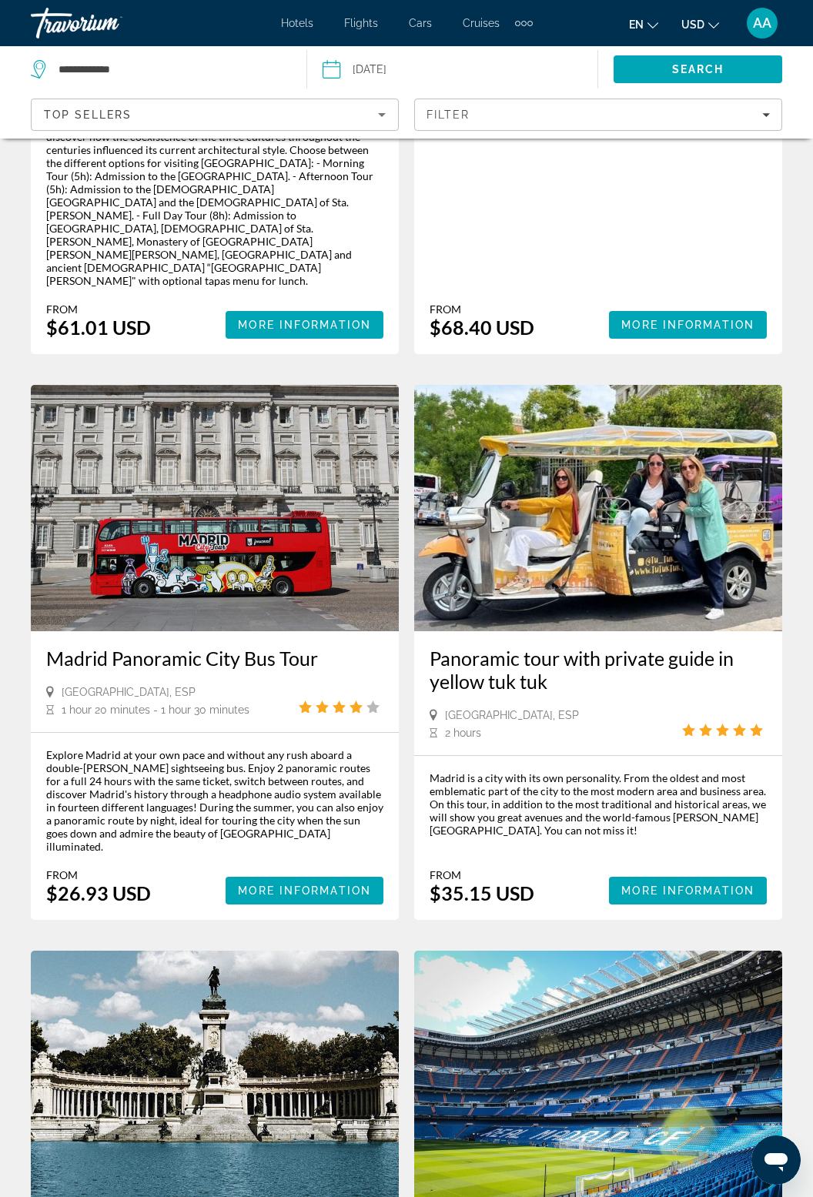
scroll to position [497, 0]
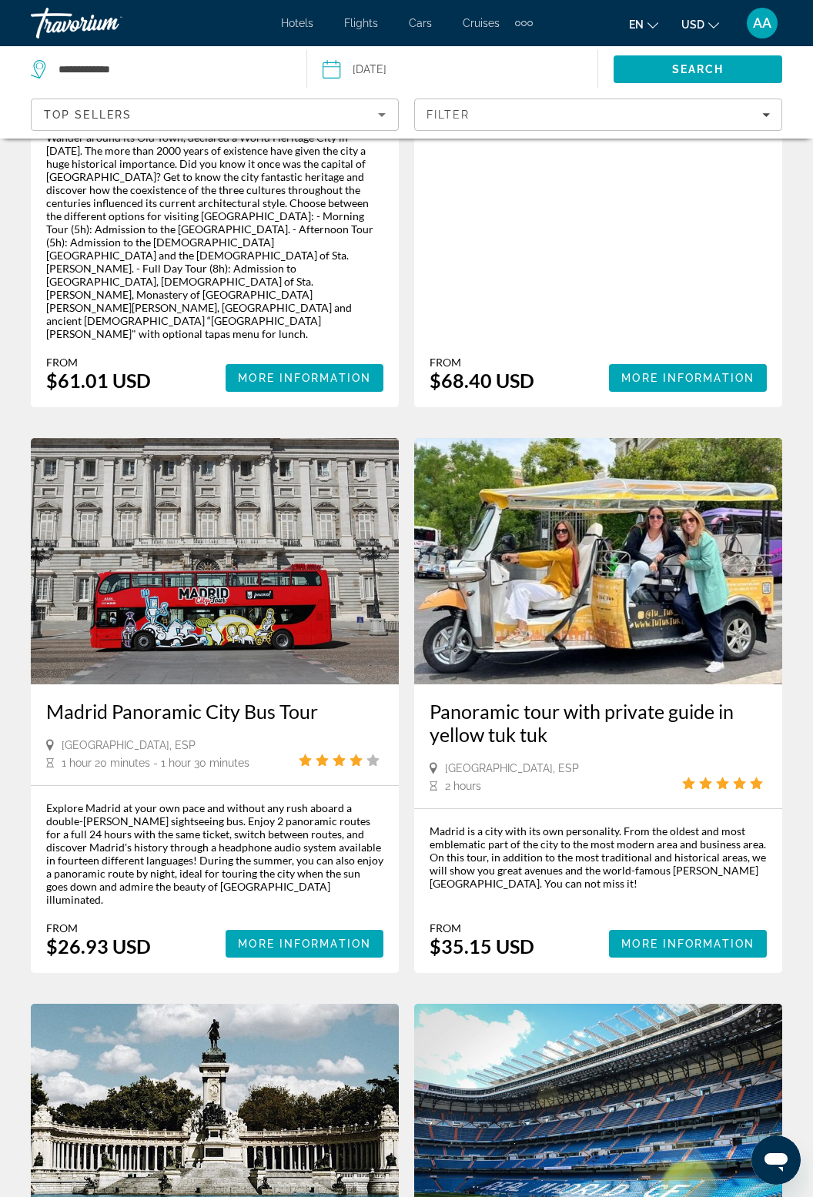
click at [235, 463] on img "Main content" at bounding box center [215, 561] width 368 height 246
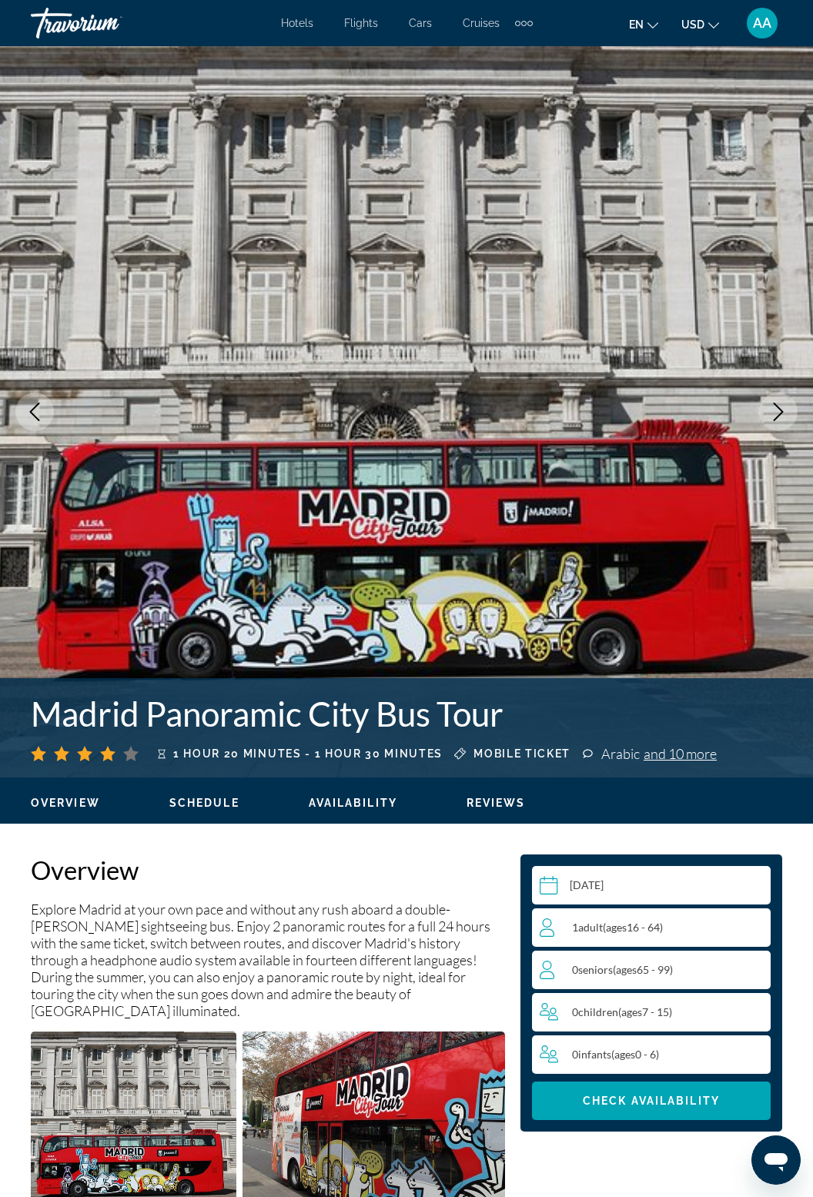
click at [785, 415] on icon "Next image" at bounding box center [778, 412] width 18 height 18
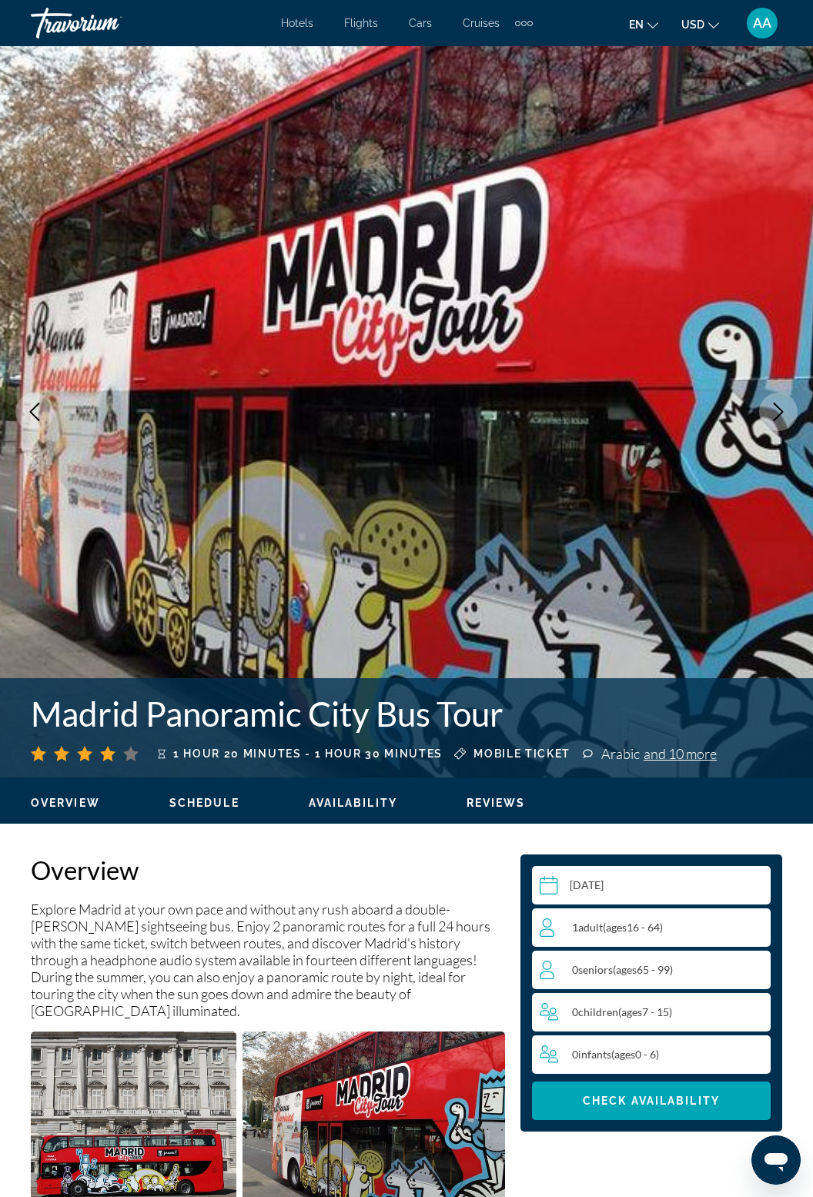
click at [771, 412] on icon "Next image" at bounding box center [778, 412] width 18 height 18
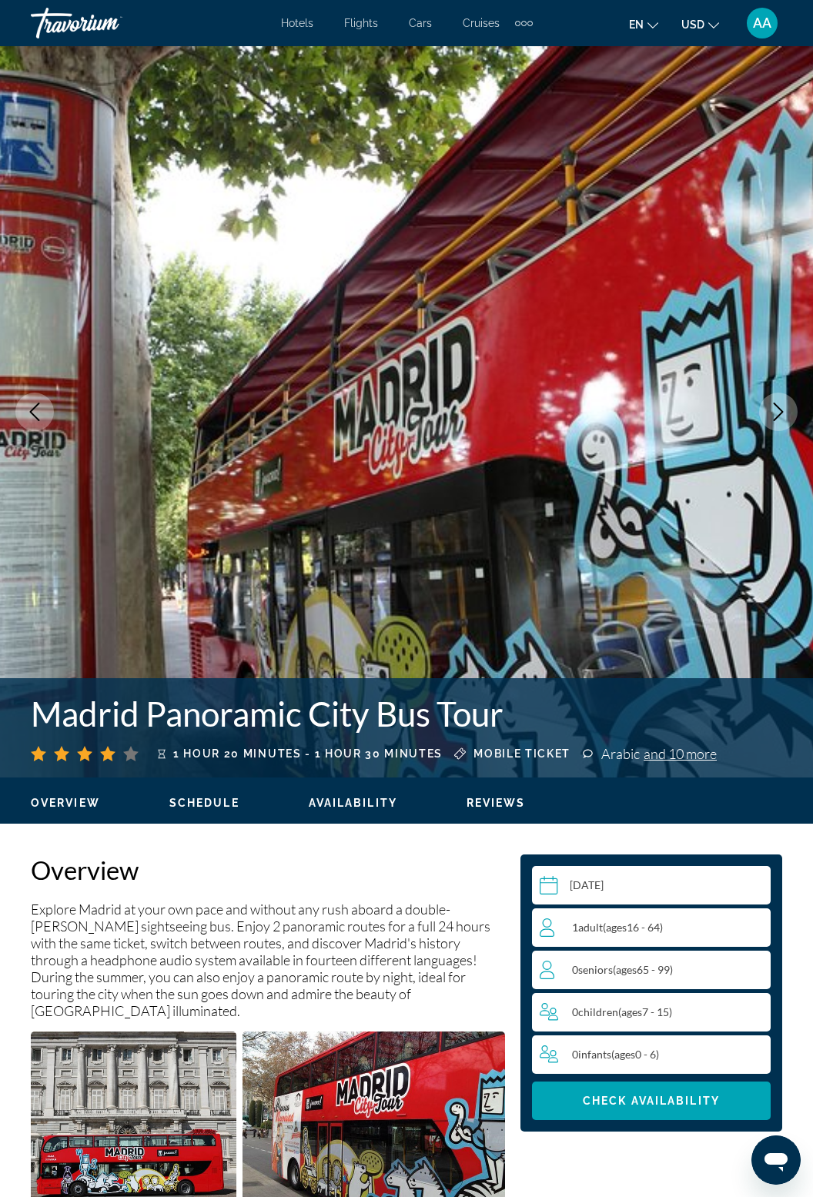
click at [777, 416] on icon "Next image" at bounding box center [779, 412] width 10 height 18
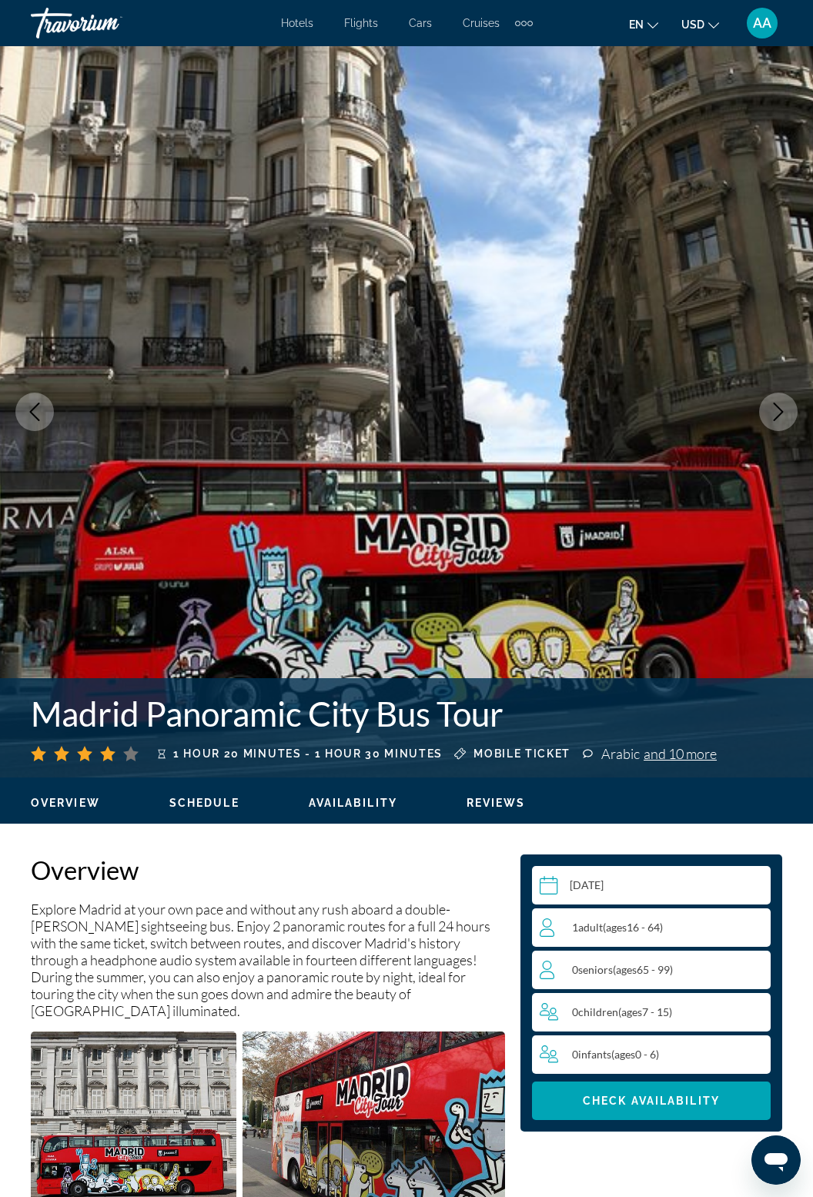
click at [785, 426] on button "Next image" at bounding box center [778, 412] width 38 height 38
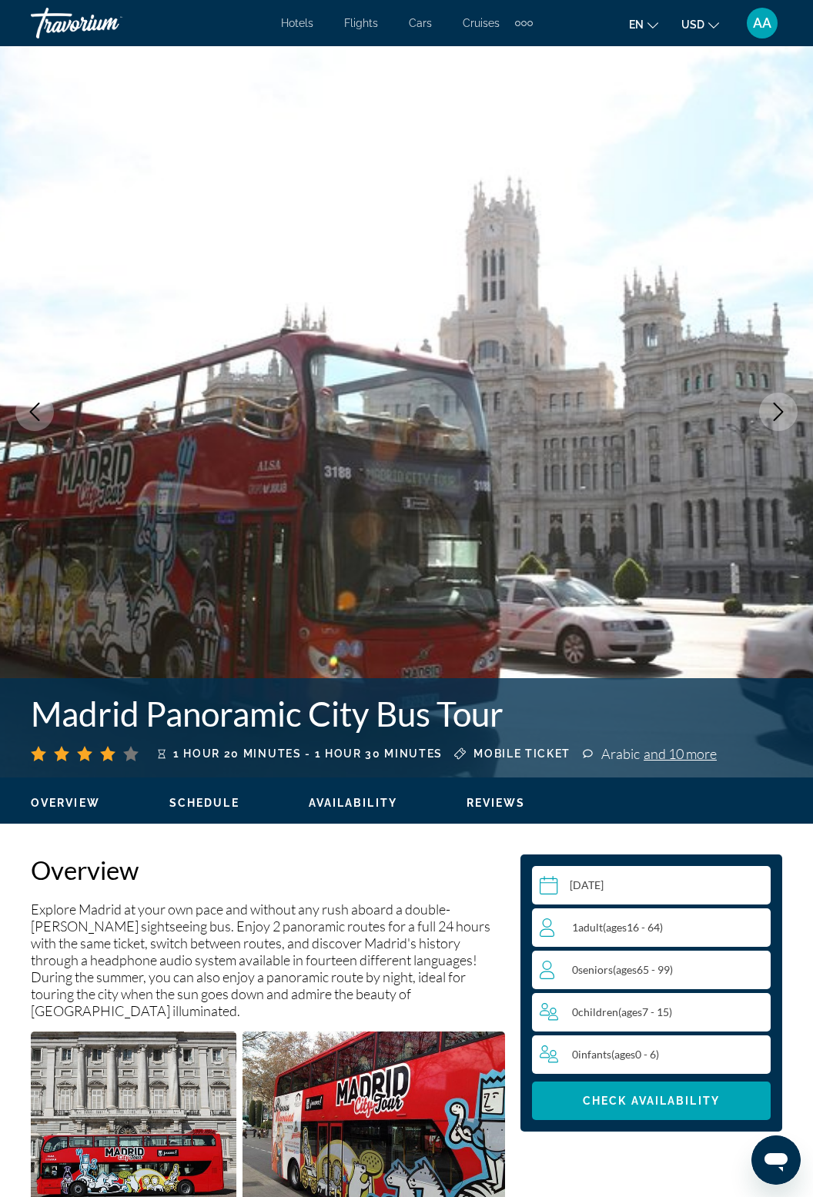
click at [785, 434] on img "Main content" at bounding box center [406, 411] width 813 height 731
click at [788, 422] on button "Next image" at bounding box center [778, 412] width 38 height 38
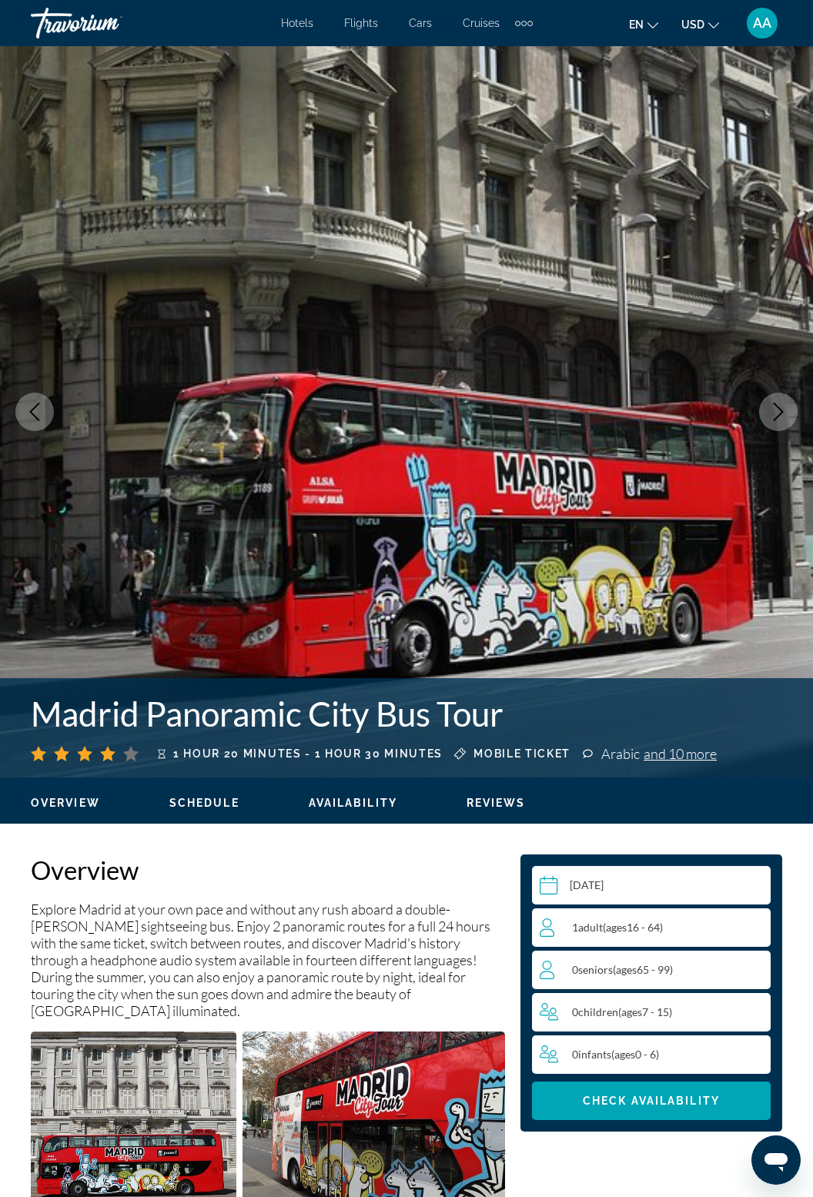
click at [785, 421] on button "Next image" at bounding box center [778, 412] width 38 height 38
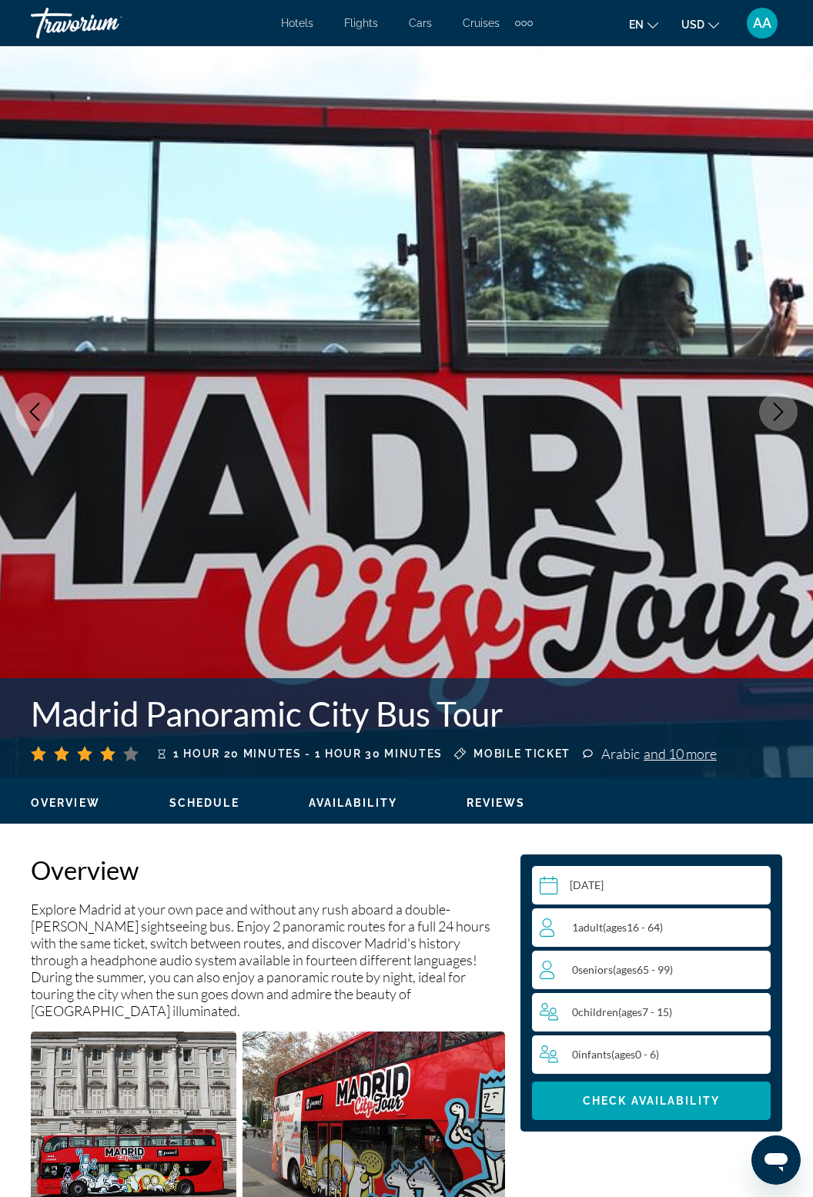
click at [777, 422] on button "Next image" at bounding box center [778, 412] width 38 height 38
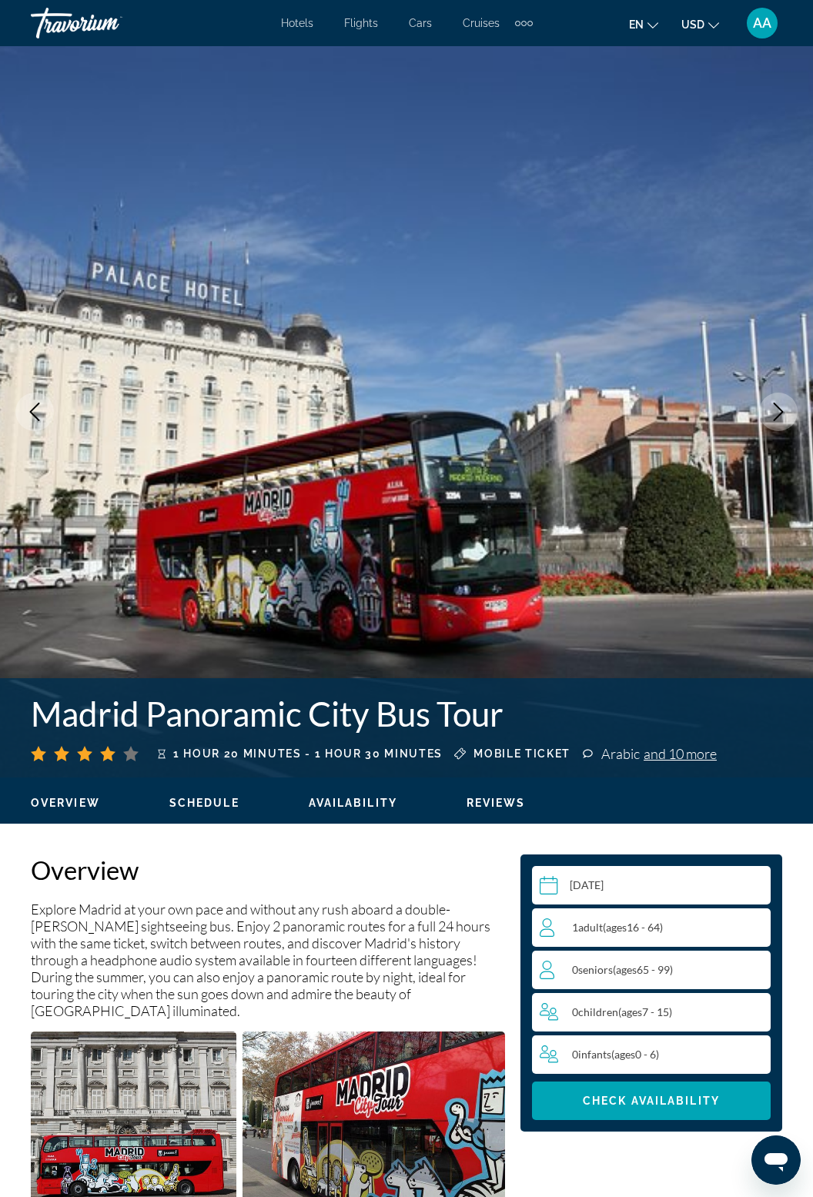
click at [786, 410] on icon "Next image" at bounding box center [778, 412] width 18 height 18
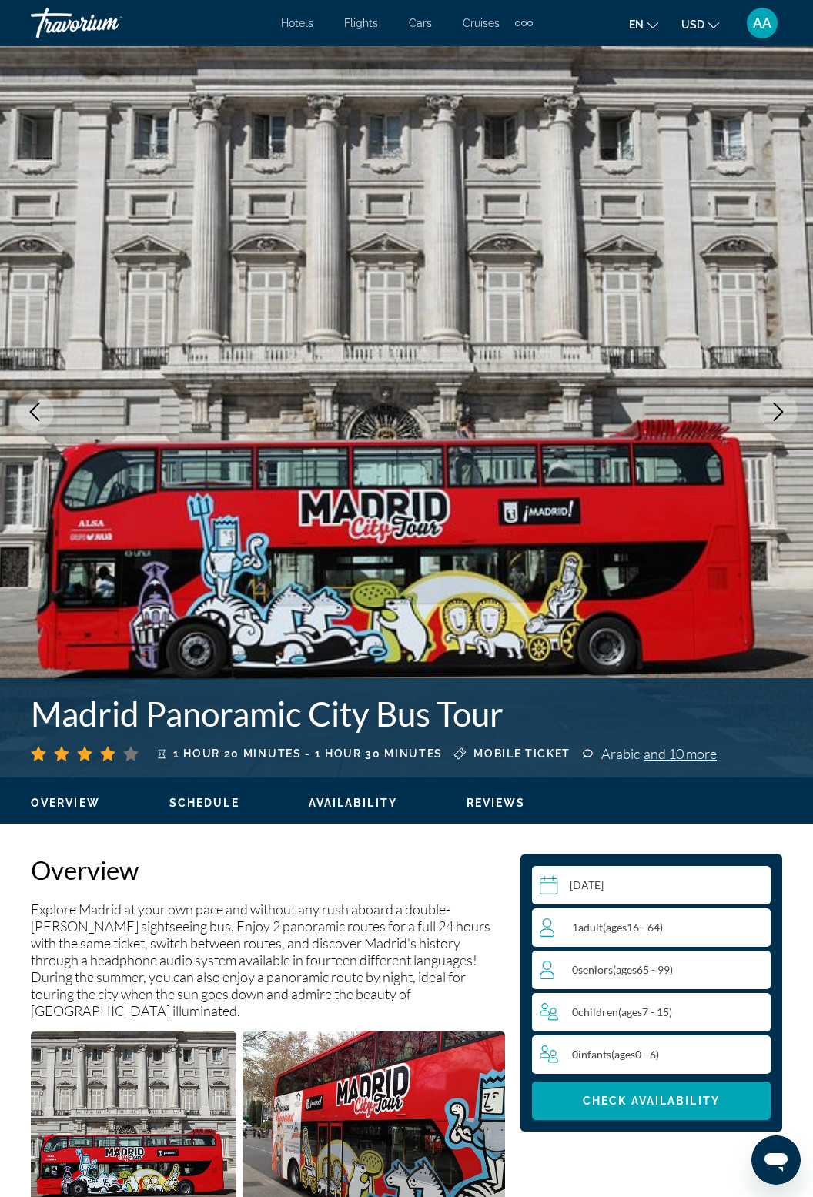
click at [788, 416] on button "Next image" at bounding box center [778, 412] width 38 height 38
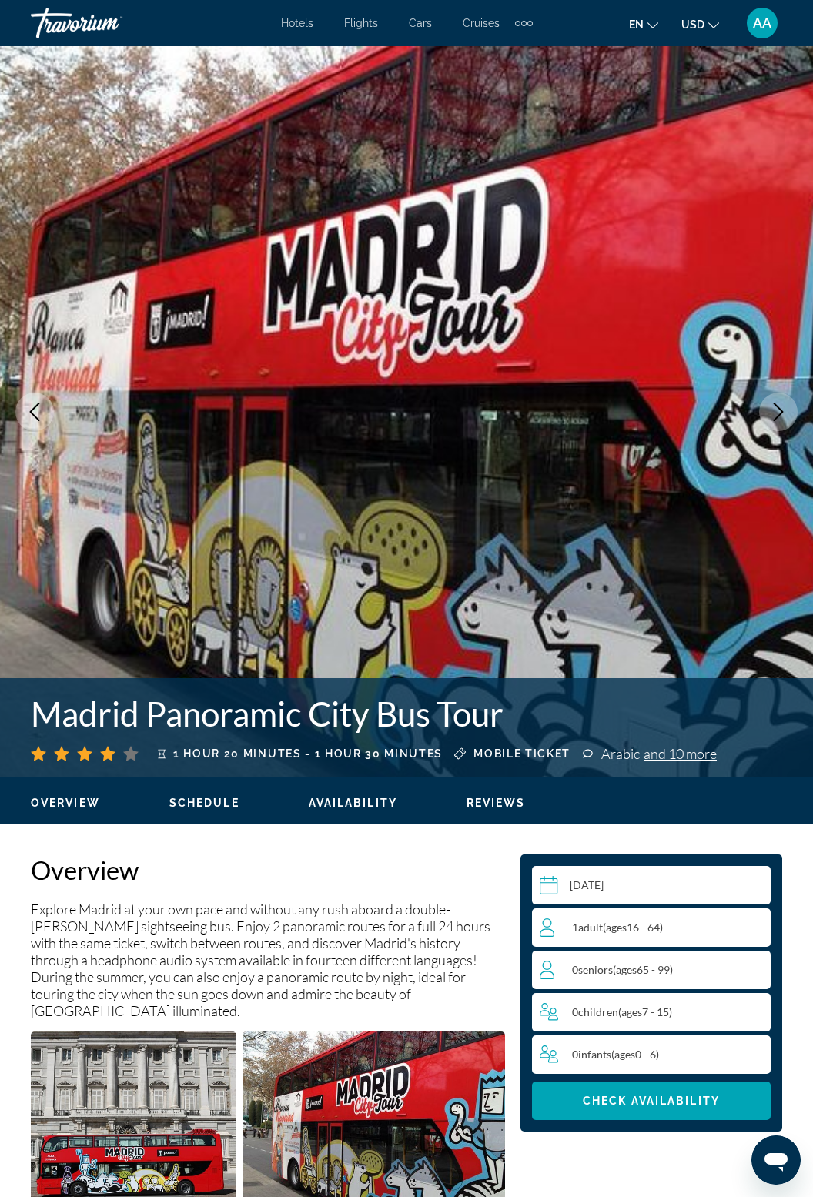
click at [782, 415] on icon "Next image" at bounding box center [778, 412] width 18 height 18
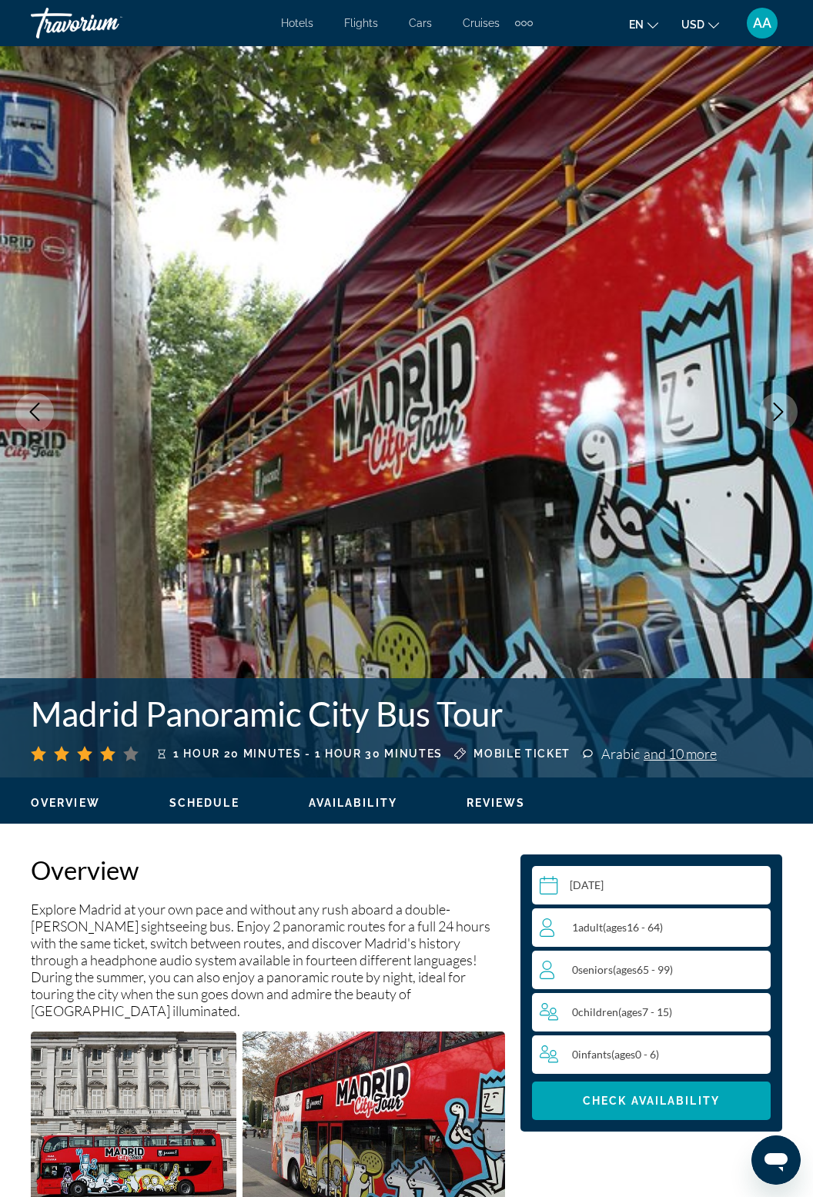
click at [782, 418] on icon "Next image" at bounding box center [778, 412] width 18 height 18
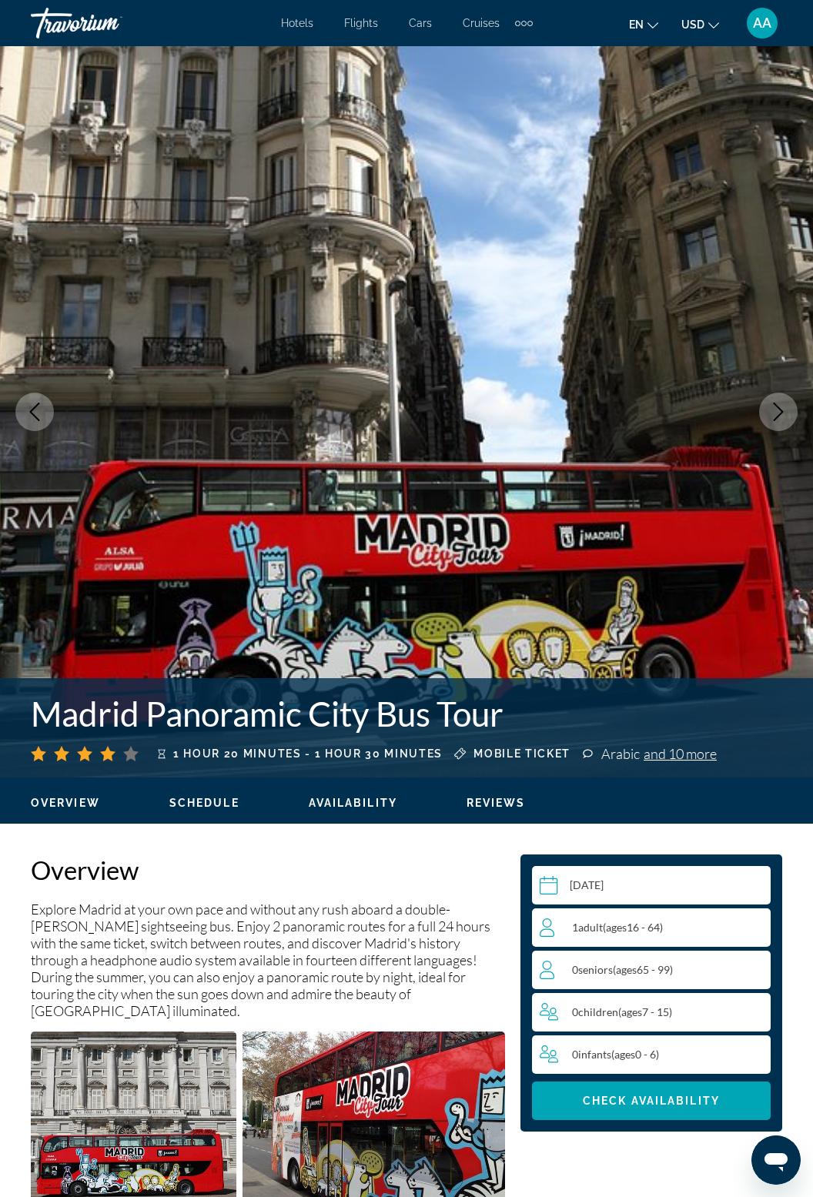
click at [770, 417] on icon "Next image" at bounding box center [778, 412] width 18 height 18
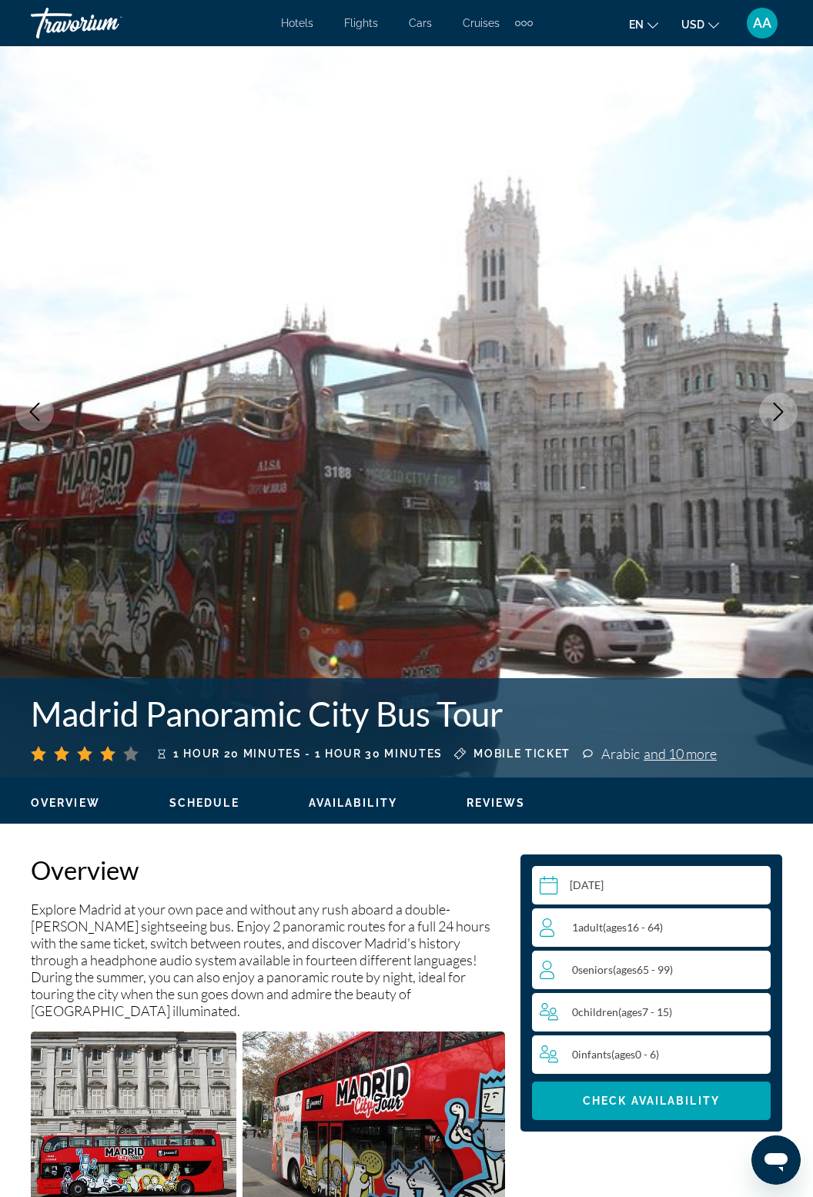
click at [776, 426] on button "Next image" at bounding box center [778, 412] width 38 height 38
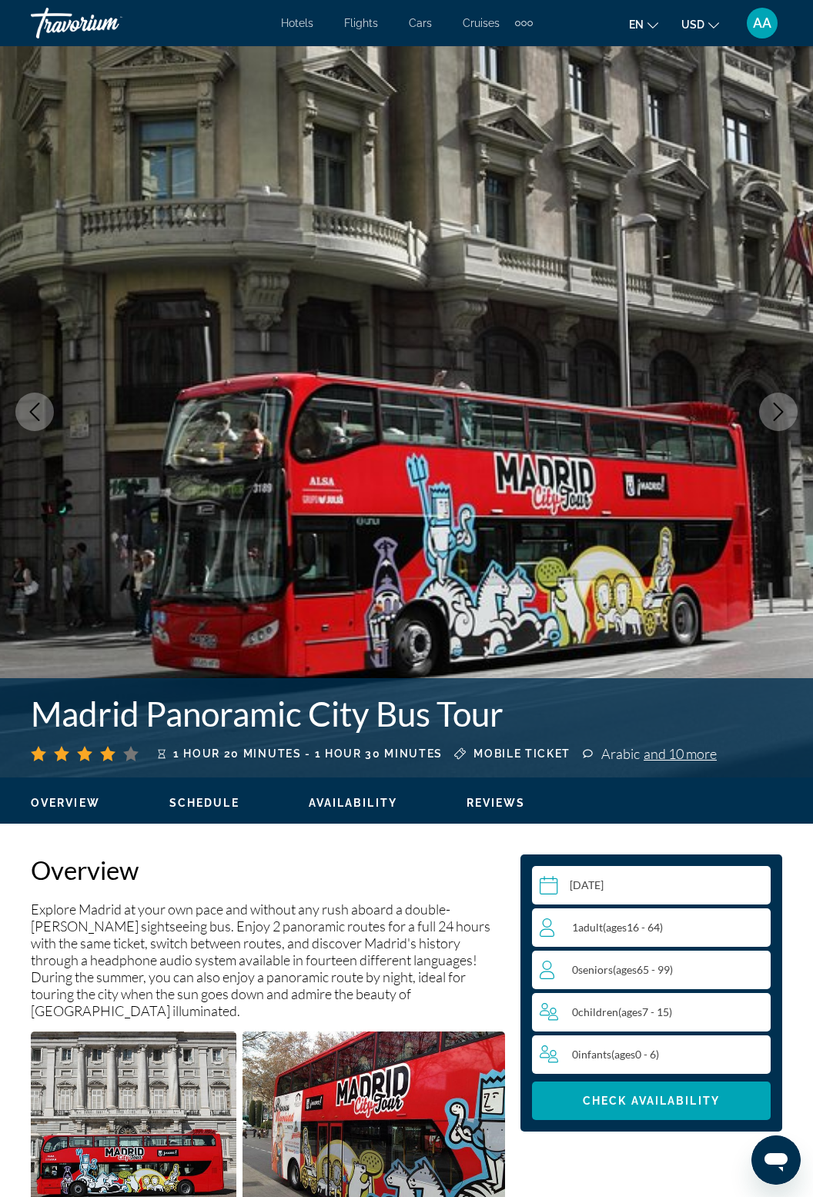
click at [780, 421] on button "Next image" at bounding box center [778, 412] width 38 height 38
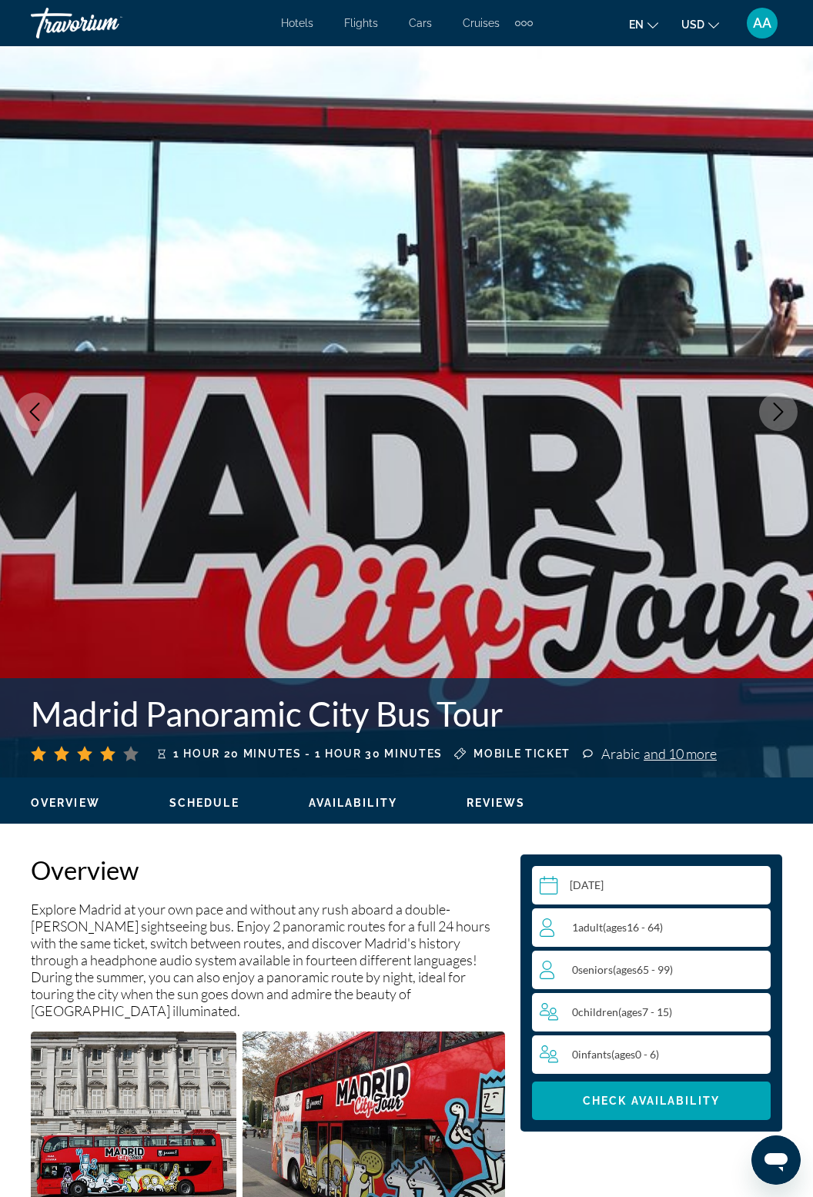
click at [780, 413] on icon "Next image" at bounding box center [778, 412] width 18 height 18
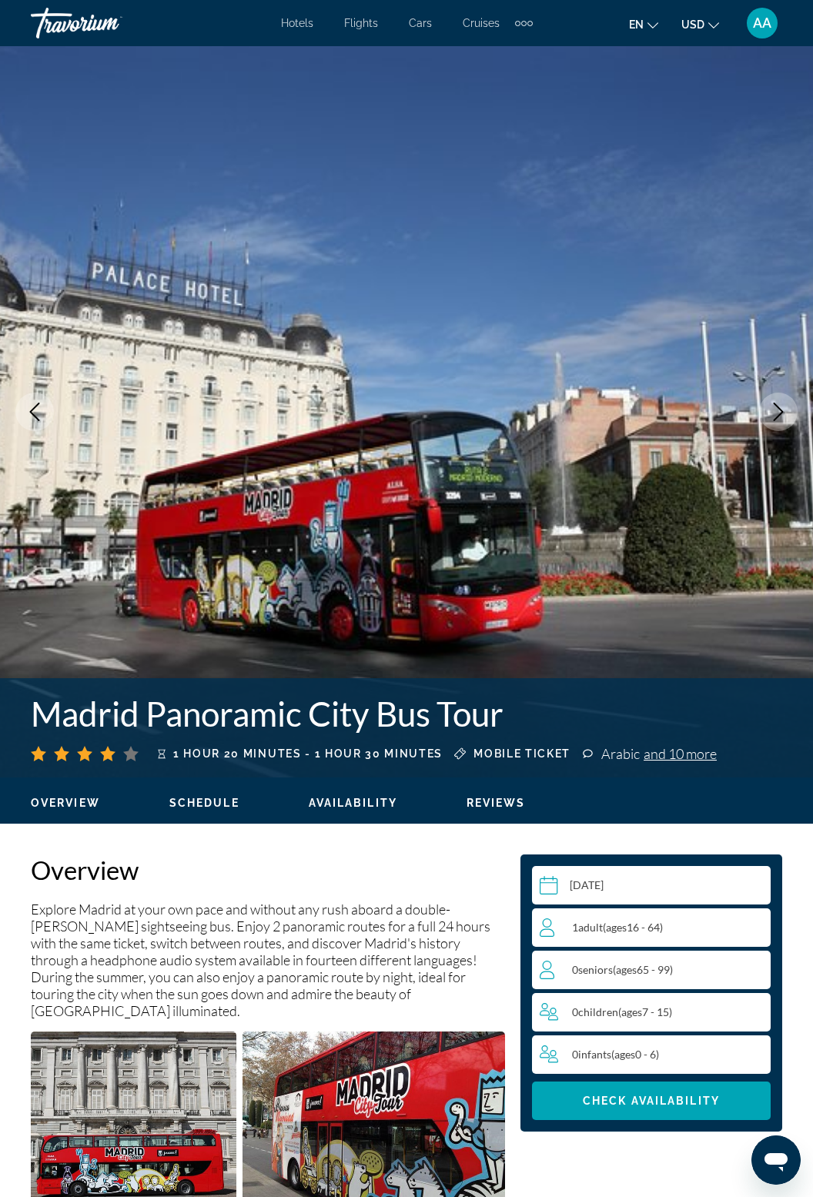
click at [790, 414] on button "Next image" at bounding box center [778, 412] width 38 height 38
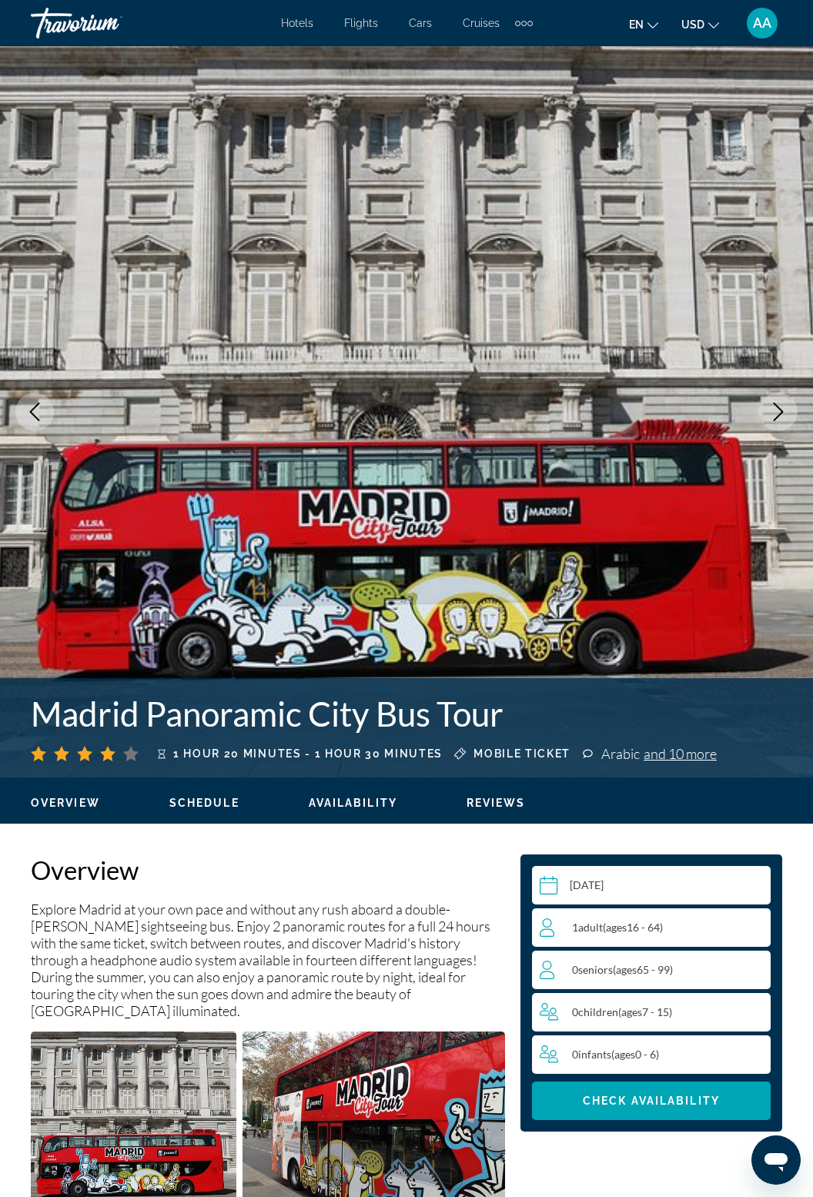
click at [779, 423] on button "Next image" at bounding box center [778, 412] width 38 height 38
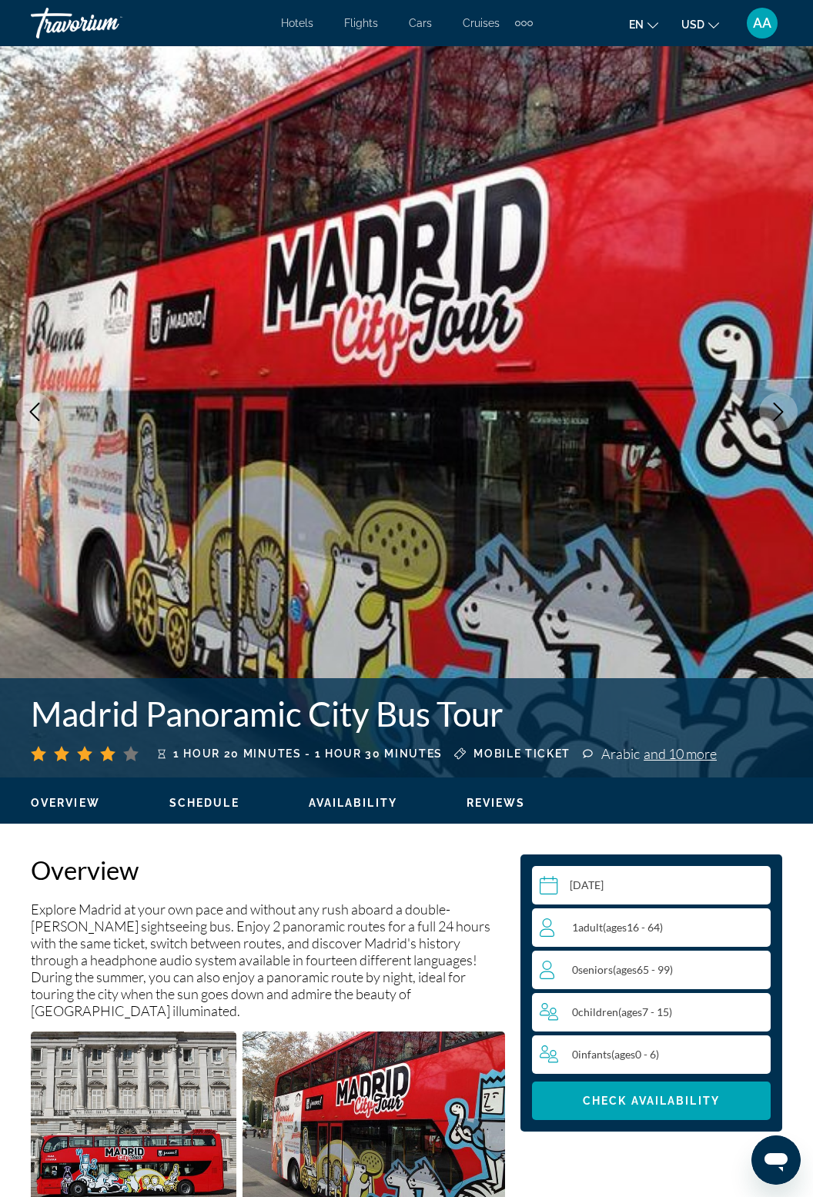
click at [787, 427] on button "Next image" at bounding box center [778, 412] width 38 height 38
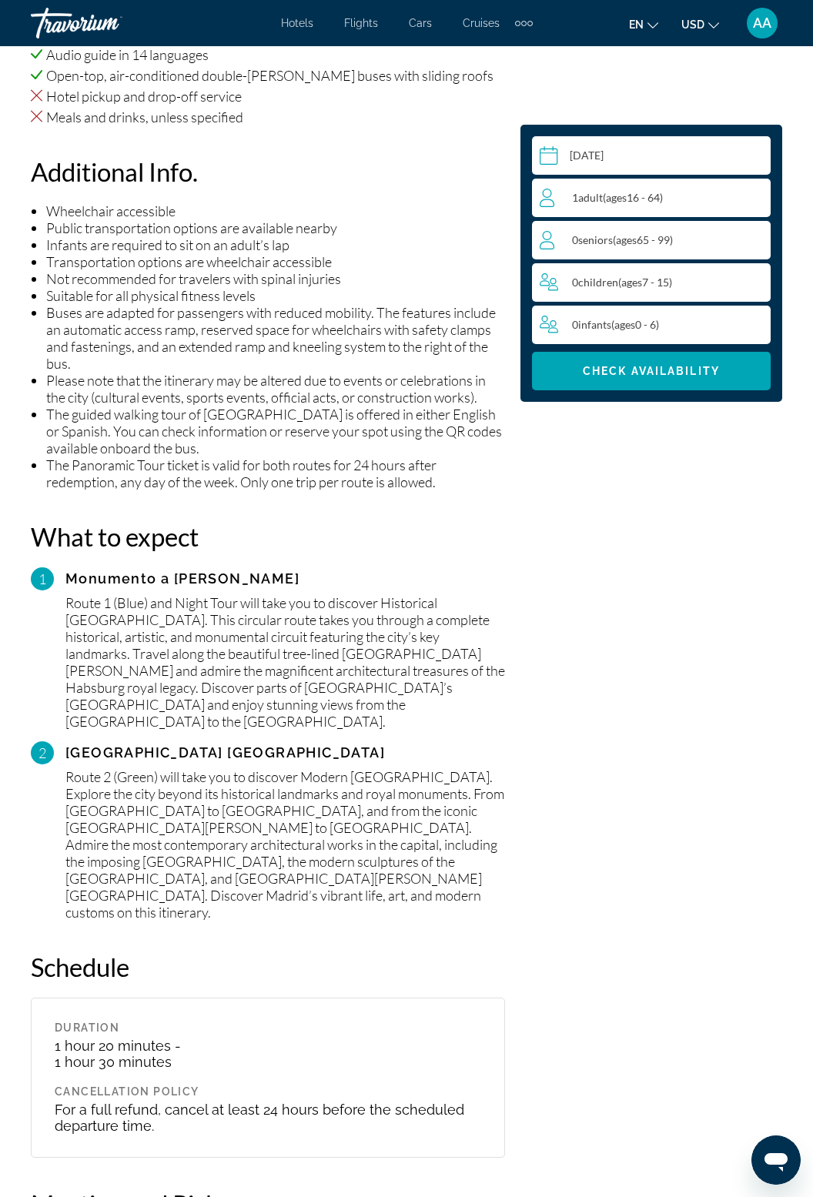
scroll to position [3616, 0]
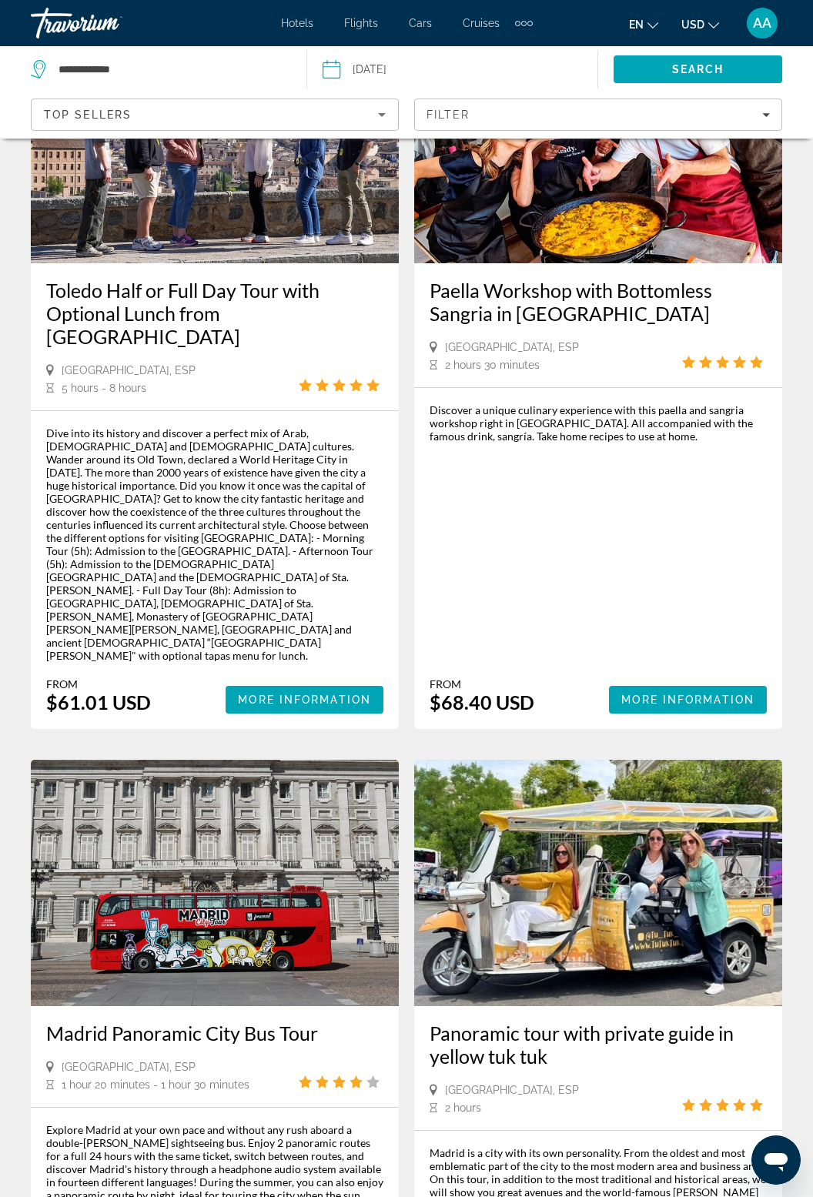
scroll to position [192, 0]
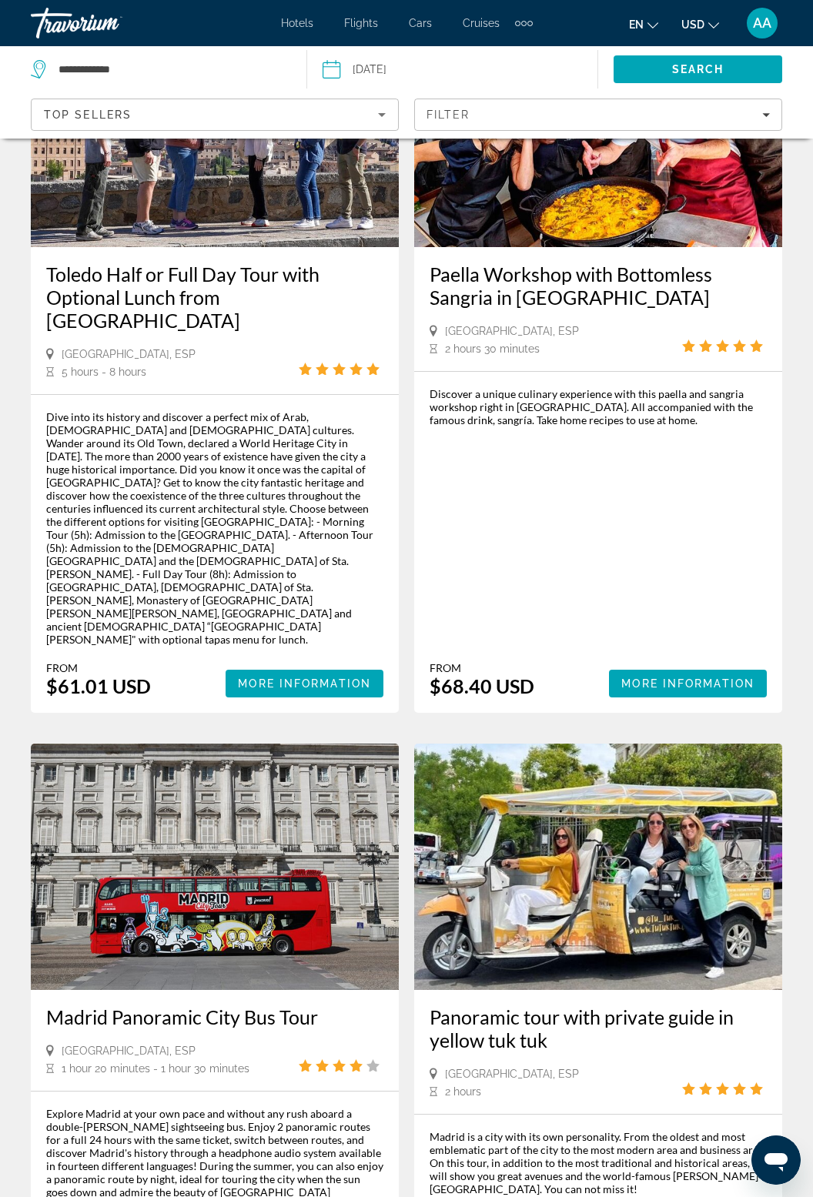
click at [329, 832] on img "Main content" at bounding box center [215, 867] width 368 height 246
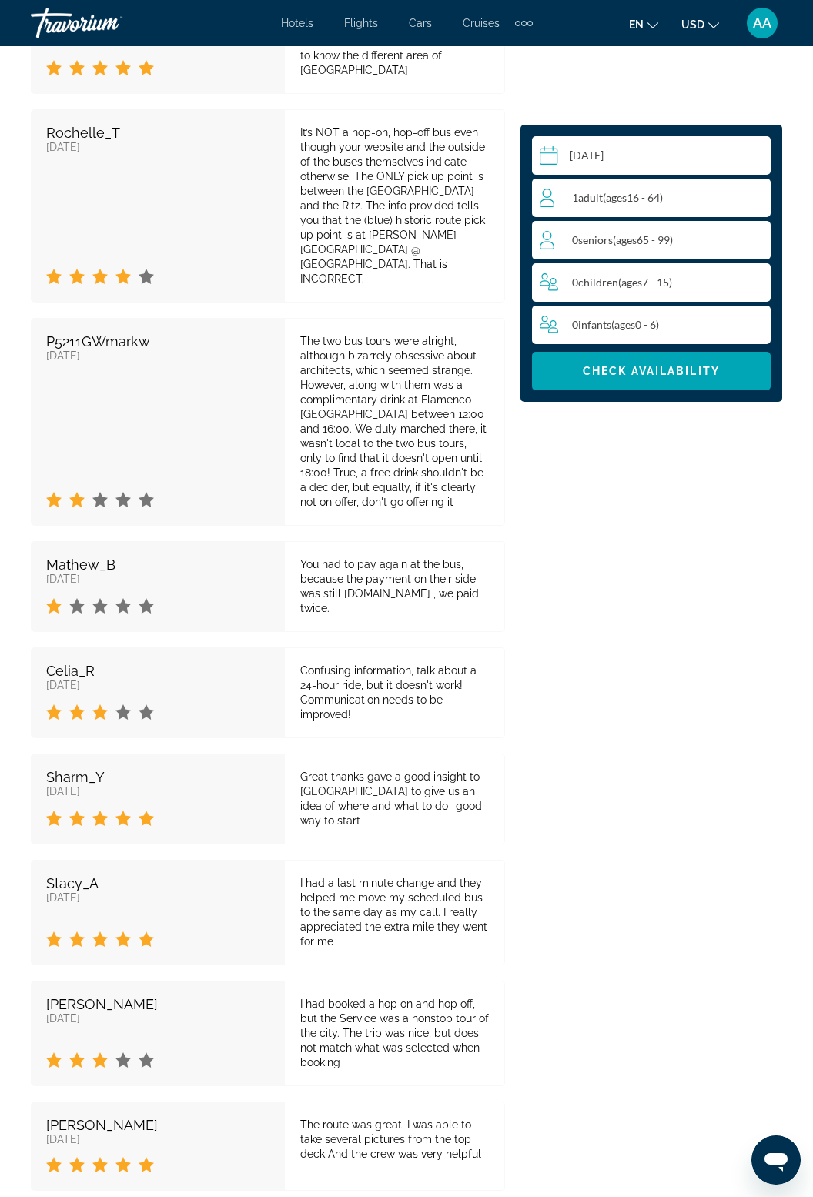
scroll to position [3616, 0]
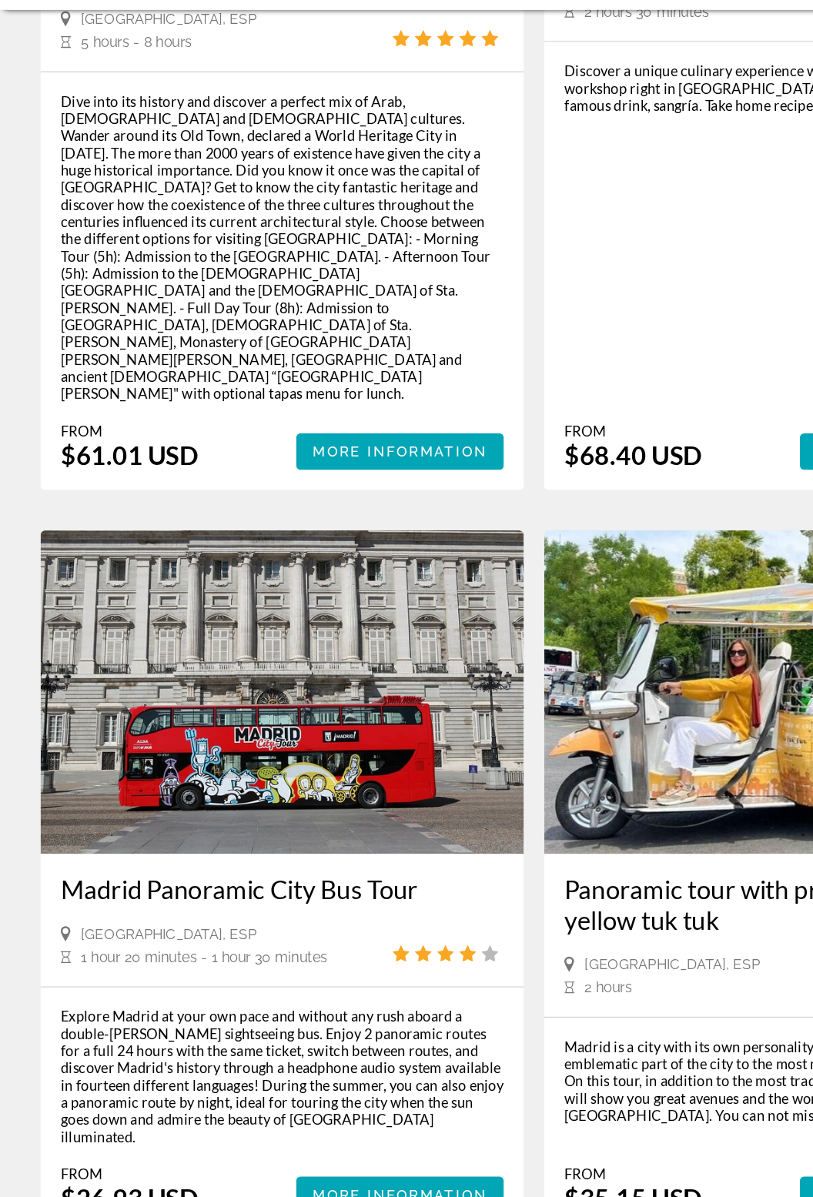
scroll to position [400, 0]
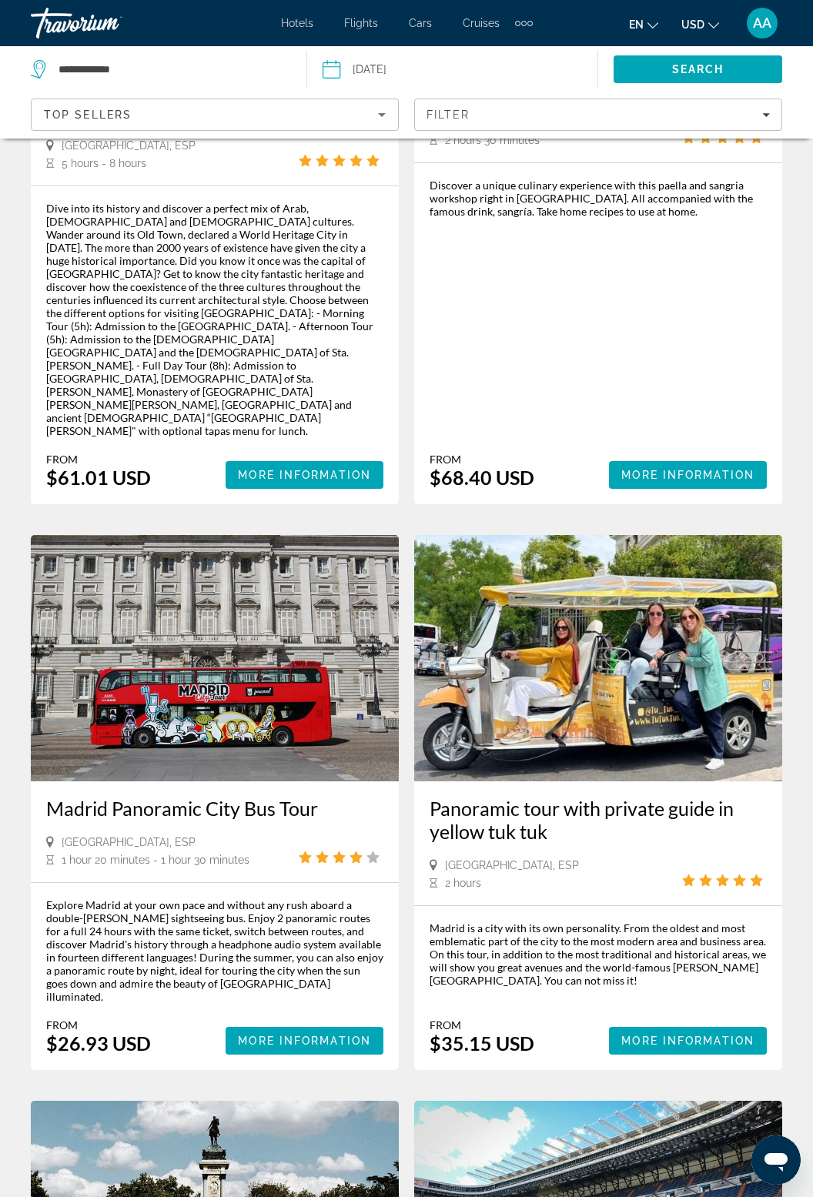
click at [204, 586] on img "Main content" at bounding box center [215, 658] width 368 height 246
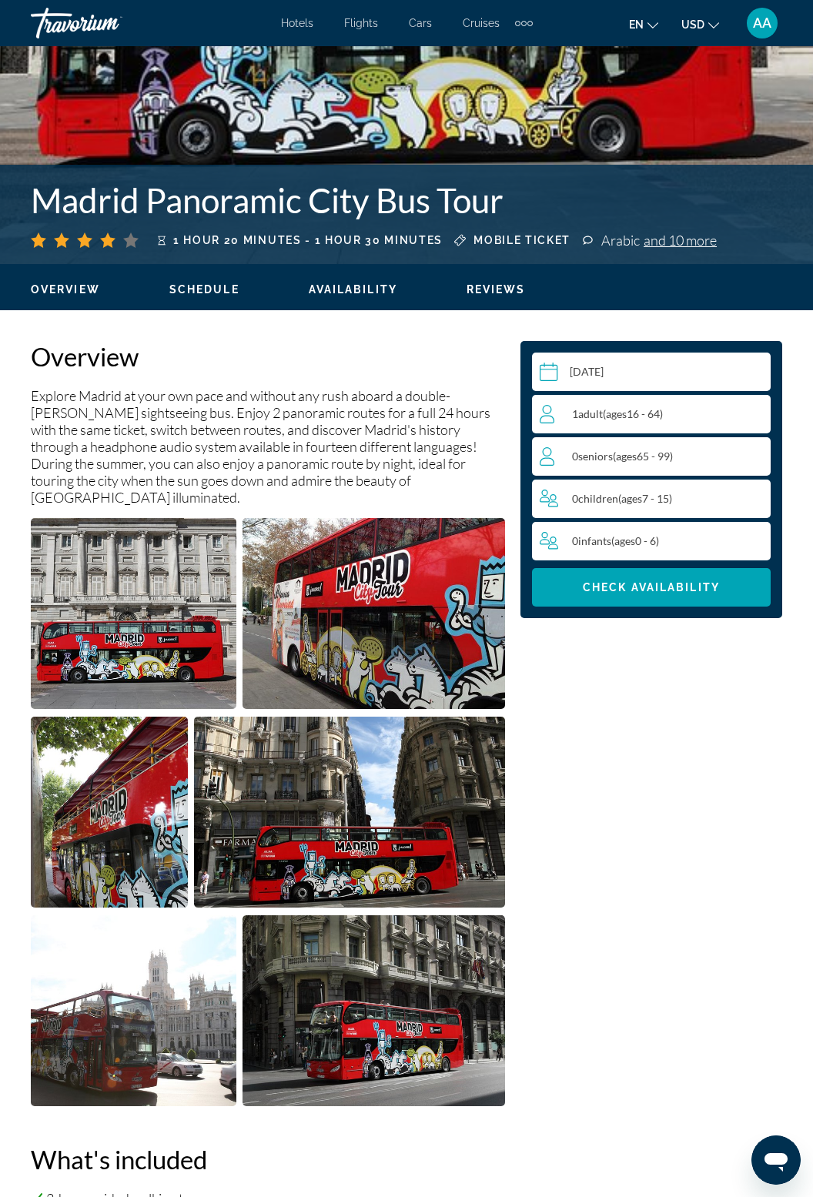
scroll to position [517, 0]
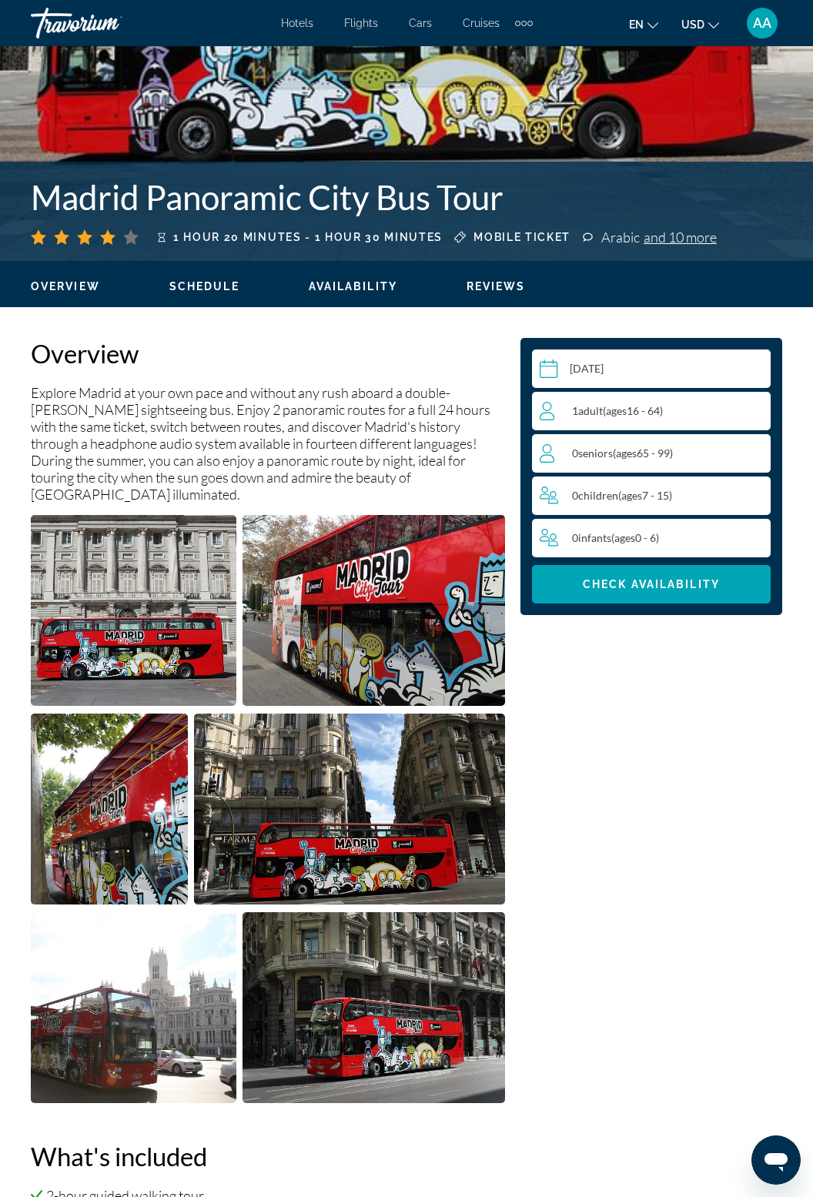
click at [671, 407] on div "1 Adult Adults ( ages [DEMOGRAPHIC_DATA])" at bounding box center [655, 411] width 230 height 18
click at [753, 406] on icon "Increment adults" at bounding box center [755, 410] width 14 height 18
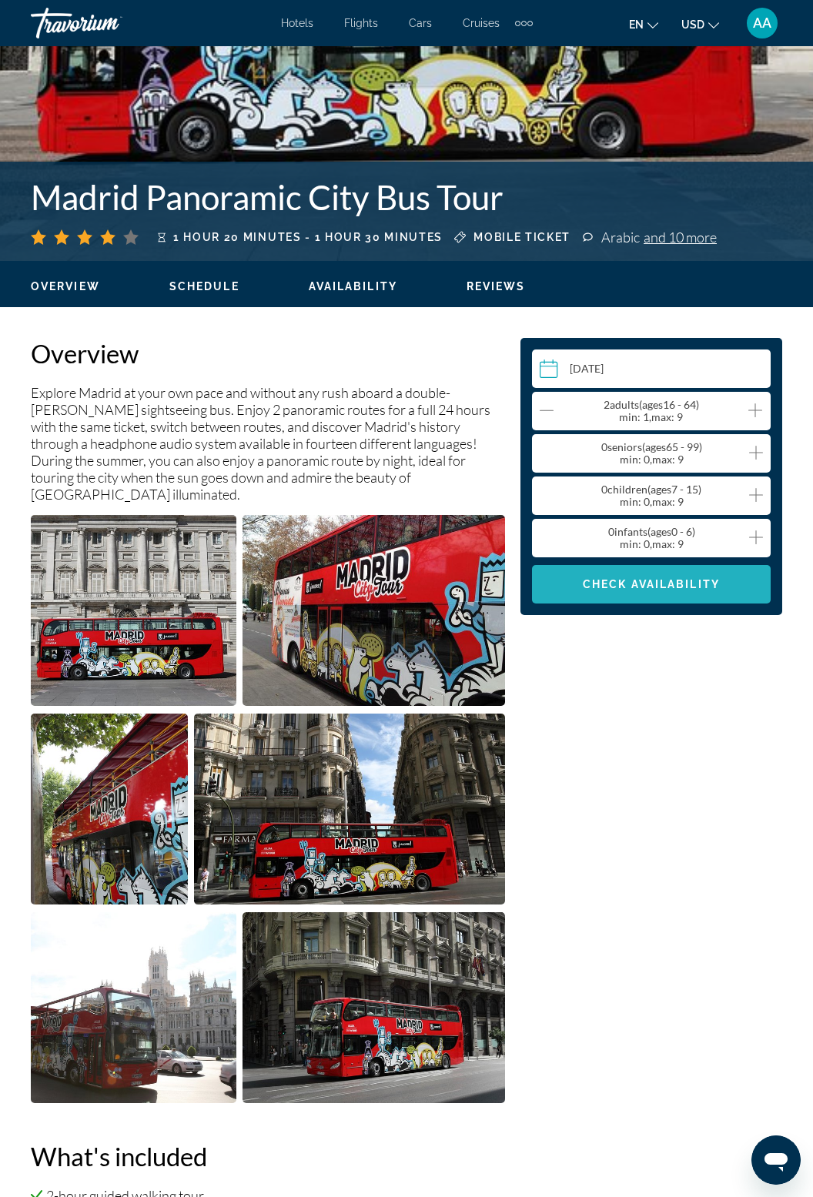
click at [694, 587] on span "Check Availability" at bounding box center [651, 584] width 137 height 12
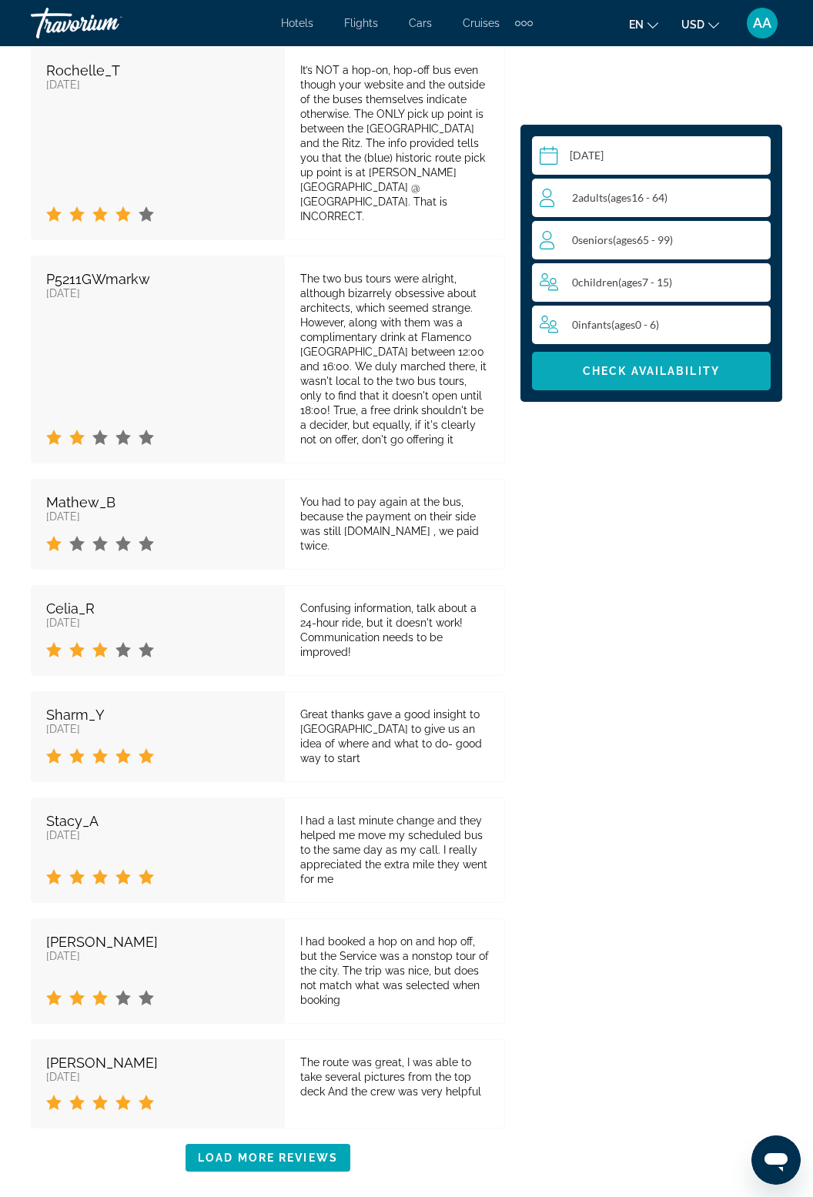
scroll to position [3971, 0]
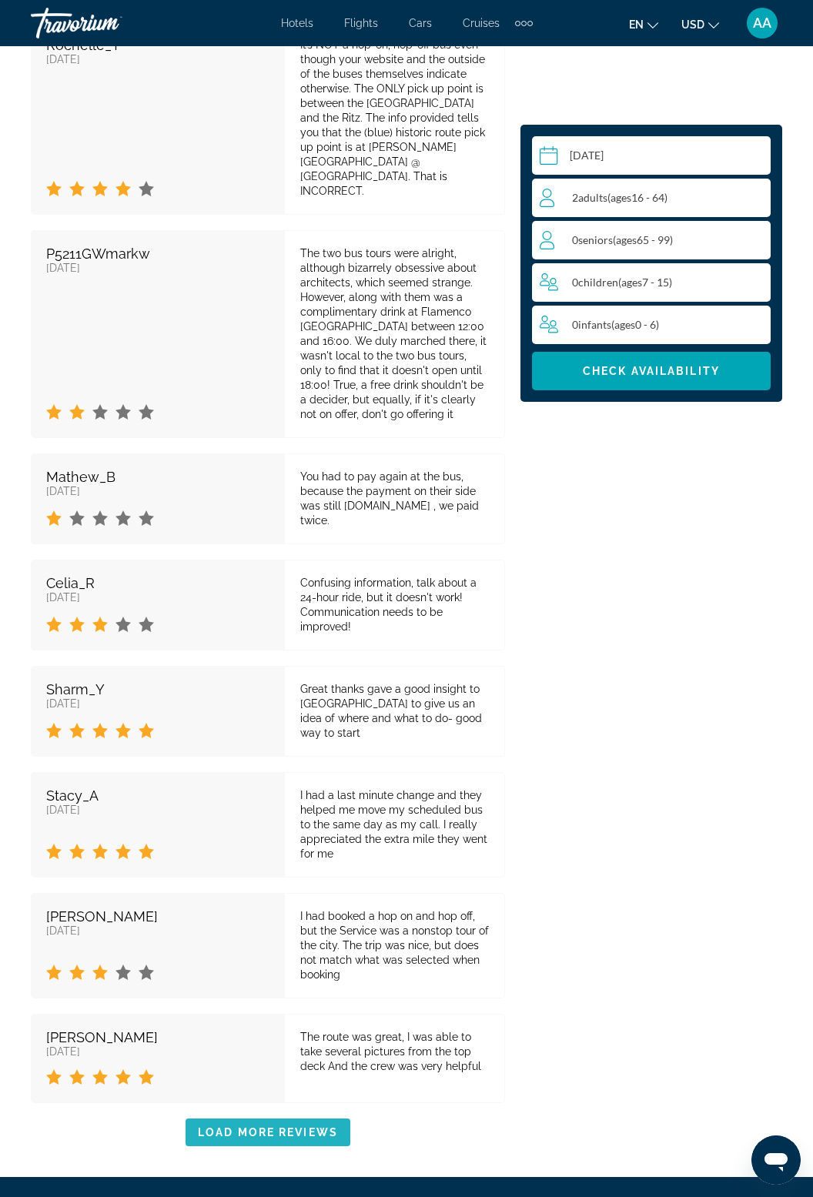
click at [316, 1126] on span "Load More Reviews" at bounding box center [268, 1132] width 140 height 12
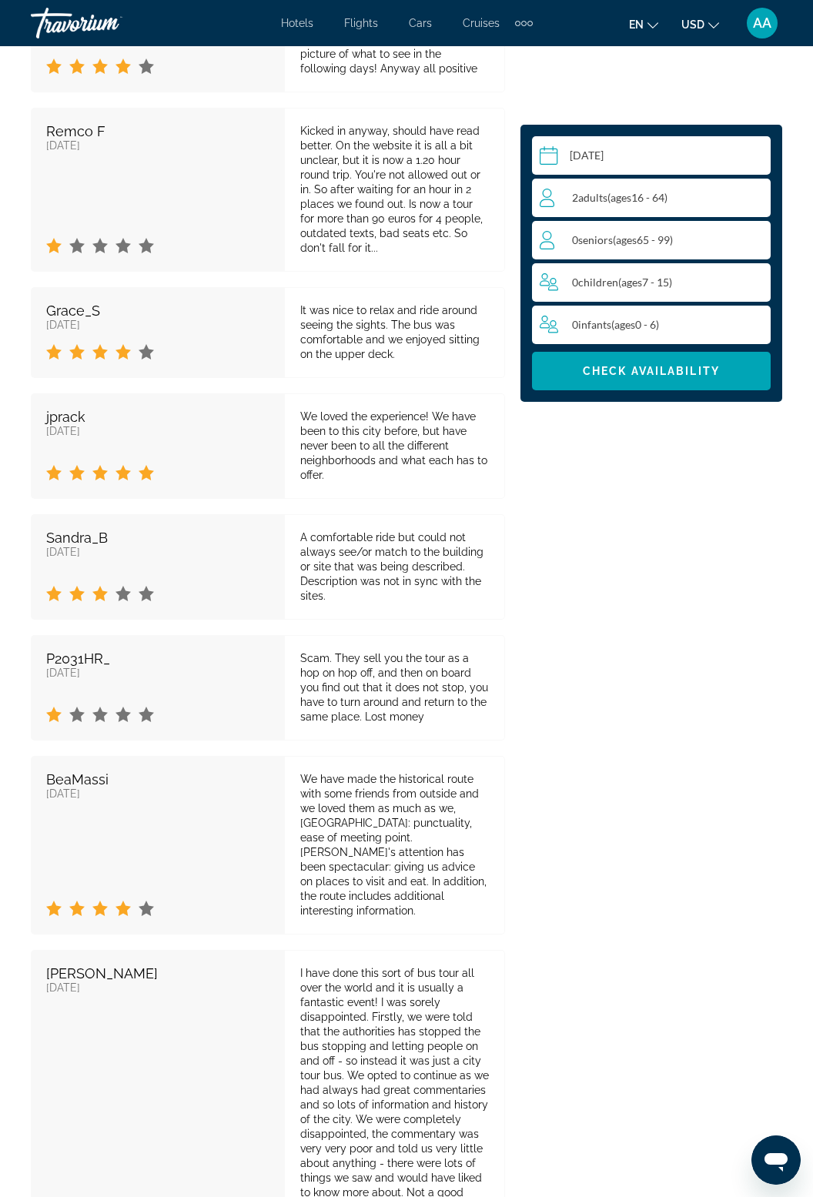
scroll to position [5526, 0]
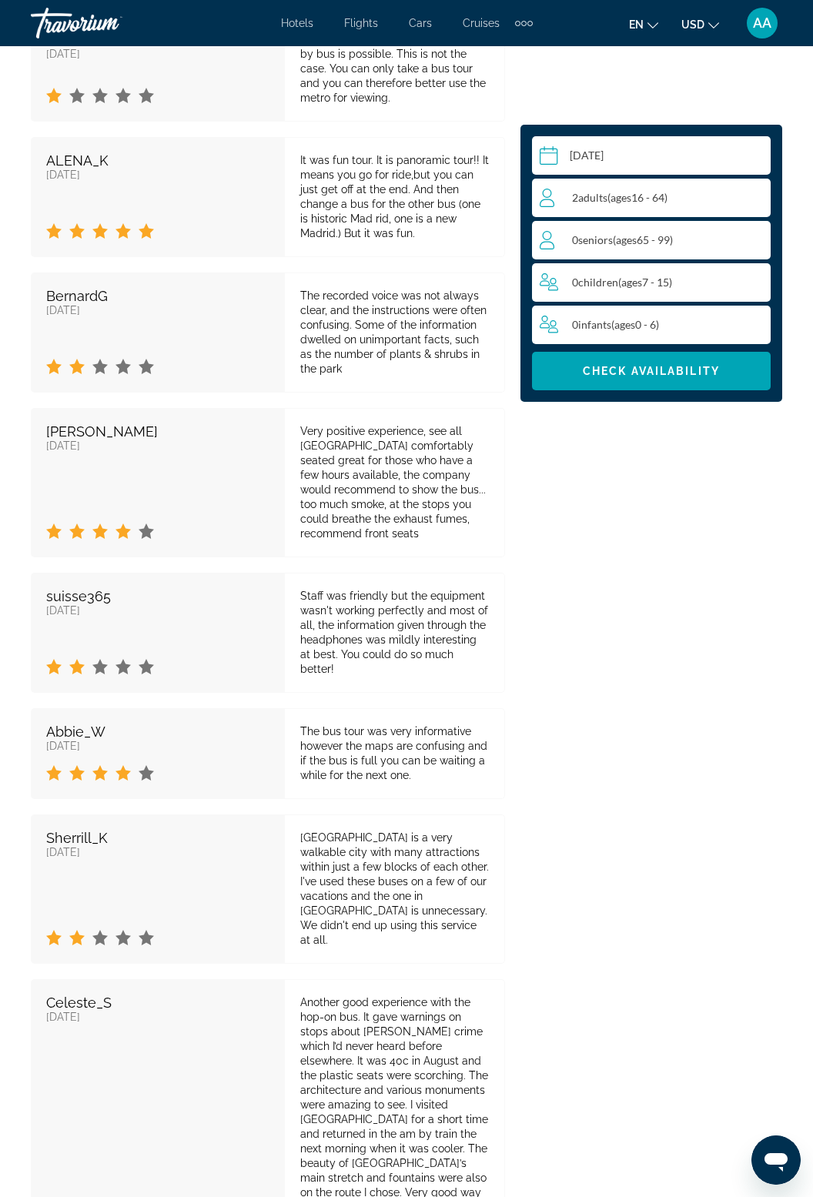
scroll to position [7122, 0]
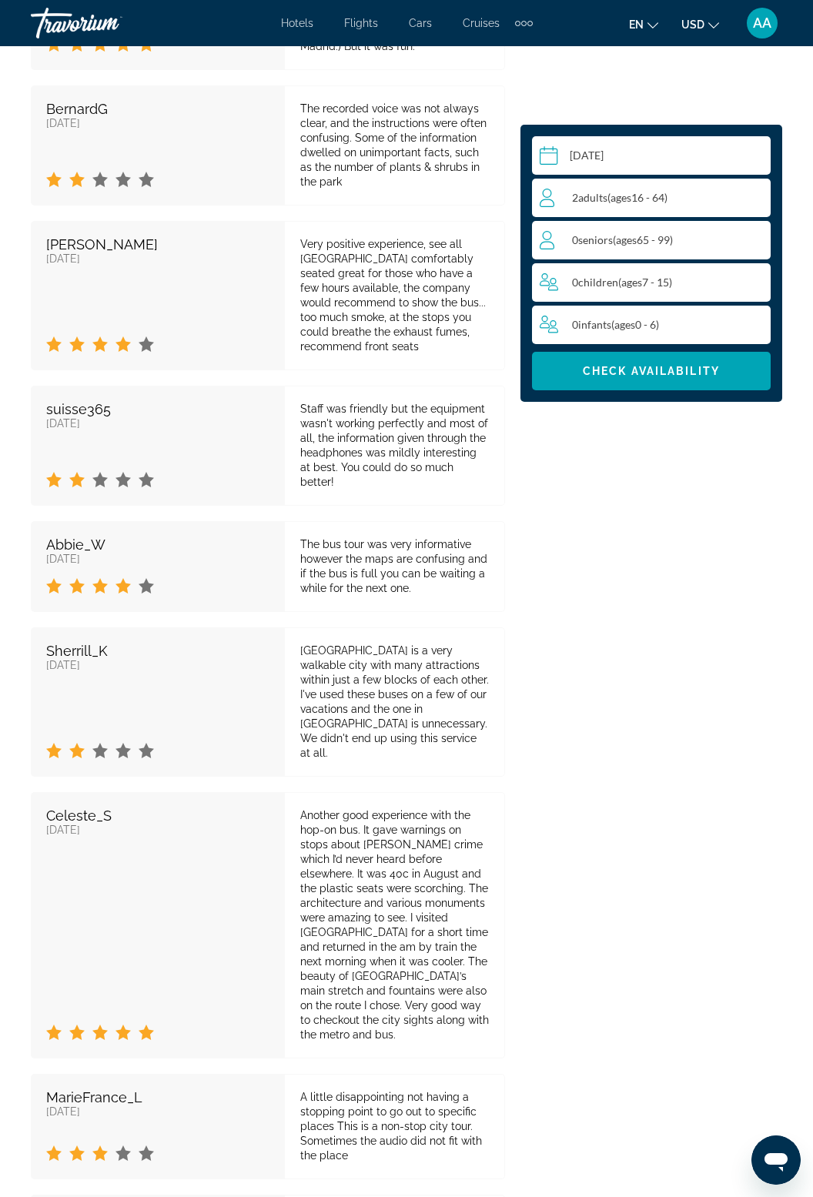
scroll to position [7195, 0]
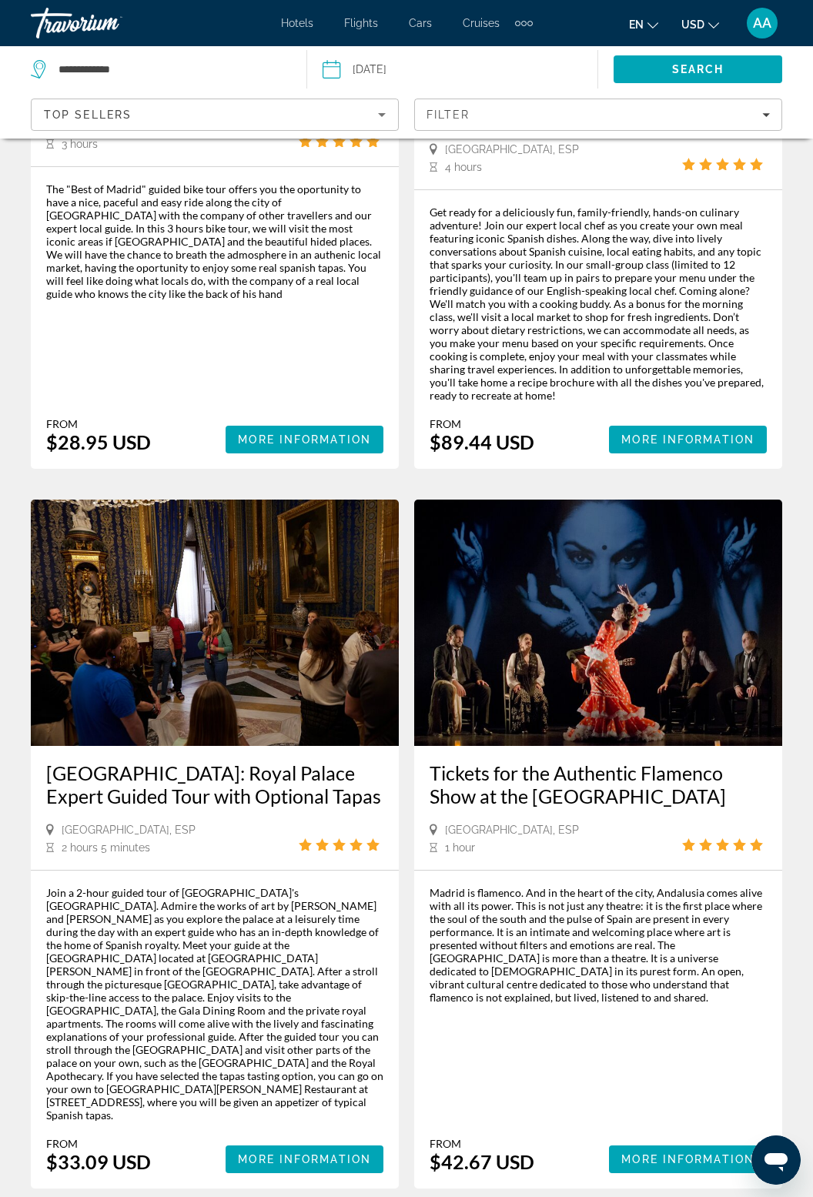
scroll to position [2913, 0]
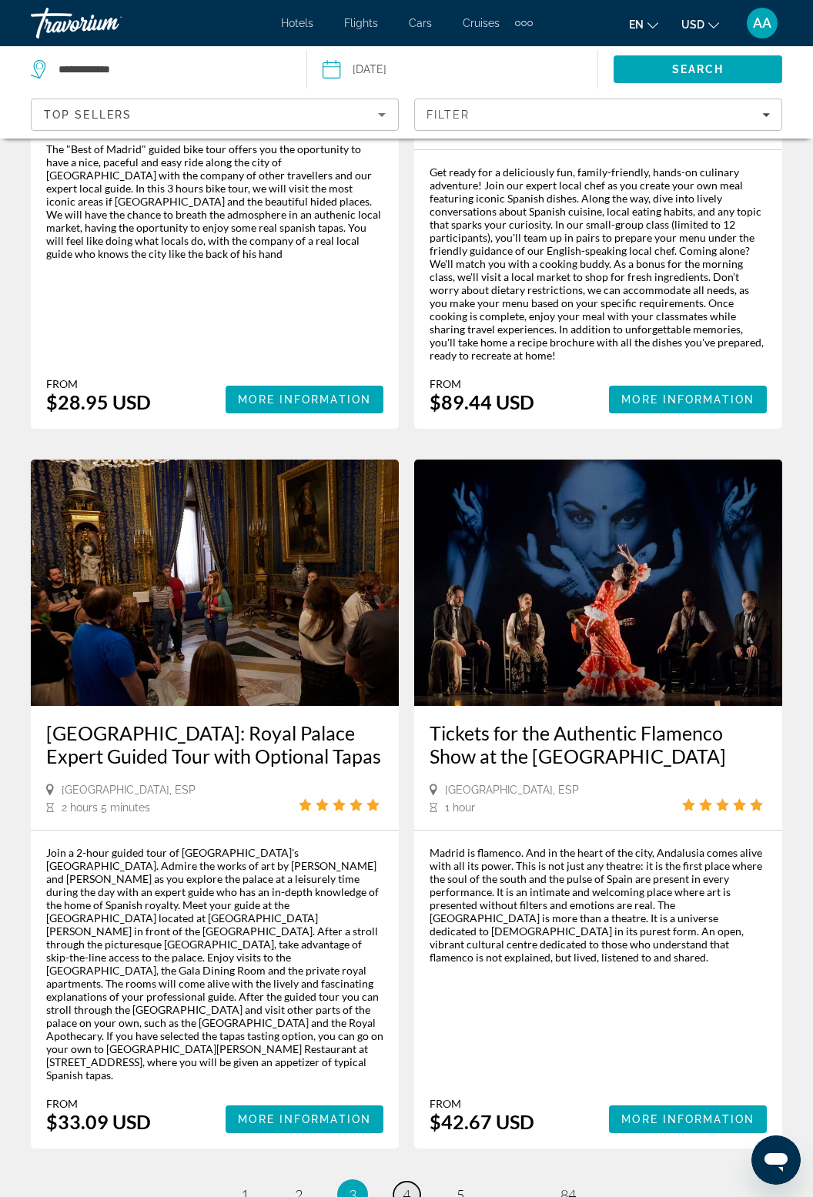
click at [400, 1182] on link "page 4" at bounding box center [406, 1195] width 27 height 27
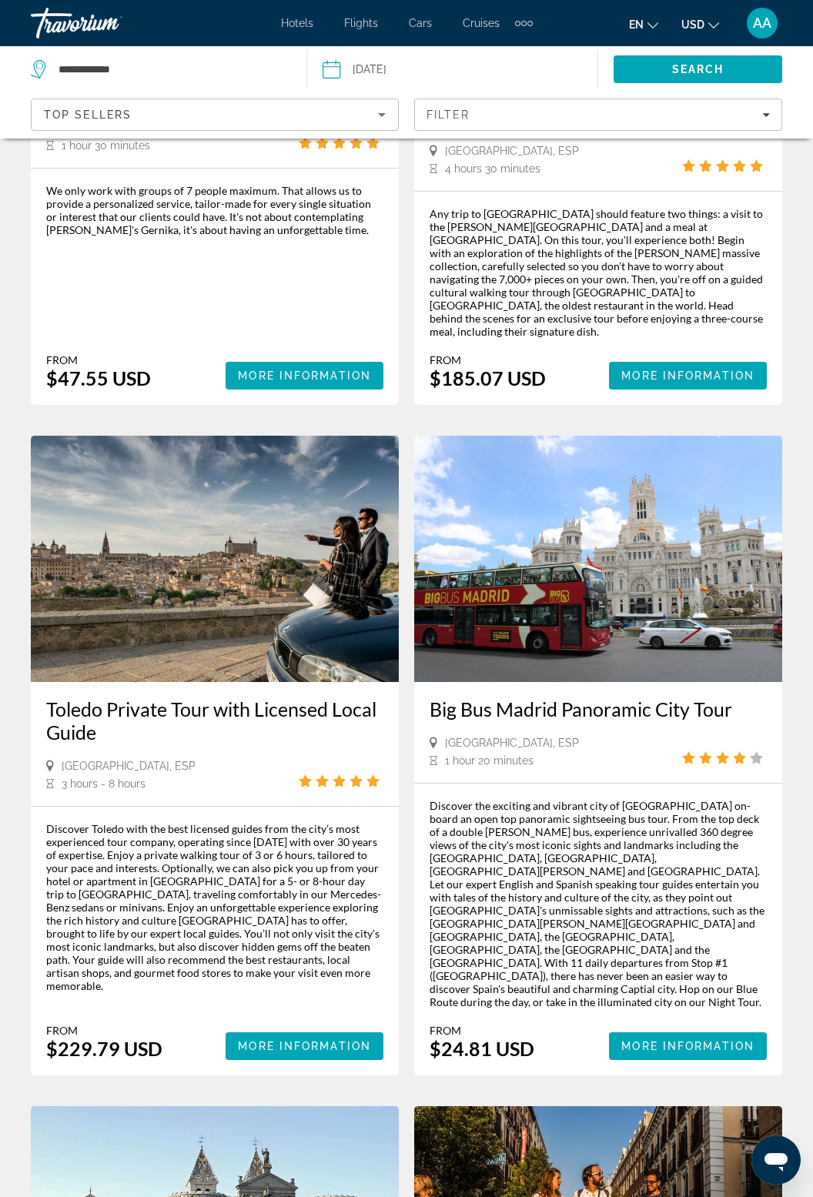
scroll to position [1819, 0]
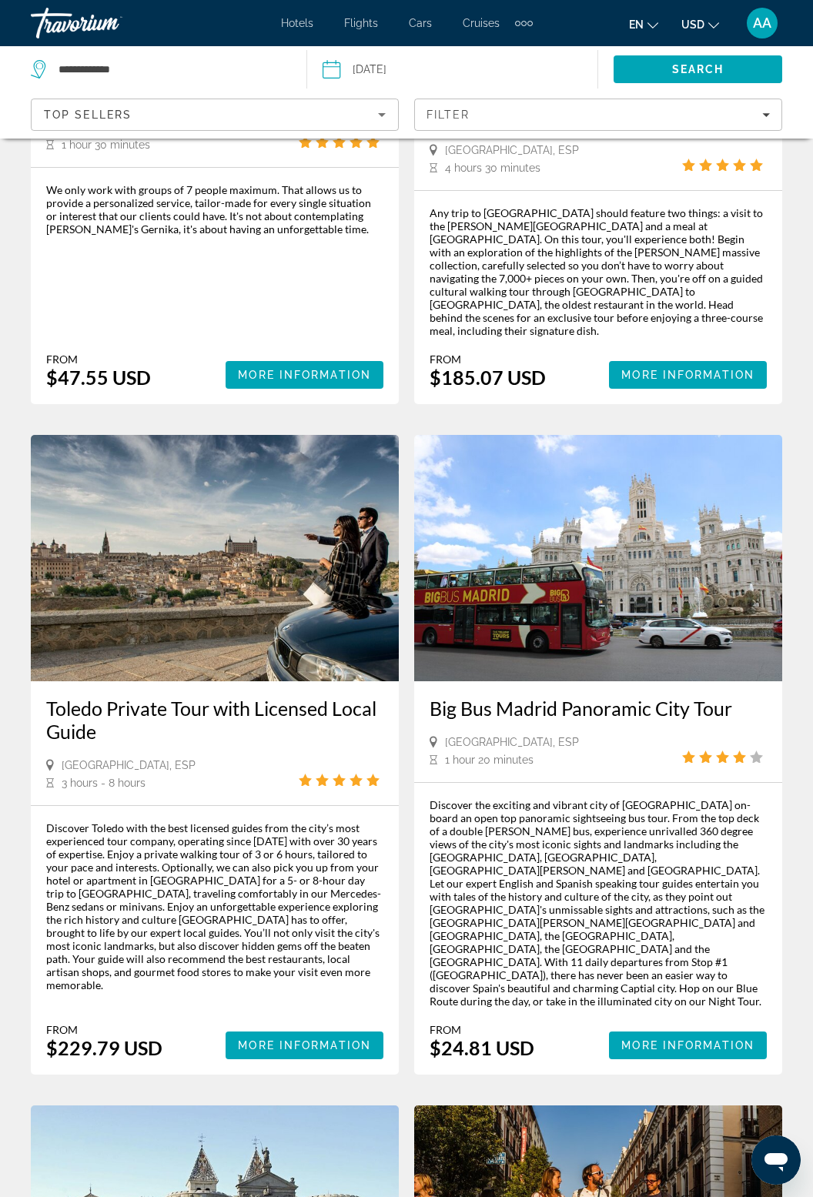
click at [658, 435] on img "Main content" at bounding box center [598, 558] width 368 height 246
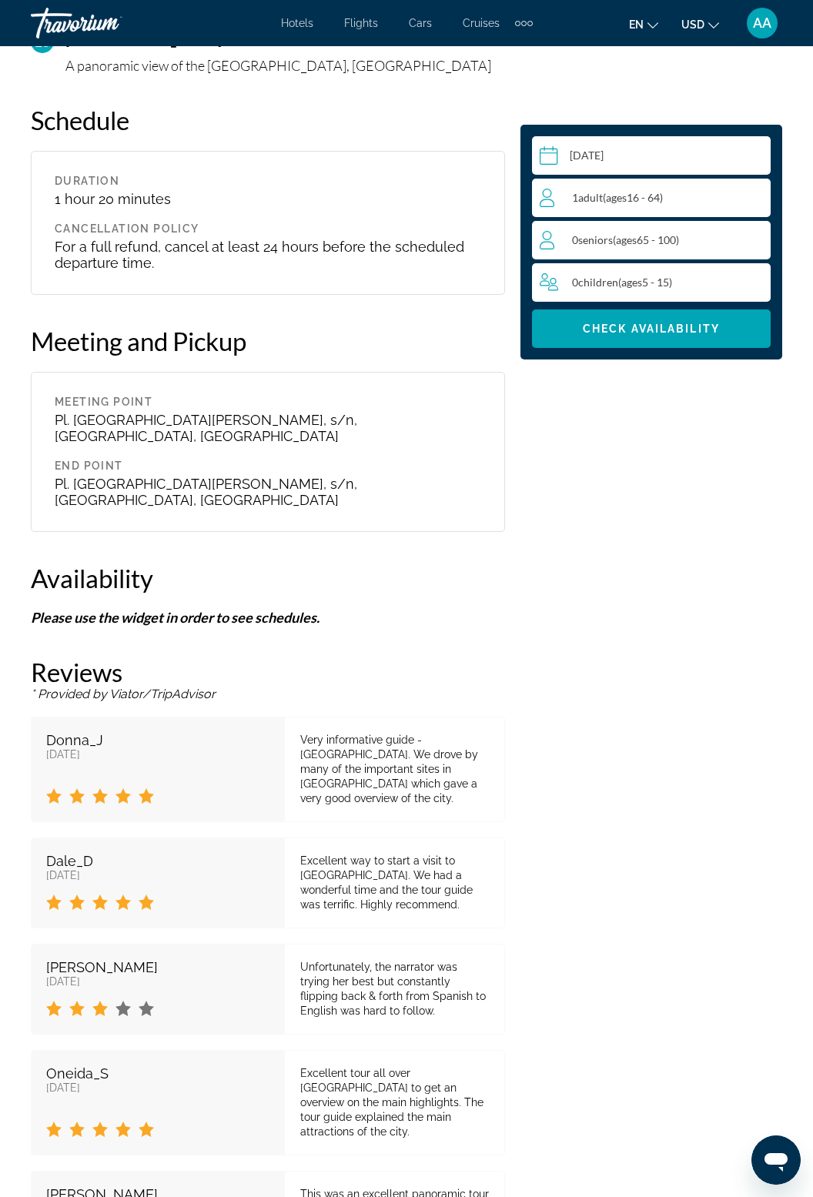
scroll to position [3496, 0]
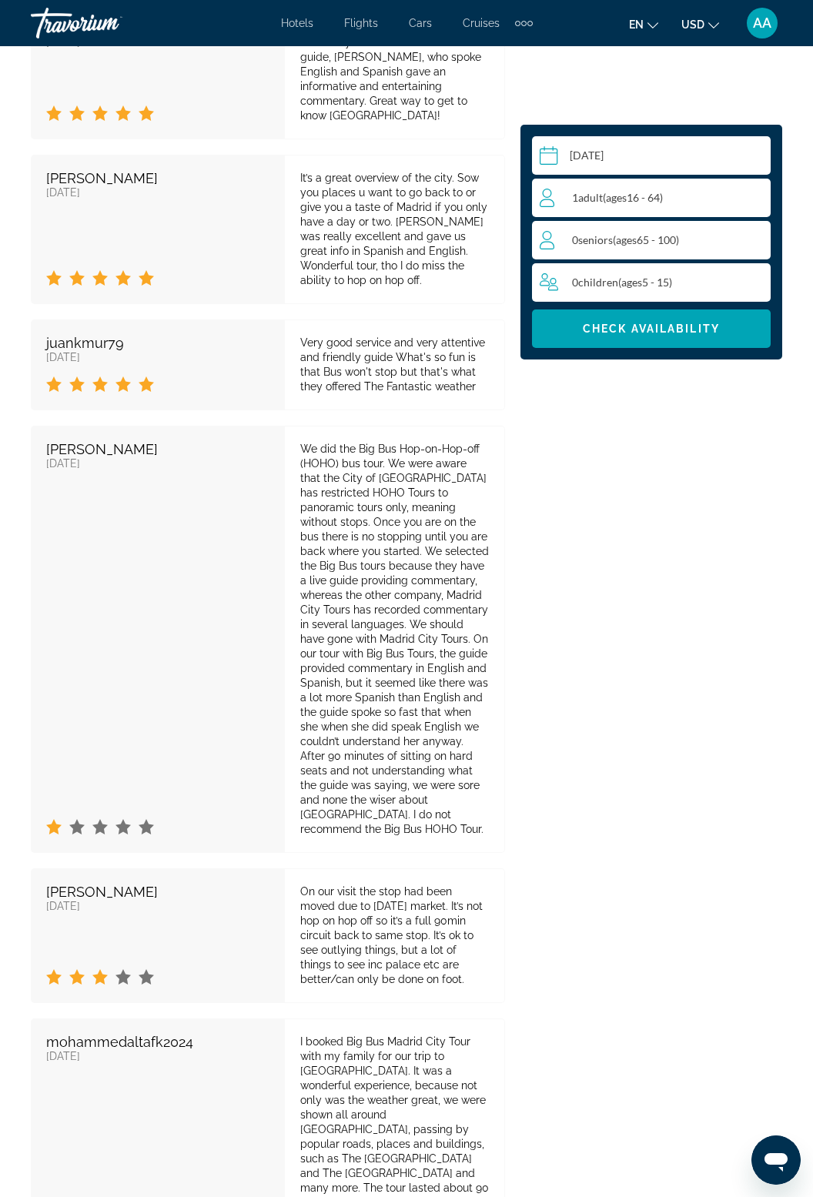
scroll to position [4740, 0]
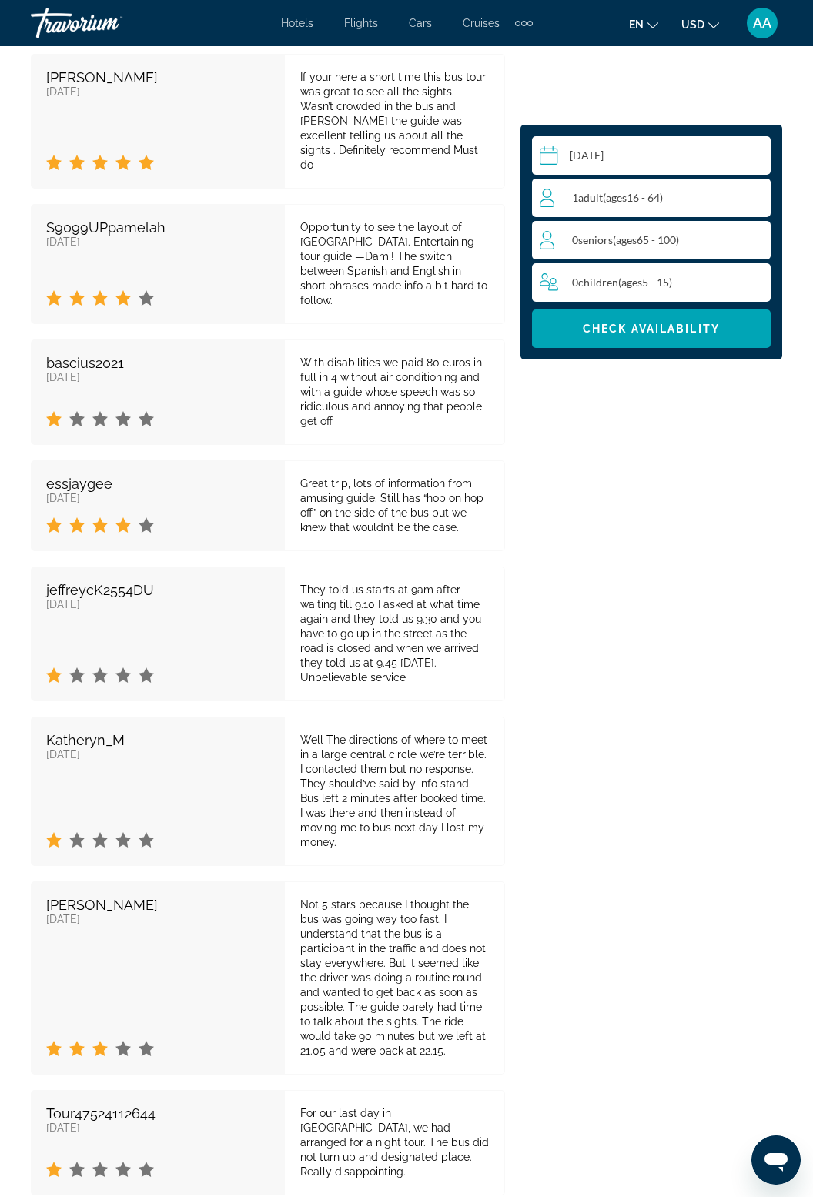
scroll to position [6143, 0]
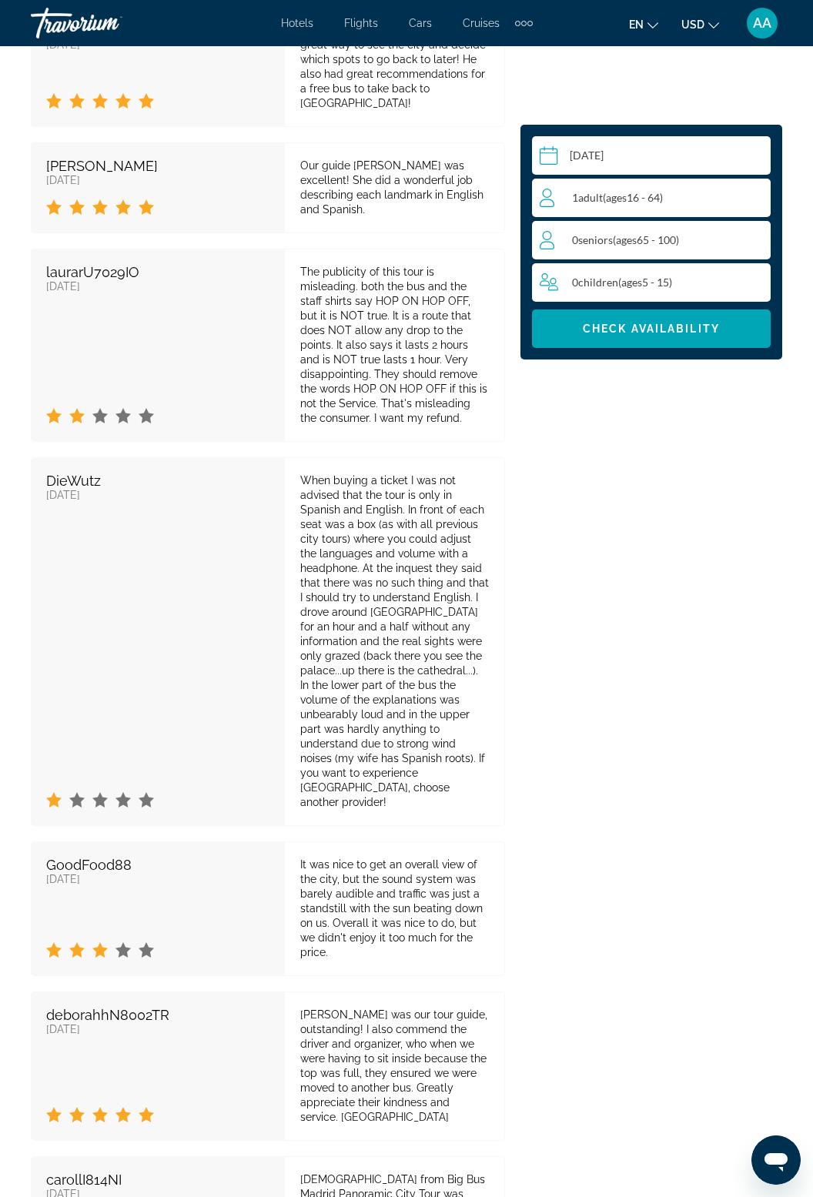
scroll to position [7413, 0]
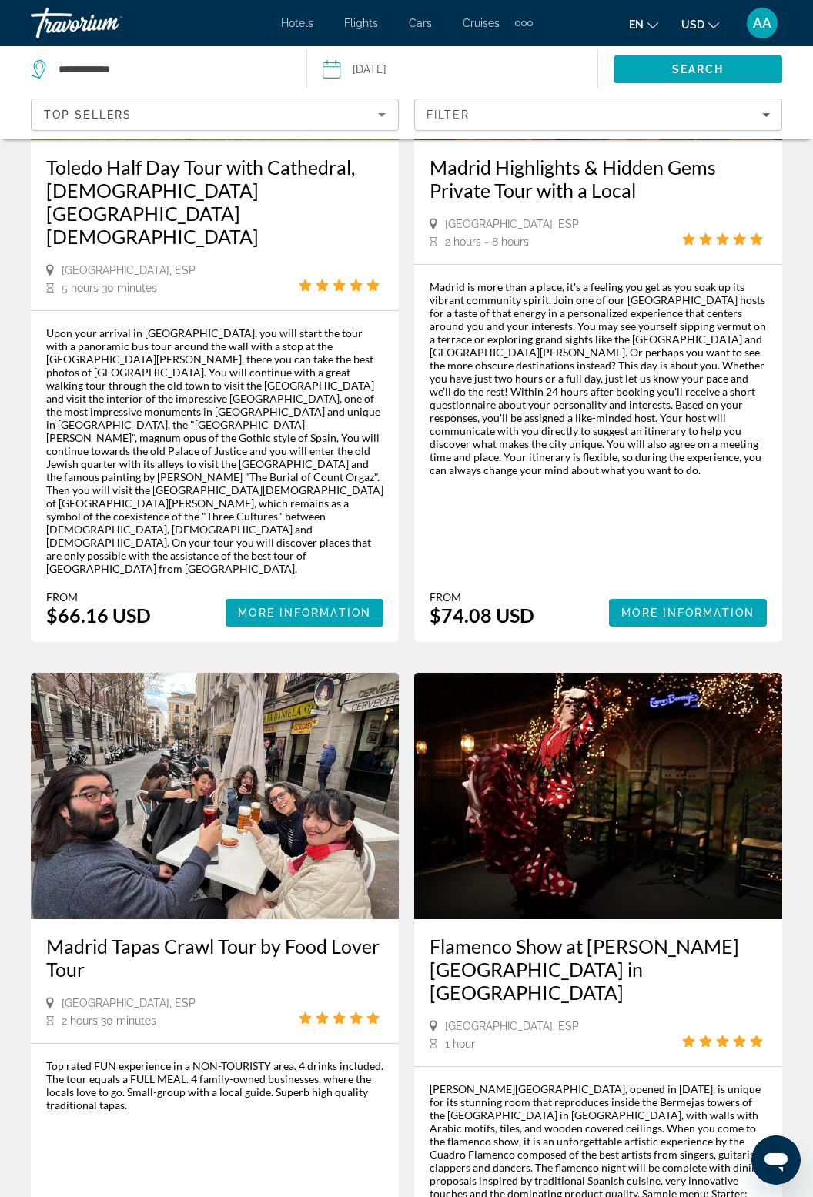
scroll to position [3054, 0]
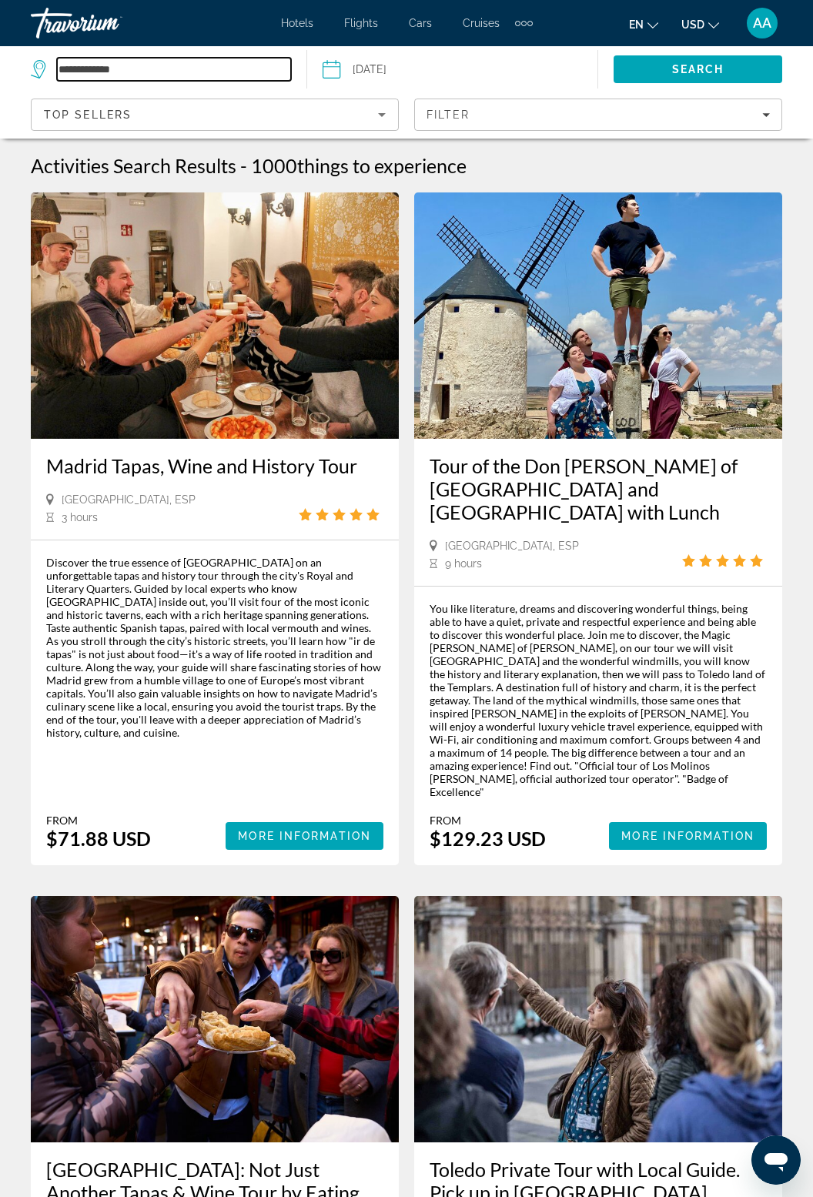
click at [90, 65] on input "**********" at bounding box center [174, 69] width 234 height 23
click at [142, 69] on input "**********" at bounding box center [174, 69] width 234 height 23
type input "***"
type input "*******"
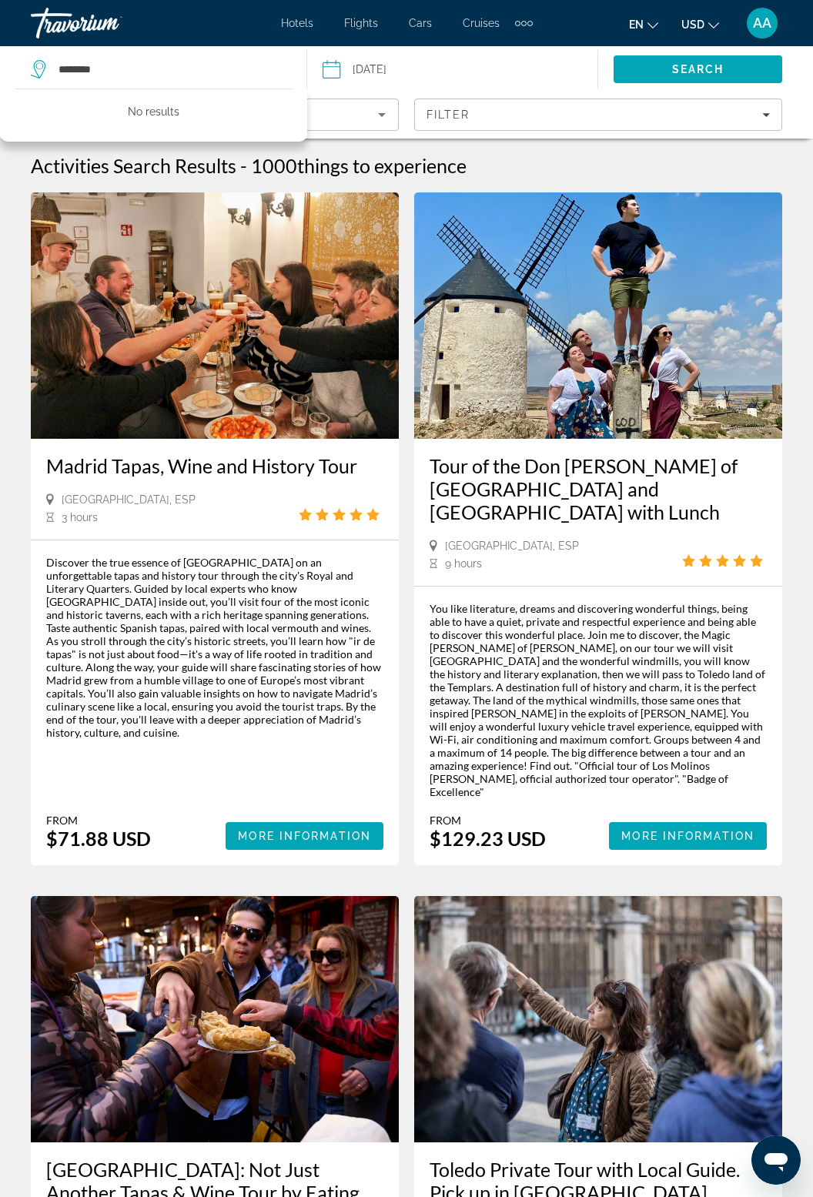
click at [400, 69] on input "Date: Oct 20, 2025" at bounding box center [391, 71] width 144 height 51
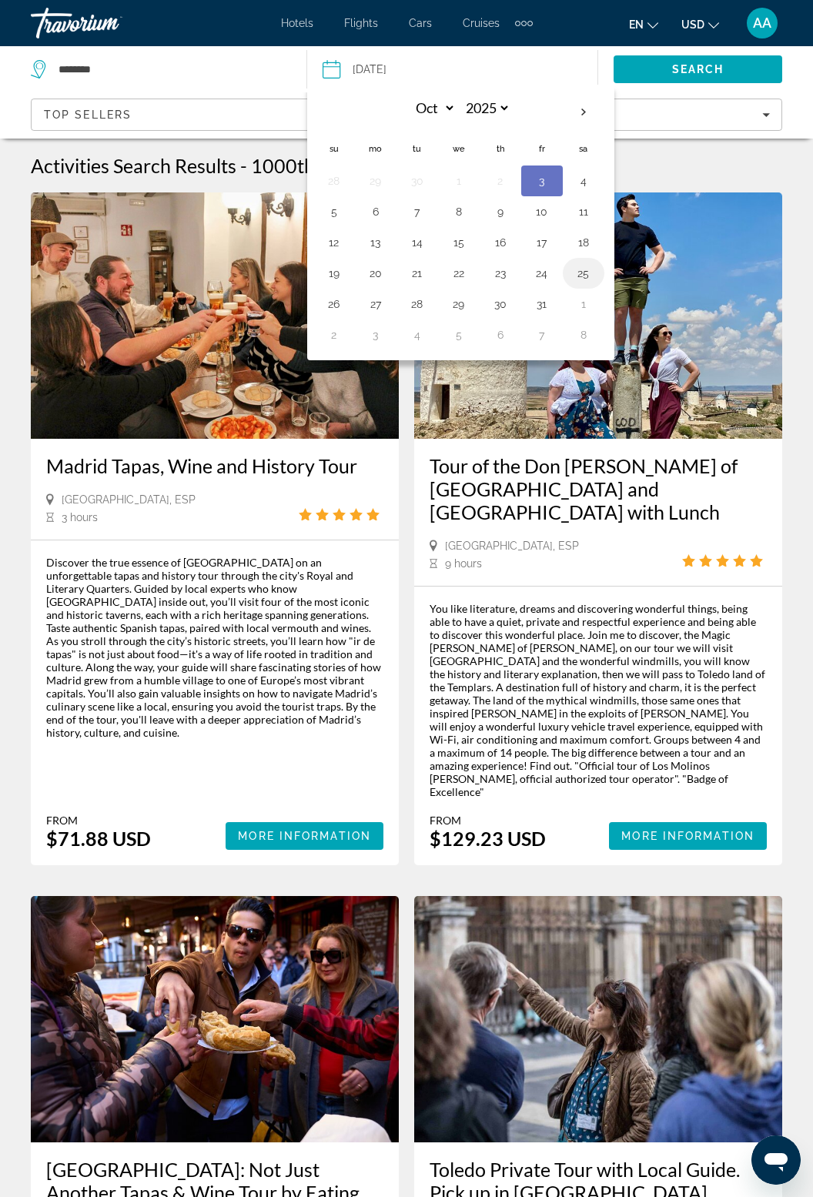
click at [580, 266] on button "25" at bounding box center [583, 274] width 25 height 22
type input "**********"
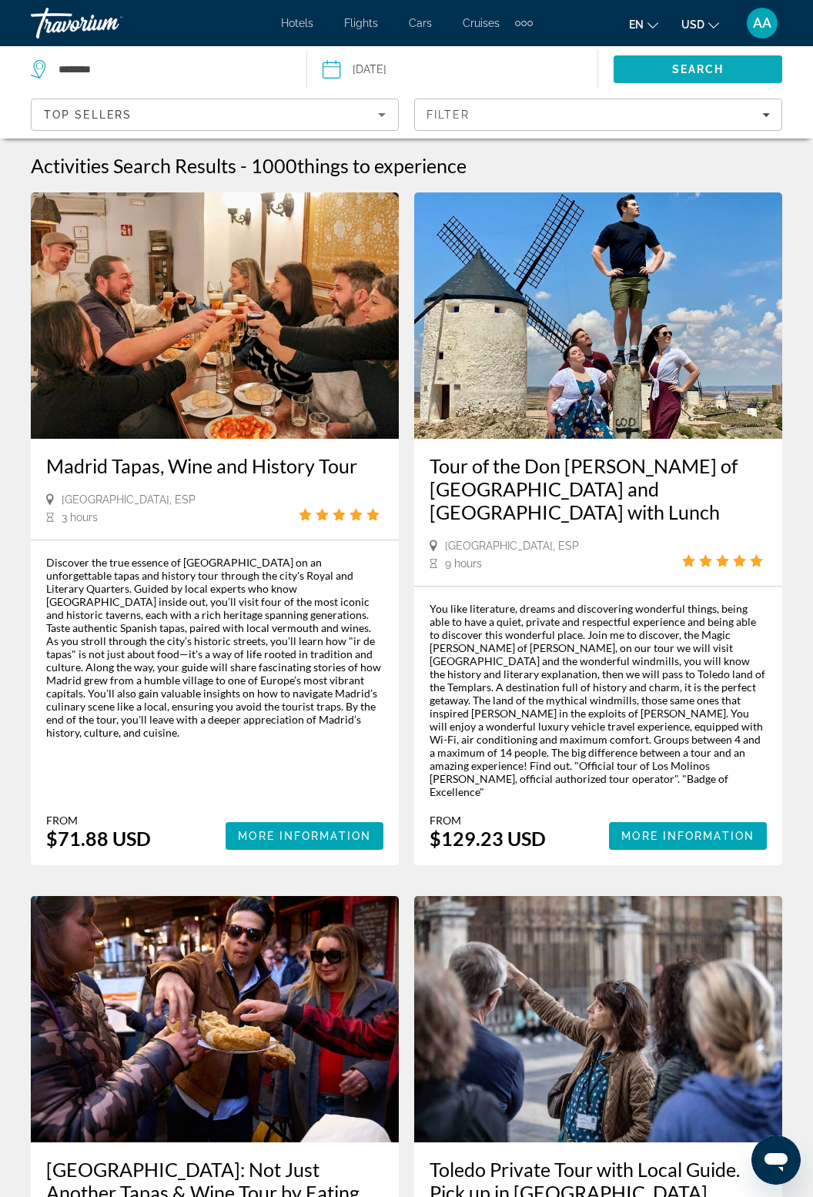
click at [687, 72] on span "Search" at bounding box center [698, 69] width 52 height 12
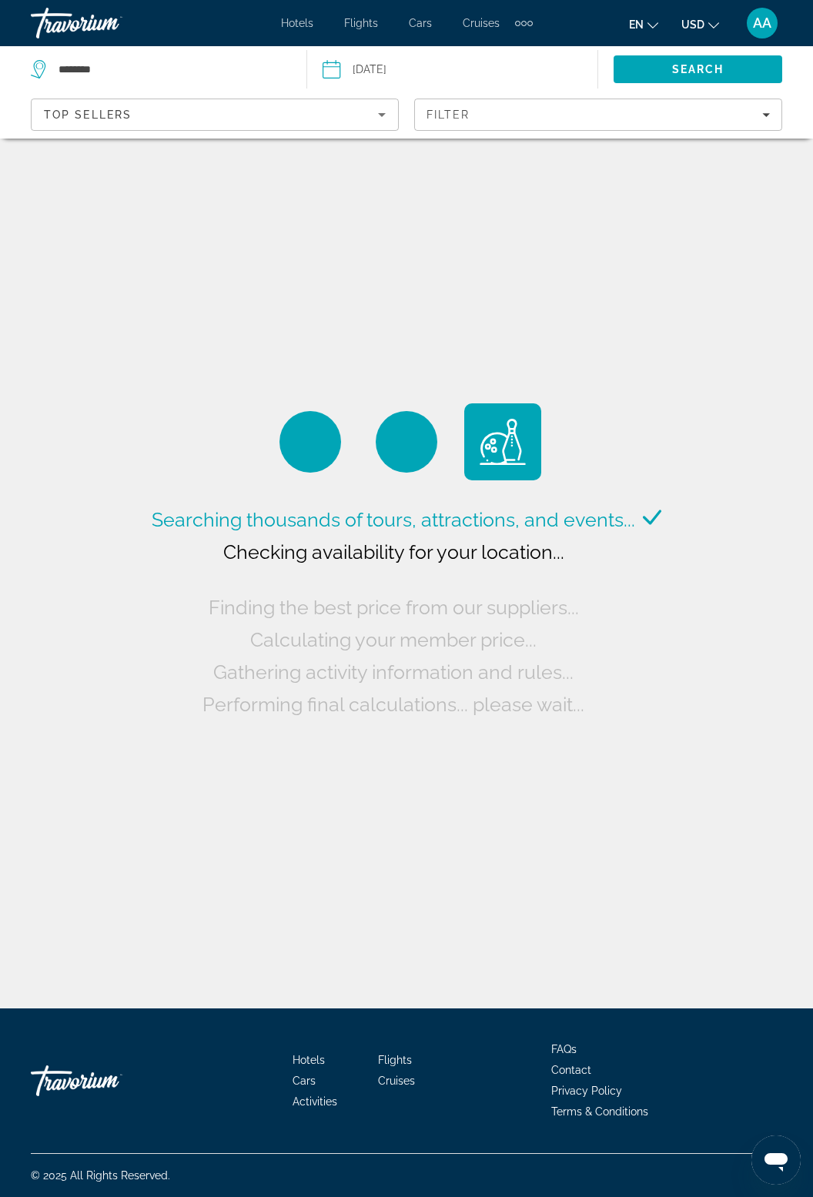
click at [704, 25] on span "USD" at bounding box center [692, 24] width 23 height 12
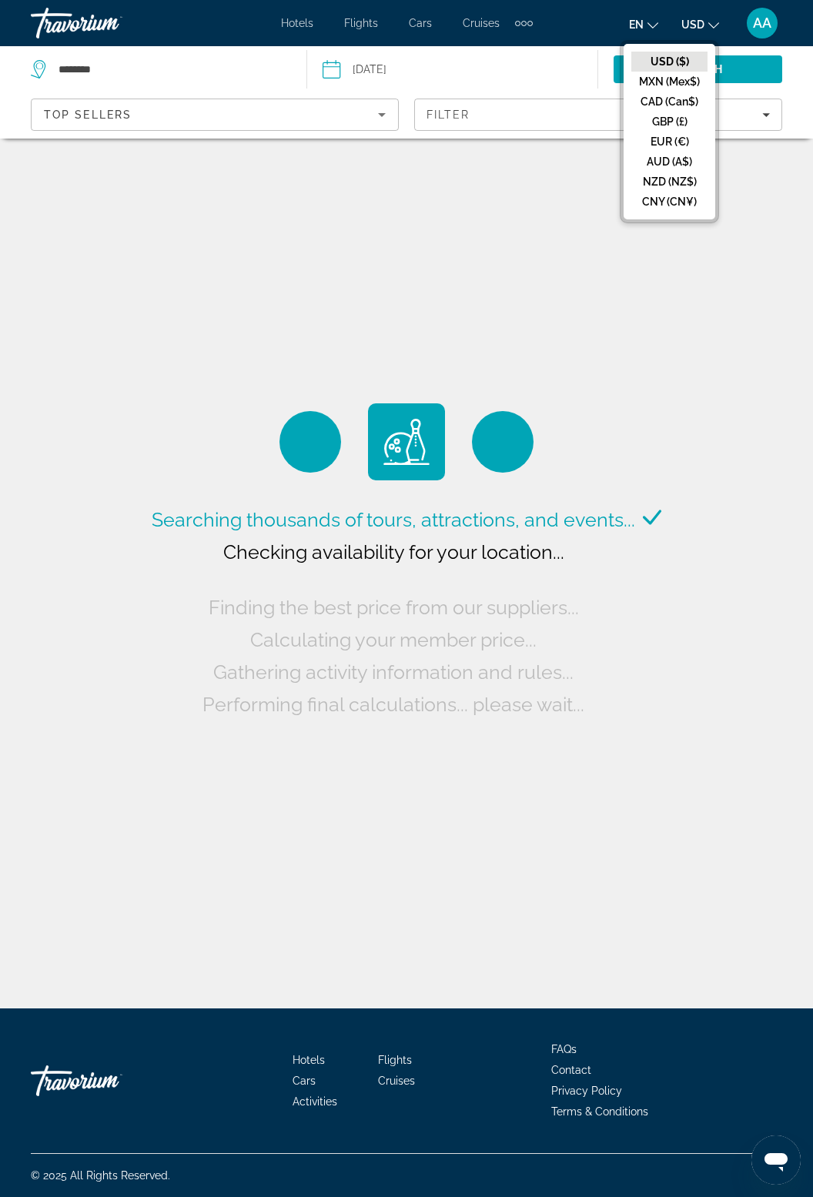
click at [753, 266] on div "Searching thousands of tours, attractions, and events... Checking availability …" at bounding box center [406, 504] width 813 height 1009
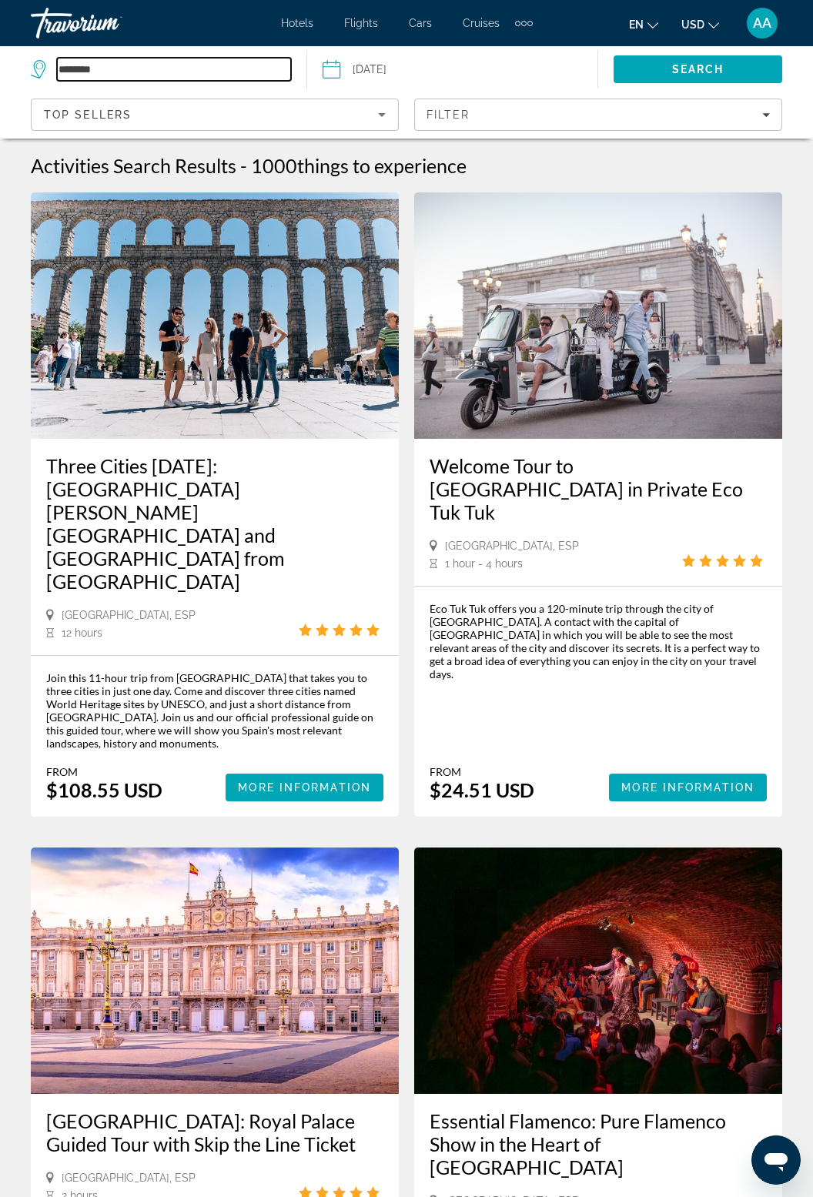
click at [132, 65] on input "*******" at bounding box center [174, 69] width 234 height 23
type input "*"
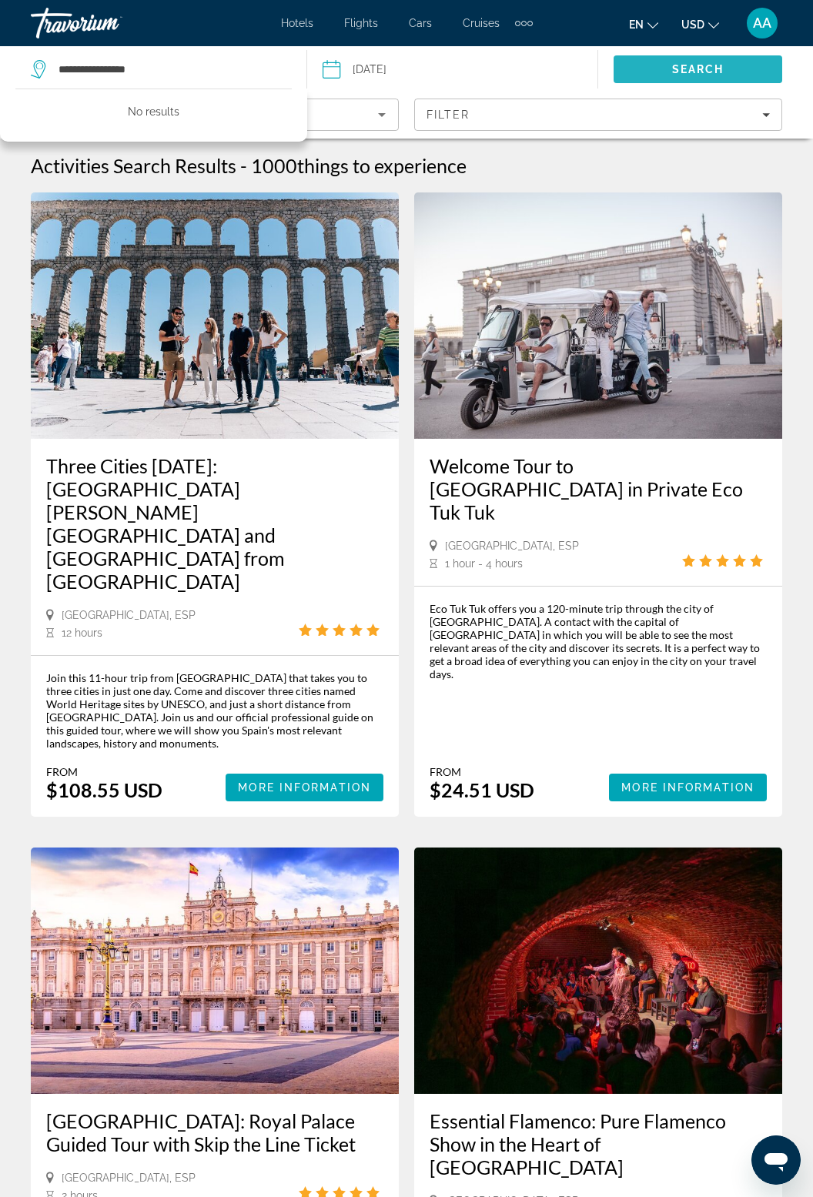
click at [728, 69] on span "Search" at bounding box center [698, 69] width 169 height 37
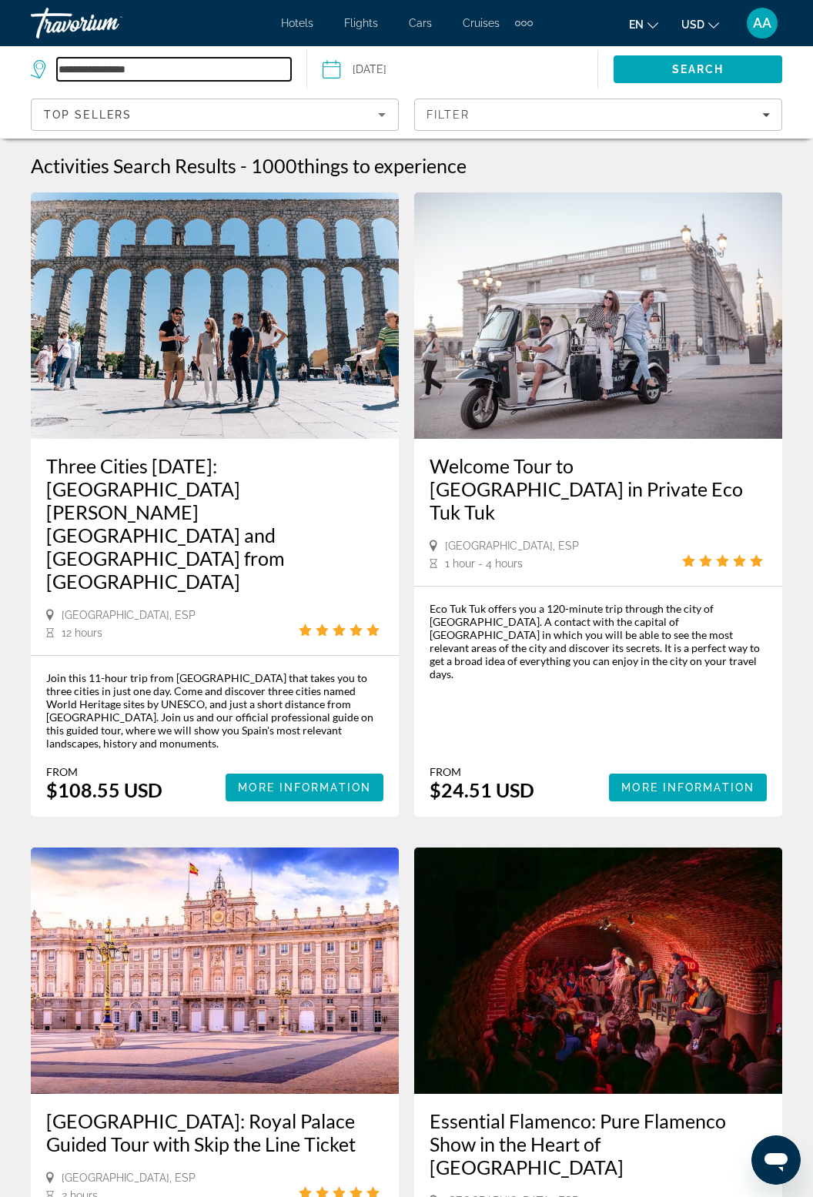
click at [176, 73] on input "**********" at bounding box center [174, 69] width 234 height 23
type input "******"
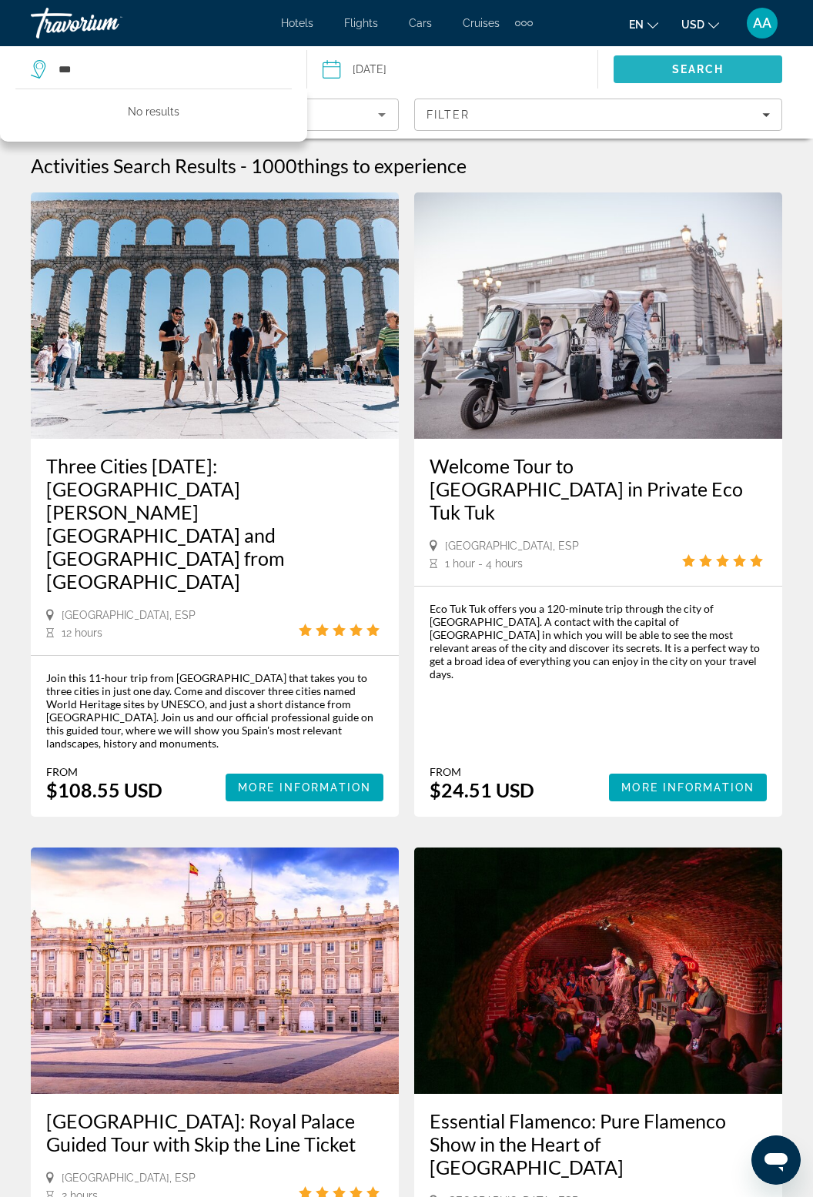
click at [698, 75] on span "Search" at bounding box center [698, 69] width 52 height 12
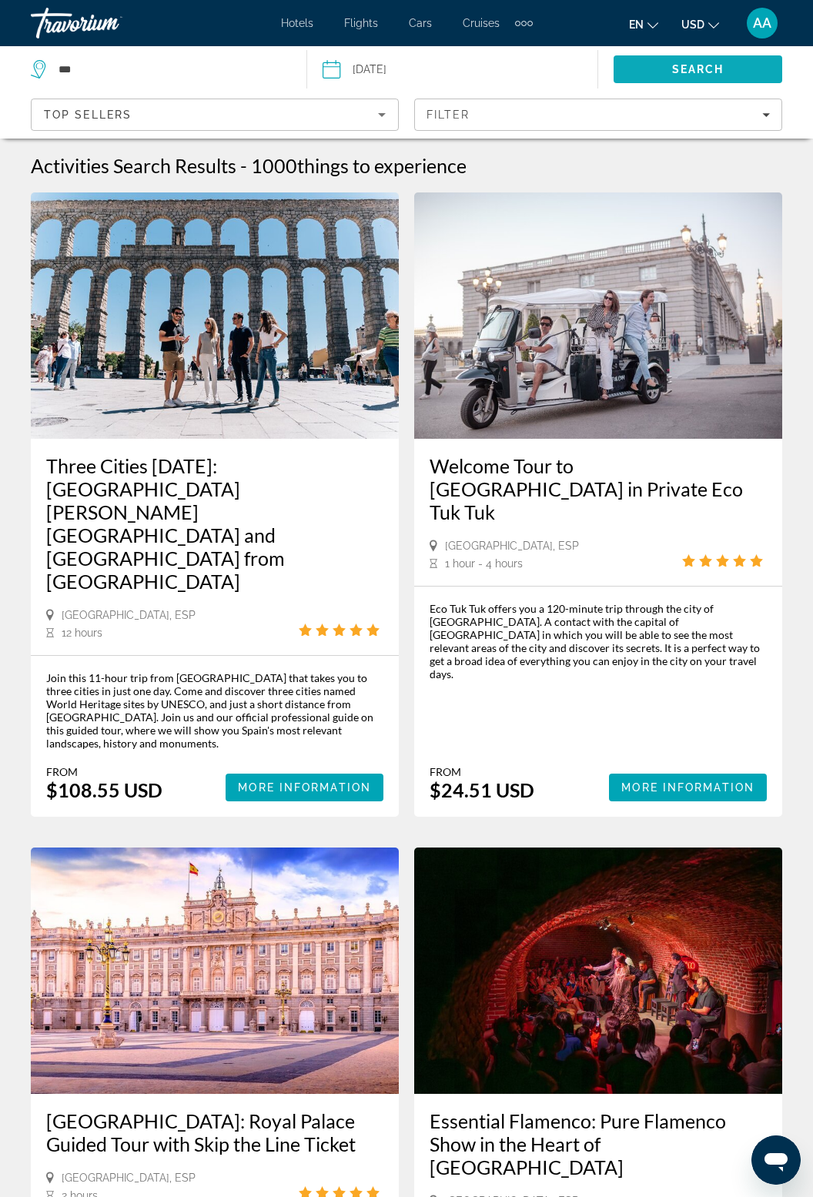
click at [705, 61] on span "Search" at bounding box center [698, 69] width 169 height 37
click at [96, 48] on div "***" at bounding box center [161, 69] width 260 height 46
click at [101, 61] on input "***" at bounding box center [174, 69] width 234 height 23
type input "*"
type input "**********"
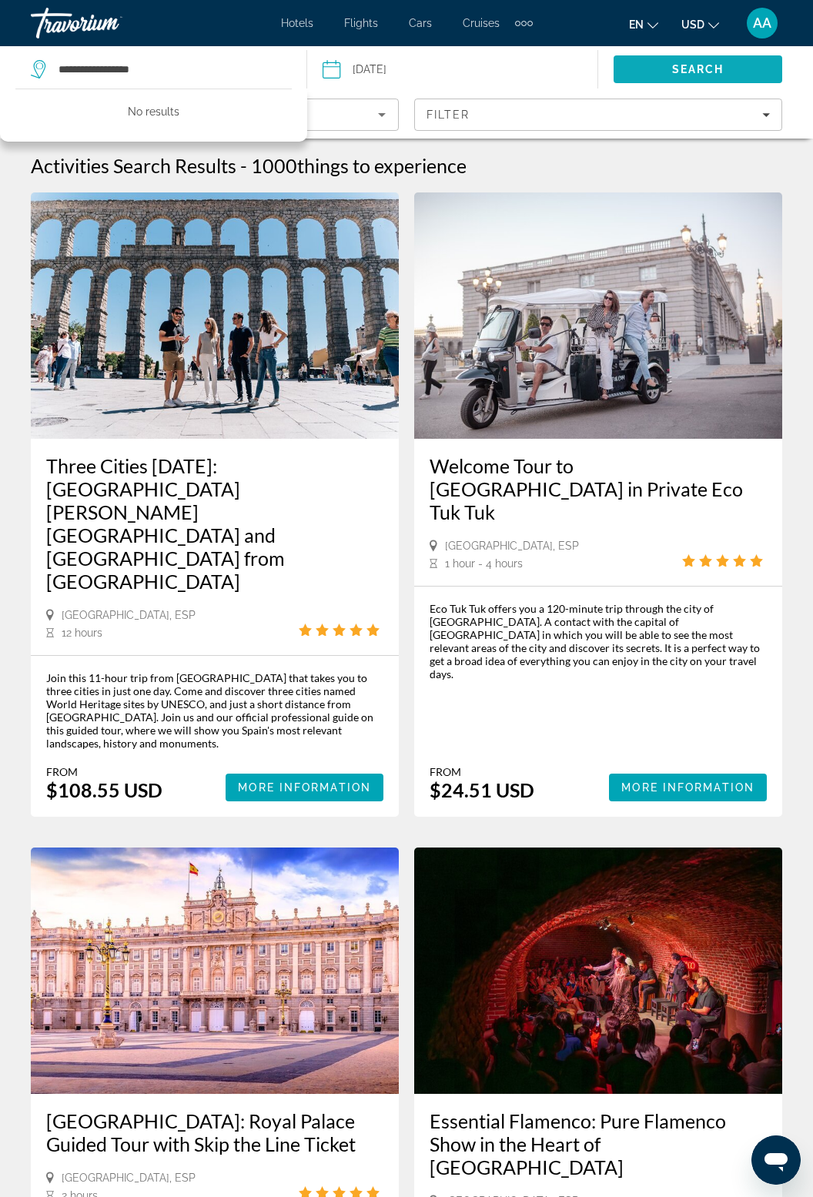
click at [678, 73] on span "Search" at bounding box center [698, 69] width 52 height 12
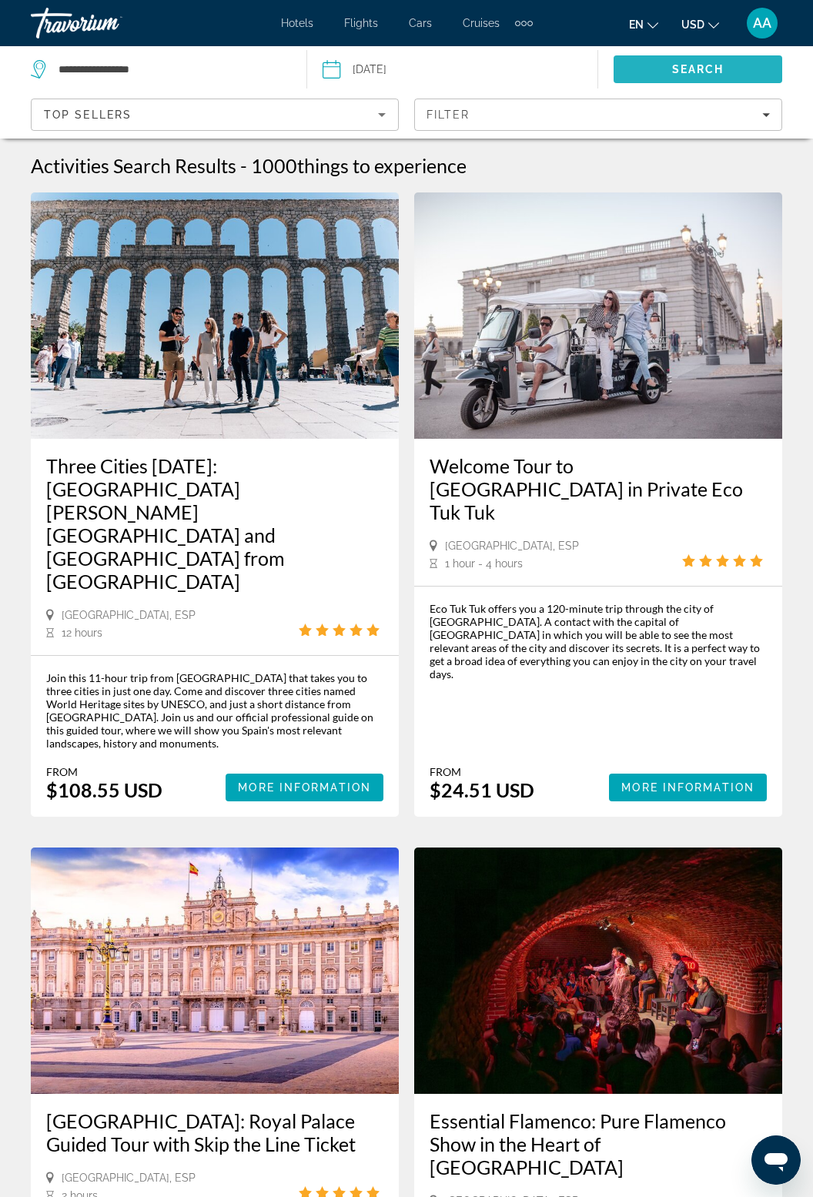
click at [713, 65] on span "Search" at bounding box center [698, 69] width 52 height 12
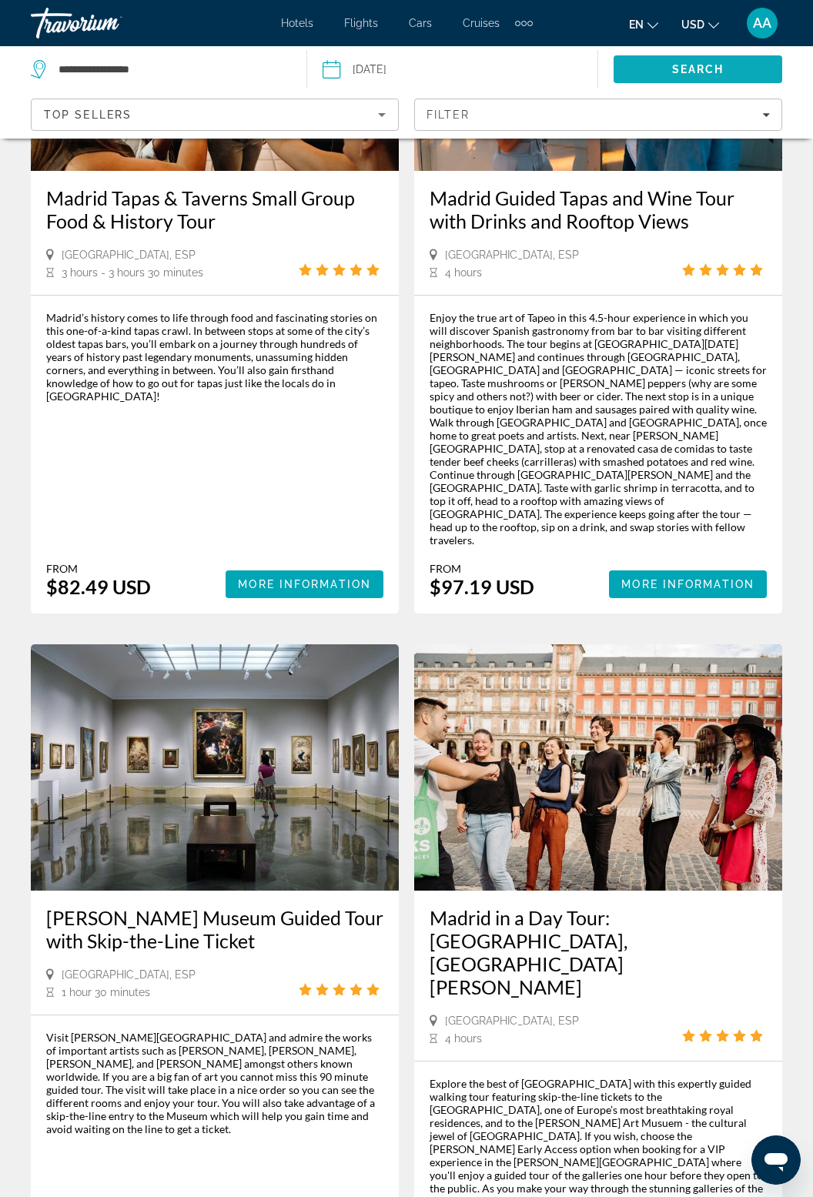
scroll to position [3028, 0]
